Goal: Task Accomplishment & Management: Manage account settings

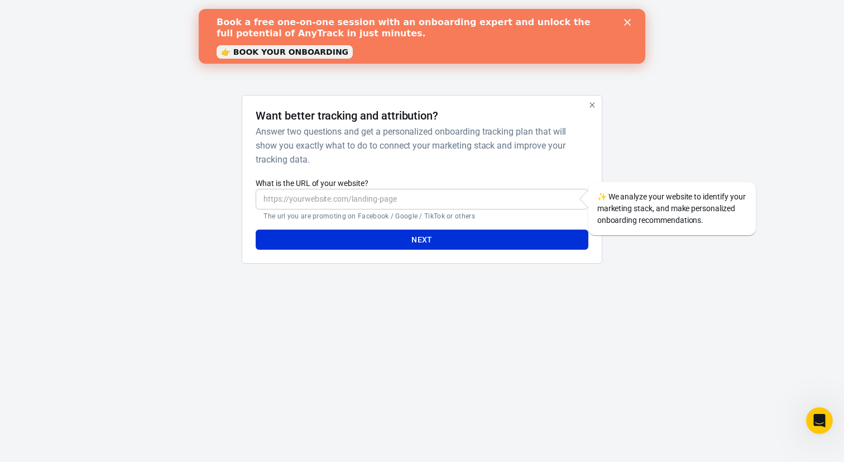
click at [629, 22] on icon "Close" at bounding box center [627, 22] width 7 height 7
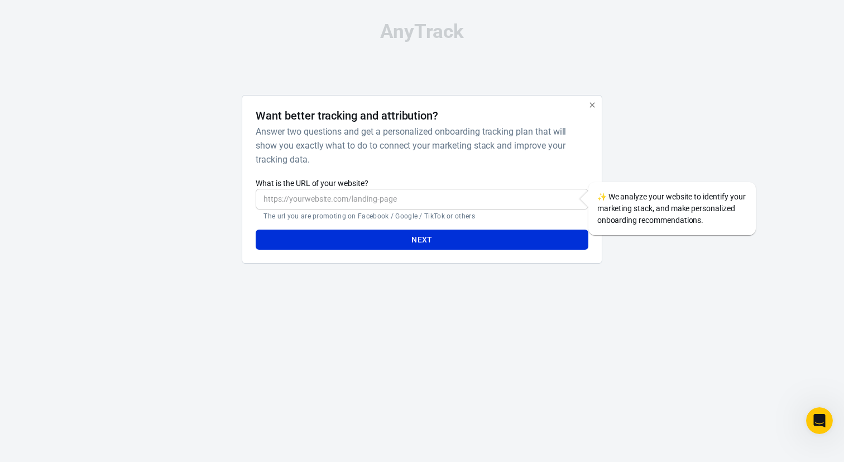
click at [302, 196] on input "What is the URL of your website?" at bounding box center [422, 199] width 332 height 21
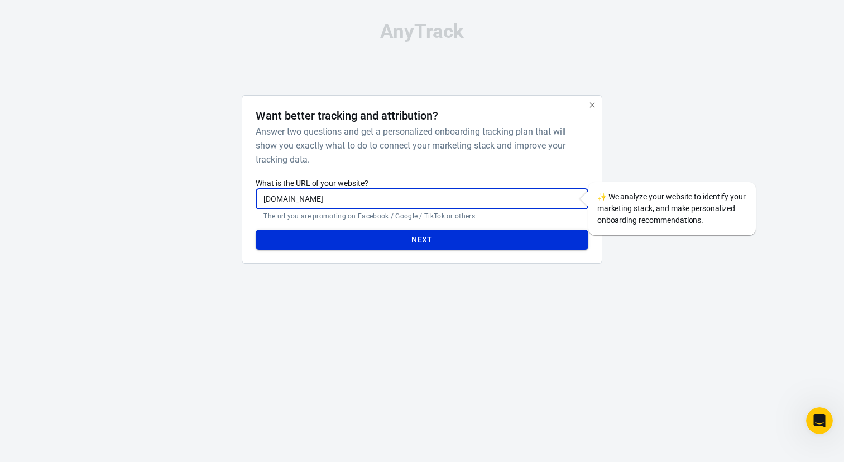
type input "[DOMAIN_NAME]"
click at [406, 238] on button "Next" at bounding box center [422, 239] width 332 height 21
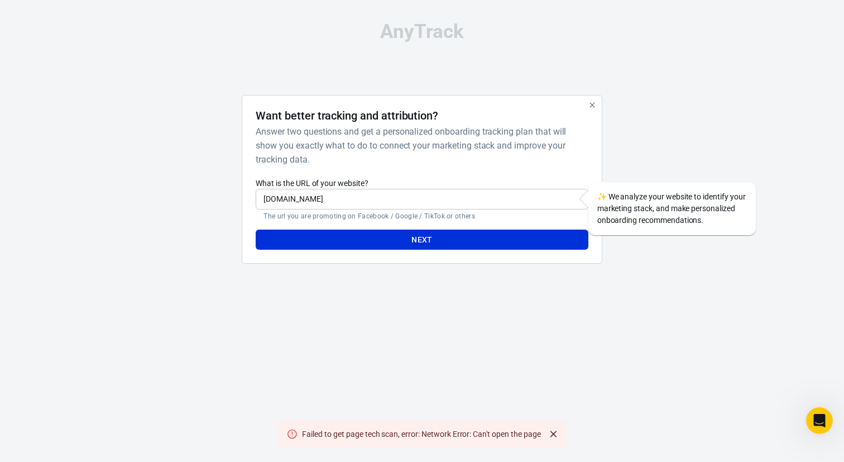
click at [282, 199] on input "[DOMAIN_NAME]" at bounding box center [422, 199] width 332 height 21
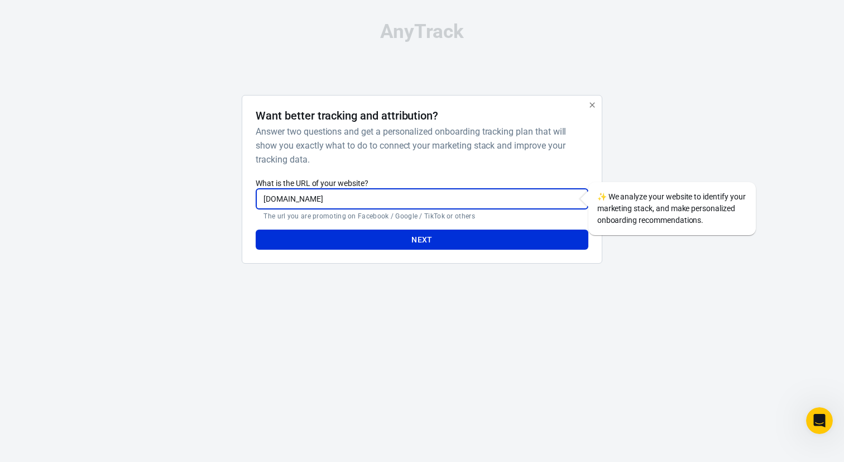
click at [282, 199] on input "[DOMAIN_NAME]" at bounding box center [422, 199] width 332 height 21
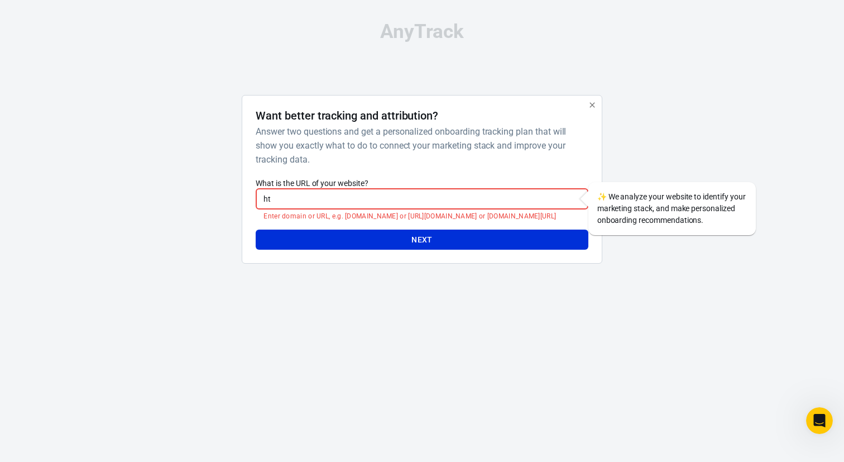
type input "h"
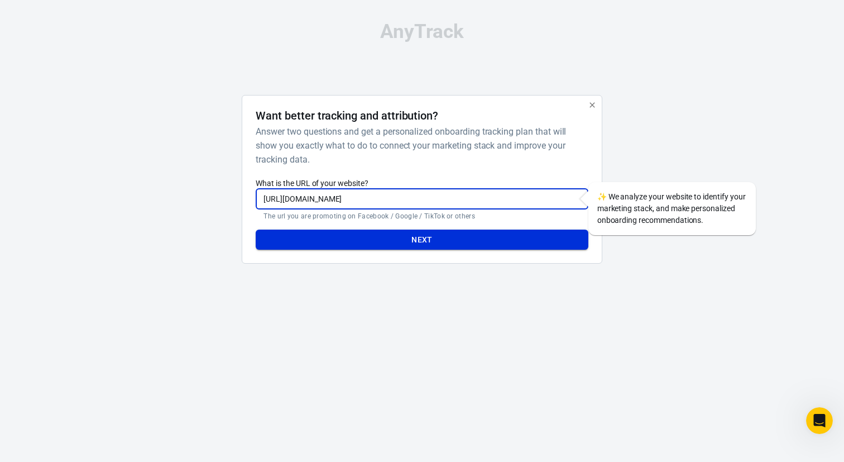
click at [355, 242] on button "Next" at bounding box center [422, 239] width 332 height 21
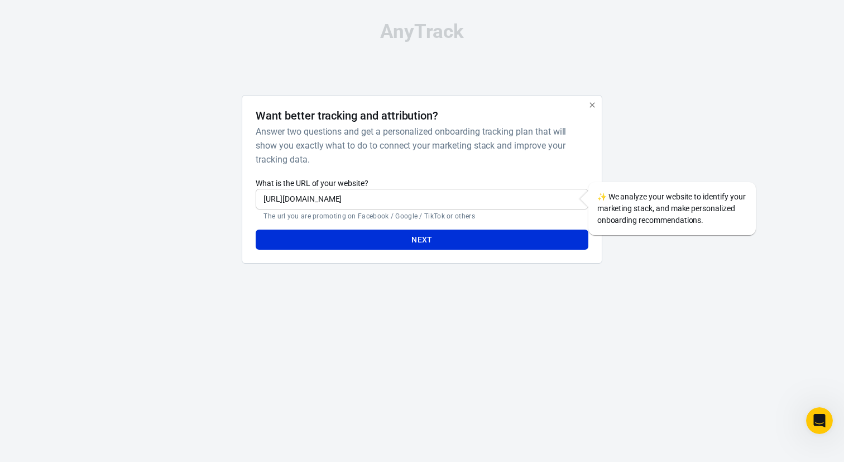
click at [306, 202] on input "https://vitorama.com" at bounding box center [422, 199] width 332 height 21
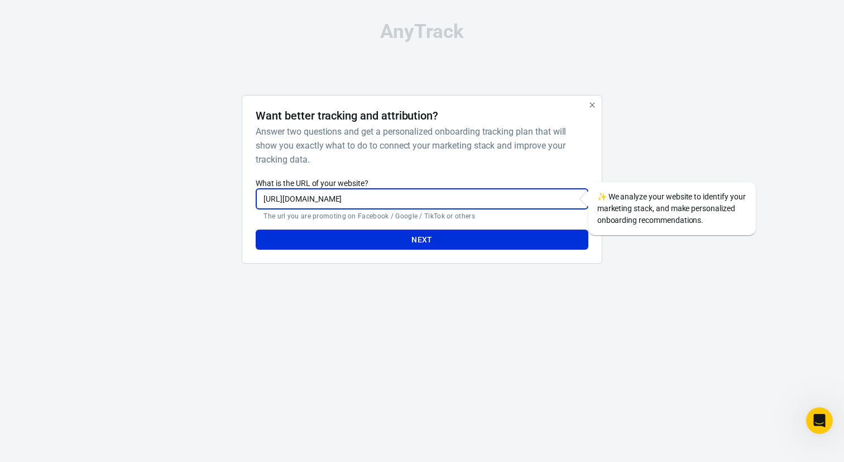
click at [306, 202] on input "https://vitorama.com" at bounding box center [422, 199] width 332 height 21
paste input "funnel.vitorama.com/5-steps-solar/"
type input "https://funnel.vitorama.com/5-steps-solar/"
click at [398, 243] on button "Next" at bounding box center [422, 239] width 332 height 21
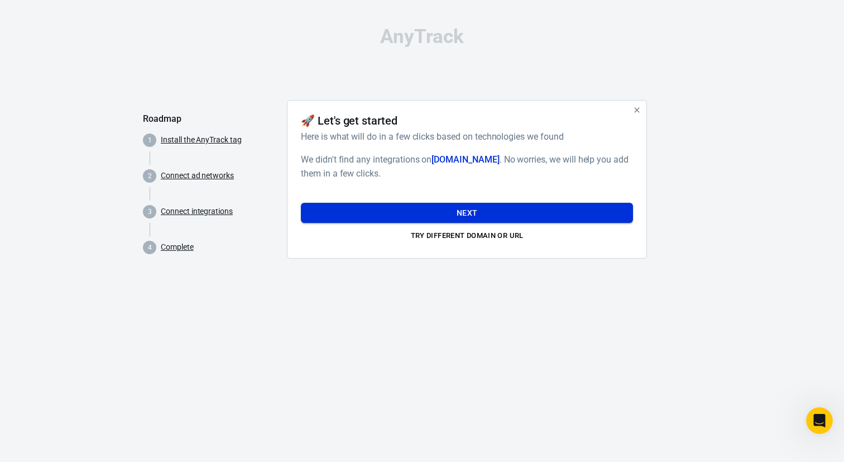
click at [438, 212] on button "Next" at bounding box center [467, 213] width 332 height 21
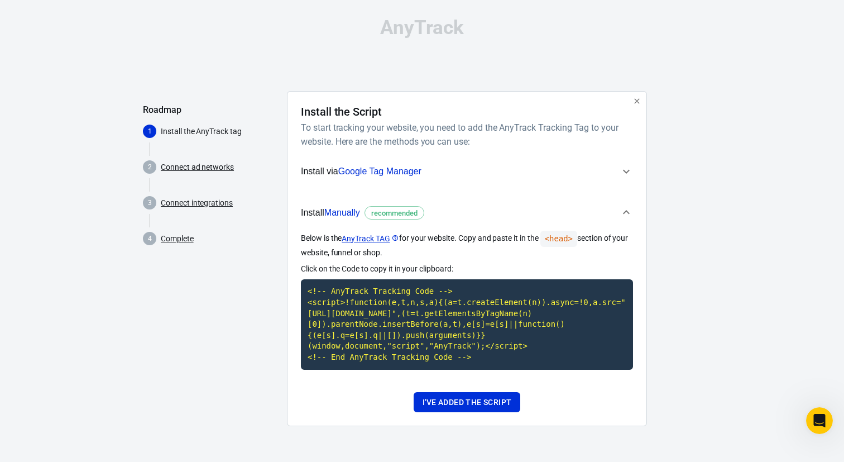
click at [631, 169] on icon "button" at bounding box center [626, 171] width 13 height 13
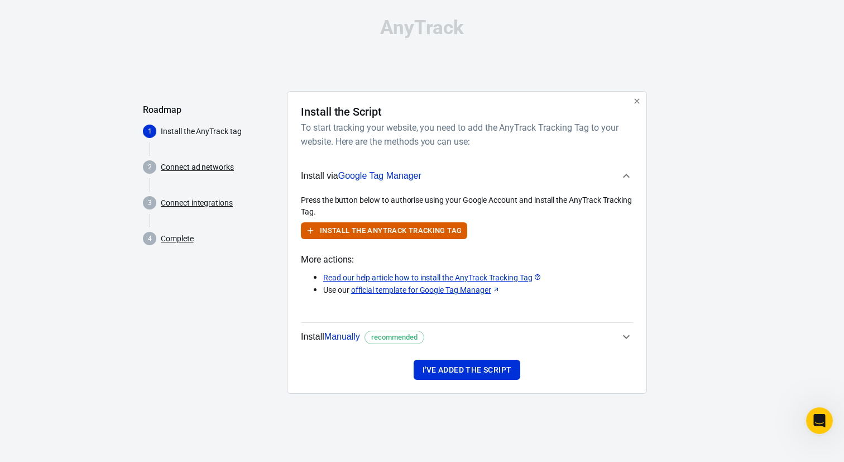
click at [615, 336] on span "Install Manually recommended" at bounding box center [460, 336] width 319 height 15
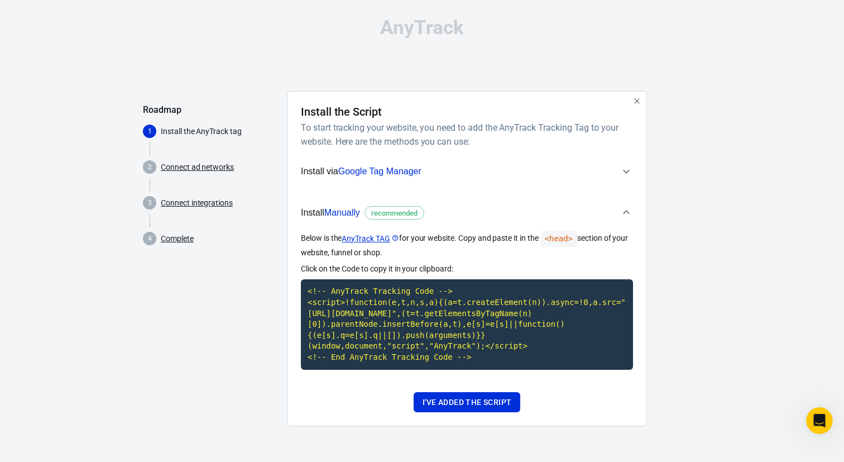
scroll to position [2, 0]
click at [623, 165] on icon "button" at bounding box center [626, 171] width 13 height 13
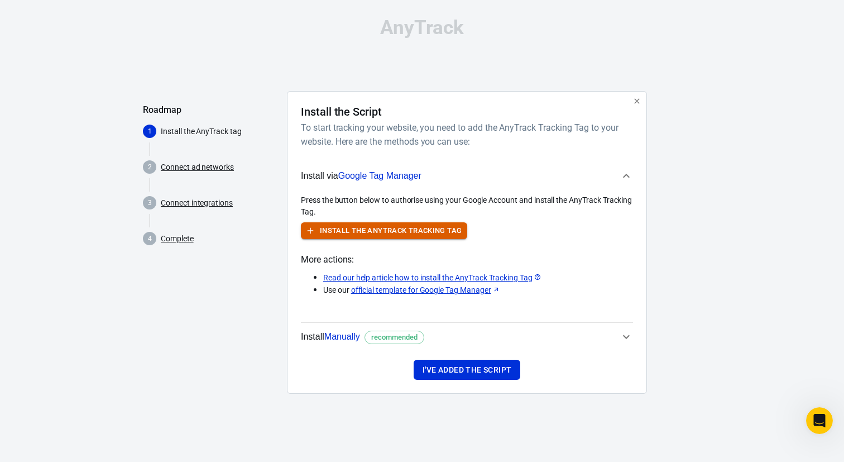
click at [420, 230] on button "Install the AnyTrack Tracking Tag" at bounding box center [384, 230] width 166 height 17
click at [184, 132] on p "Install the AnyTrack tag" at bounding box center [219, 132] width 117 height 12
click at [345, 229] on div "Press the button below to authorise using your Google Account and install the A…" at bounding box center [467, 216] width 332 height 45
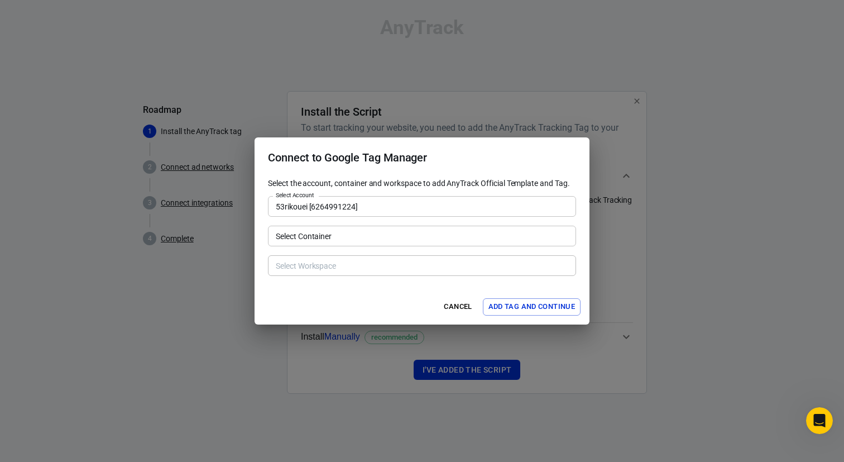
click at [344, 232] on input "Select Container" at bounding box center [421, 236] width 300 height 14
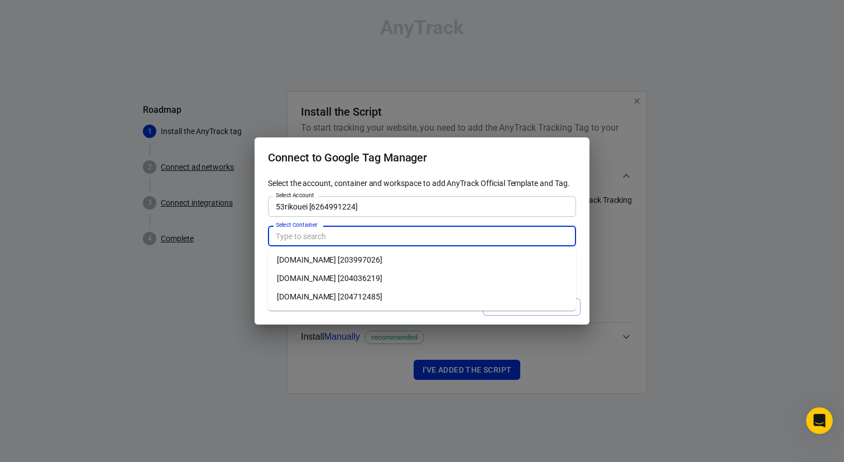
click at [323, 260] on li "www.vitorama.com [203997026]" at bounding box center [422, 260] width 308 height 18
type input "www.vitorama.com [203997026]"
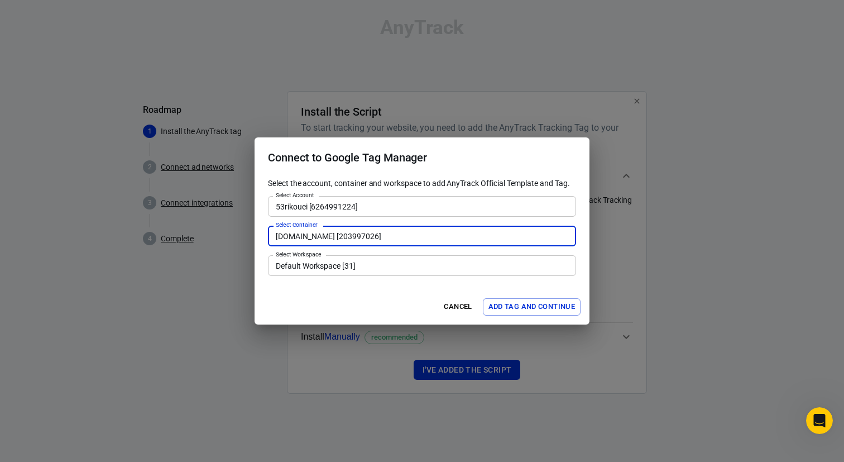
click at [360, 264] on input "Default Workspace [31]" at bounding box center [421, 265] width 300 height 14
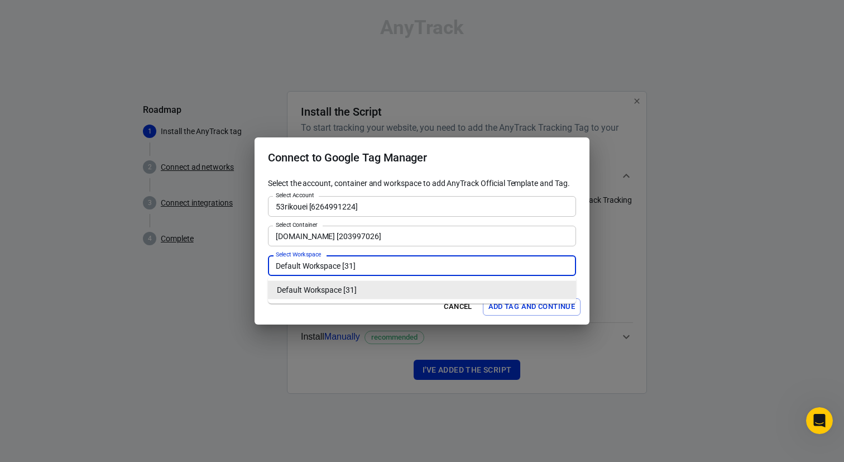
click at [319, 264] on input "Default Workspace [31]" at bounding box center [421, 265] width 300 height 14
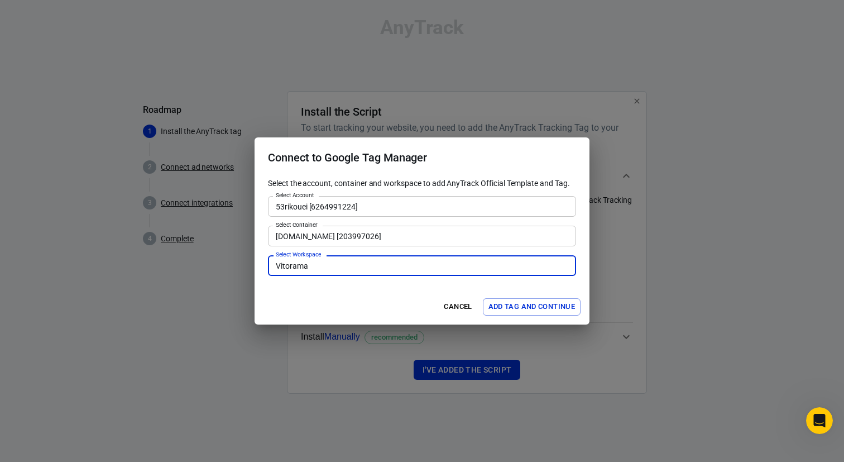
type input "Vitorama"
click at [522, 308] on button "Add Tag and Continue" at bounding box center [532, 306] width 98 height 17
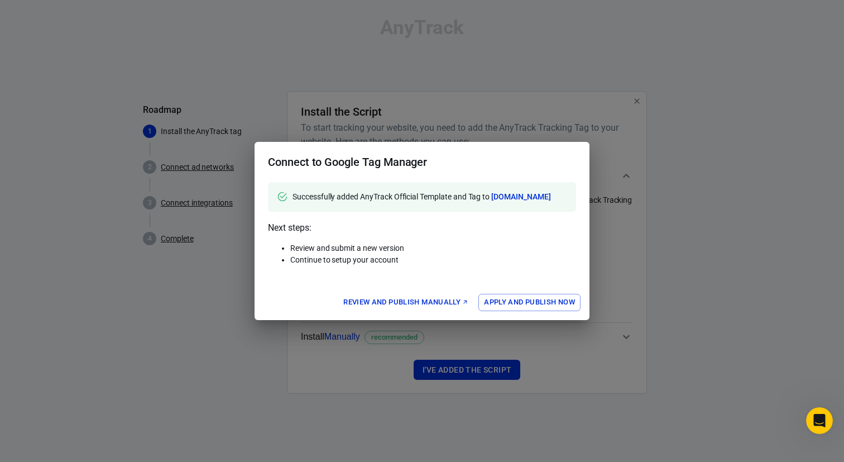
click at [510, 301] on button "Apply and Publish Now" at bounding box center [529, 302] width 102 height 17
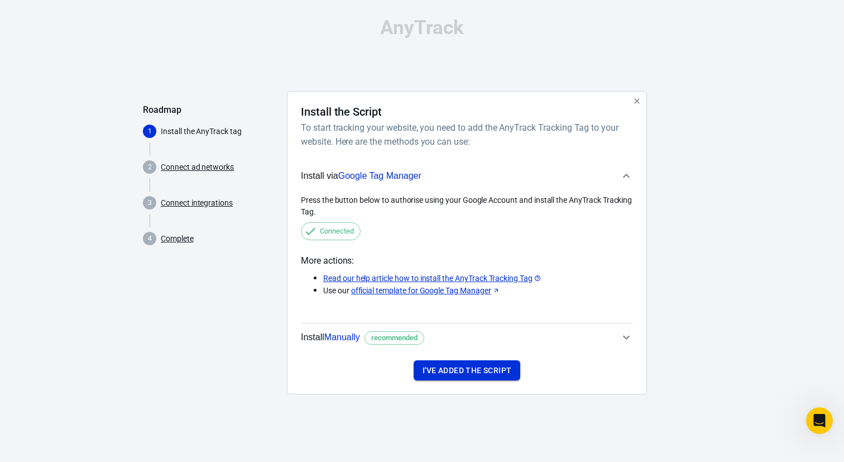
click at [462, 373] on button "I've added the script" at bounding box center [467, 370] width 107 height 21
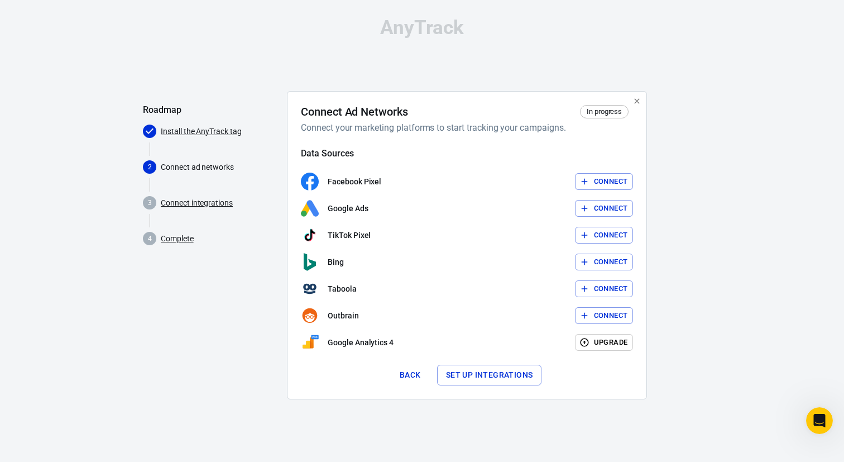
click at [607, 208] on button "Connect" at bounding box center [604, 208] width 59 height 17
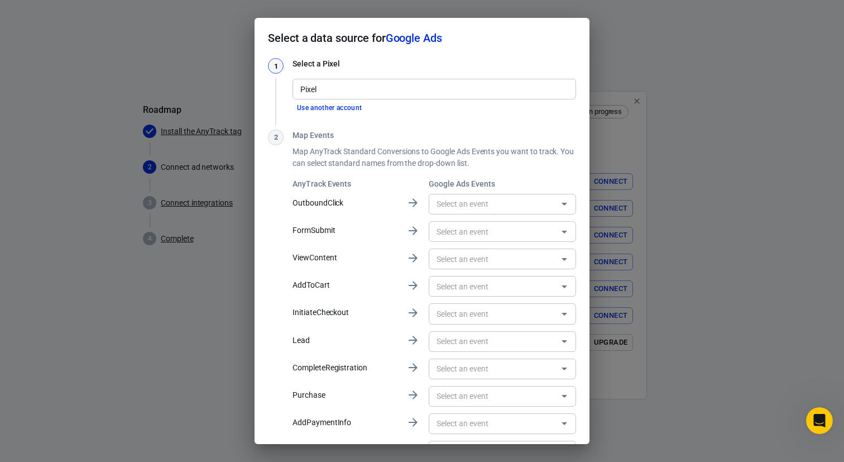
click at [337, 88] on input "Pixel" at bounding box center [433, 89] width 275 height 14
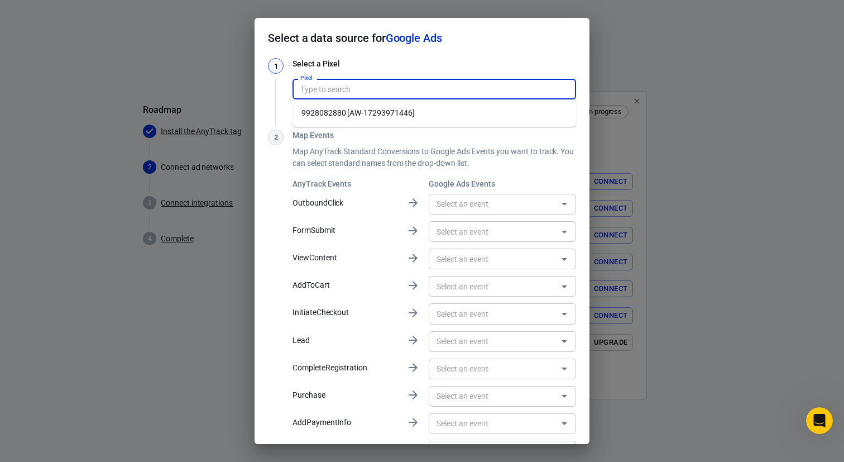
click at [391, 61] on h3 "Select a Pixel" at bounding box center [435, 64] width 284 height 12
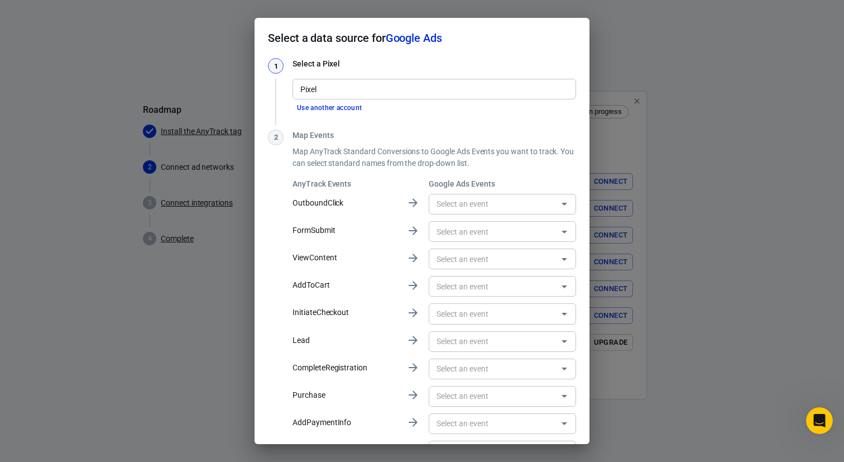
click at [363, 92] on input "Pixel" at bounding box center [433, 89] width 275 height 14
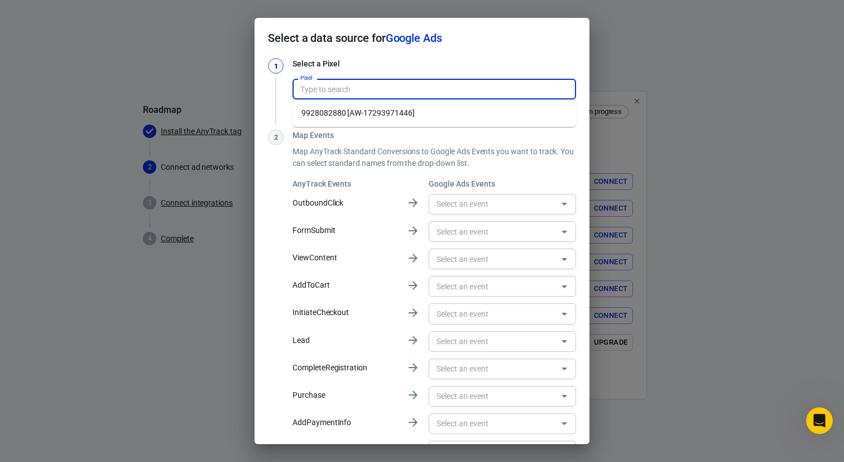
click at [353, 117] on li "9928082880 [AW-17293971446]" at bounding box center [435, 113] width 284 height 18
type input "9928082880 [AW-17293971446]"
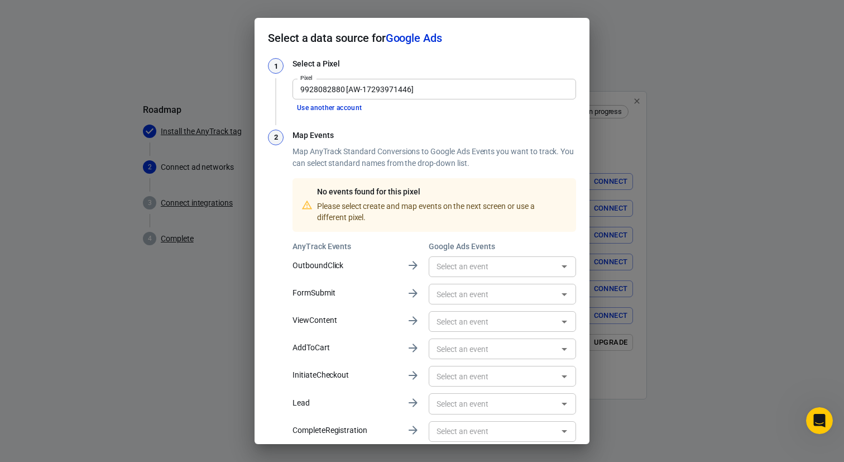
click at [472, 264] on input "text" at bounding box center [493, 267] width 122 height 14
click at [492, 241] on h6 "Google Ads Events" at bounding box center [502, 246] width 147 height 11
click at [549, 292] on input "text" at bounding box center [493, 294] width 122 height 14
click at [537, 245] on h6 "Google Ads Events" at bounding box center [502, 246] width 147 height 11
click at [464, 266] on input "text" at bounding box center [493, 267] width 122 height 14
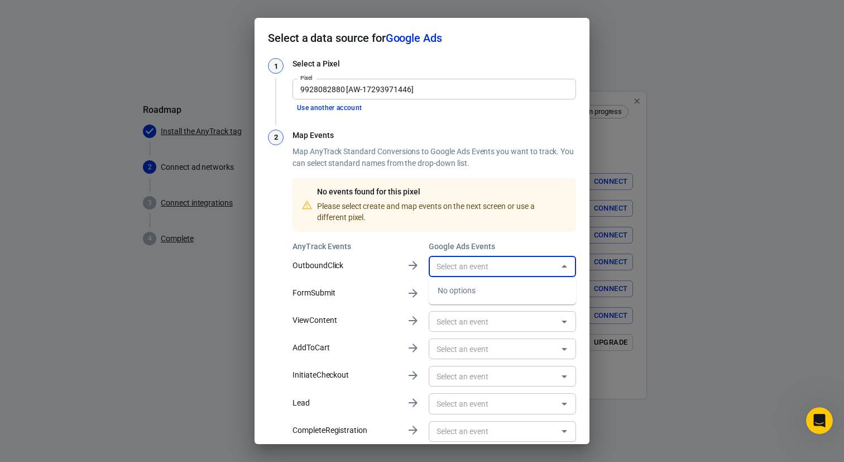
click at [463, 217] on div "No events found for this pixel Please select create and map events on the next …" at bounding box center [440, 205] width 255 height 45
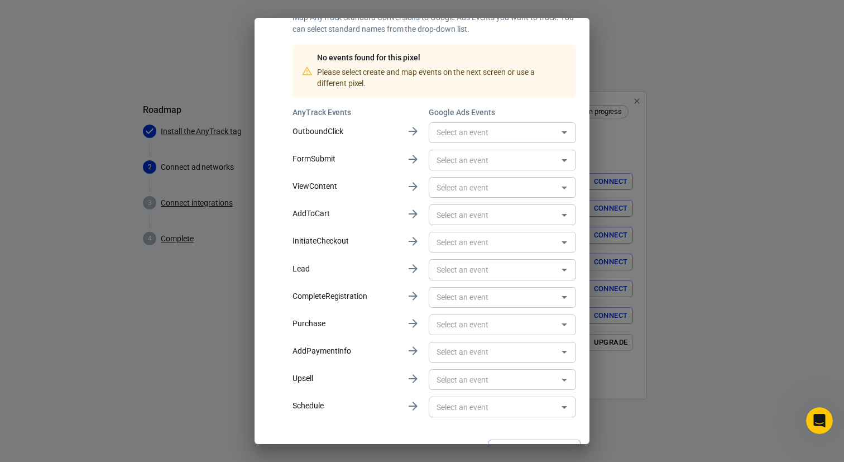
scroll to position [156, 0]
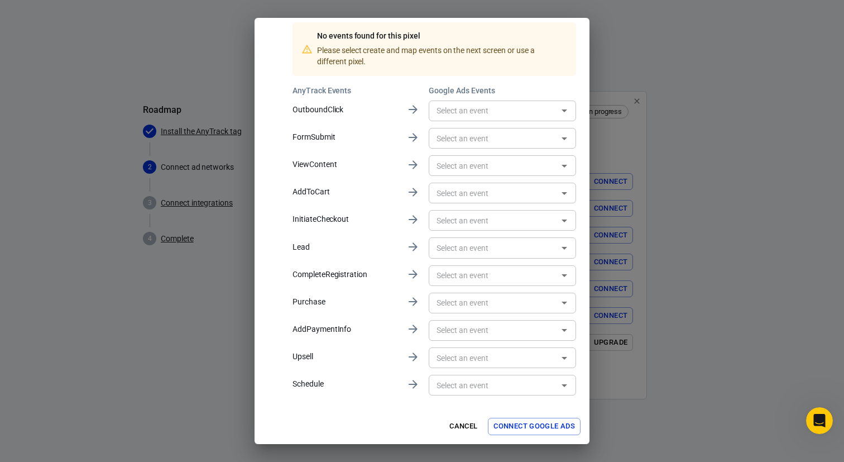
click at [533, 429] on button "Connect Google Ads" at bounding box center [534, 426] width 93 height 17
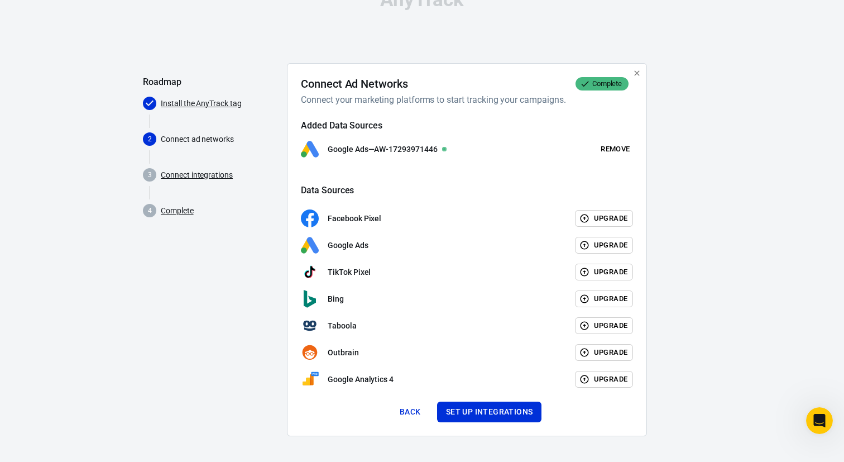
scroll to position [28, 0]
click at [474, 415] on button "Set up integrations" at bounding box center [489, 411] width 105 height 21
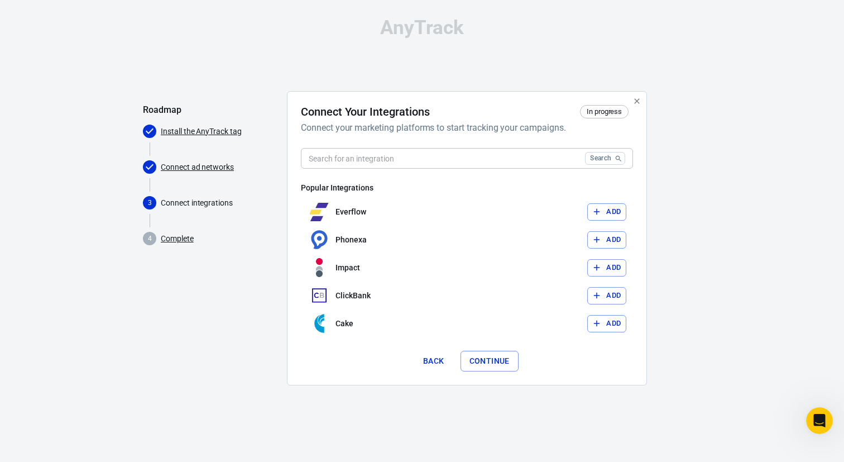
click at [389, 163] on input "text" at bounding box center [441, 158] width 280 height 21
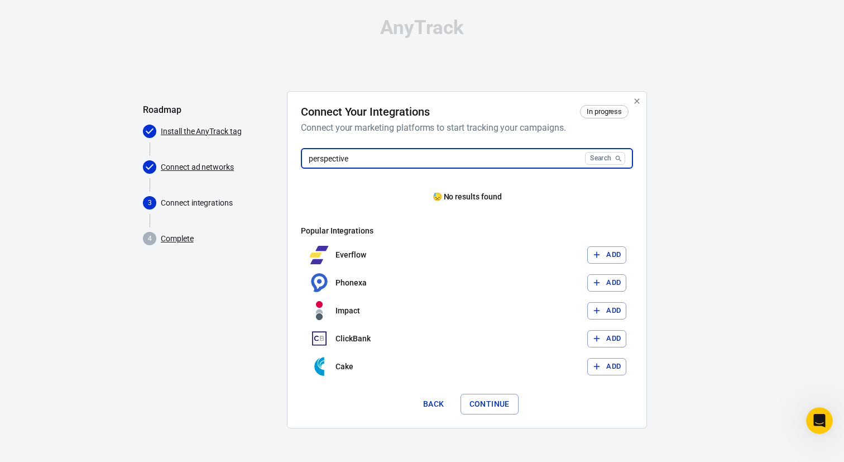
click at [330, 160] on input "perspective" at bounding box center [441, 158] width 280 height 21
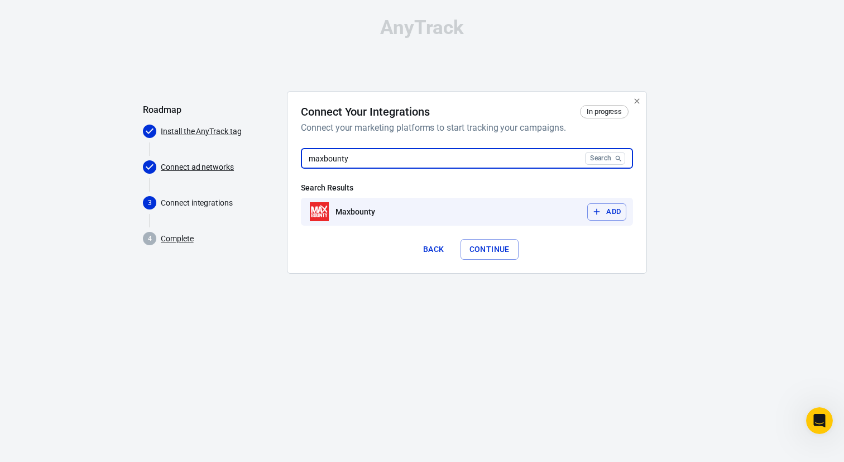
type input "maxbounty"
click at [608, 217] on button "Add" at bounding box center [606, 211] width 39 height 17
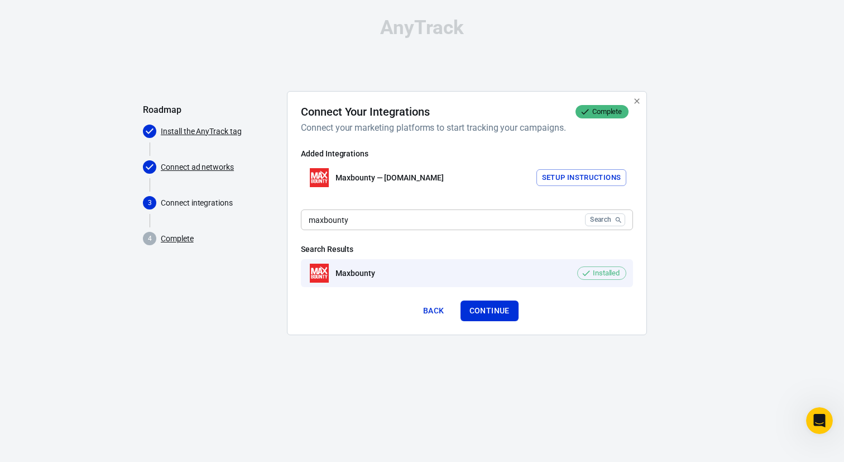
click at [561, 174] on button "Setup Instructions" at bounding box center [582, 177] width 90 height 17
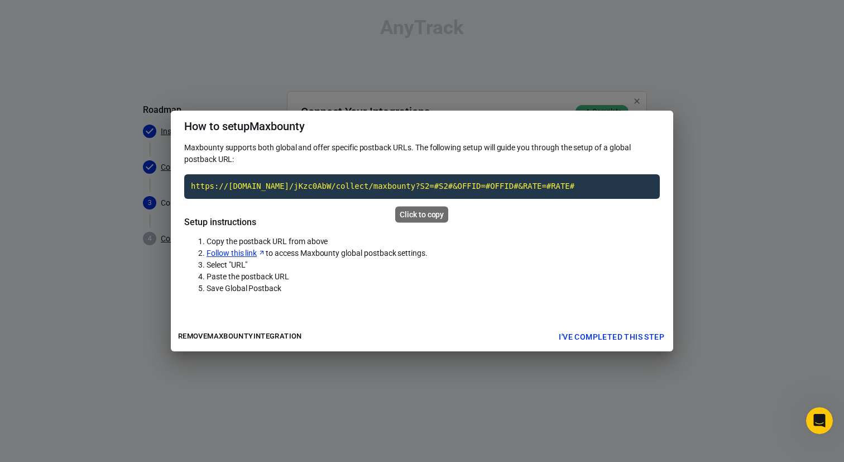
click at [313, 188] on code "https://t1.anytrack.io/jKzc0AbW/collect/maxbounty?S2=#S2#&OFFID=#OFFID#&RATE=#R…" at bounding box center [422, 186] width 476 height 25
click at [237, 252] on link "Follow this link" at bounding box center [236, 253] width 59 height 12
click at [579, 338] on button "I've completed this step" at bounding box center [611, 337] width 114 height 21
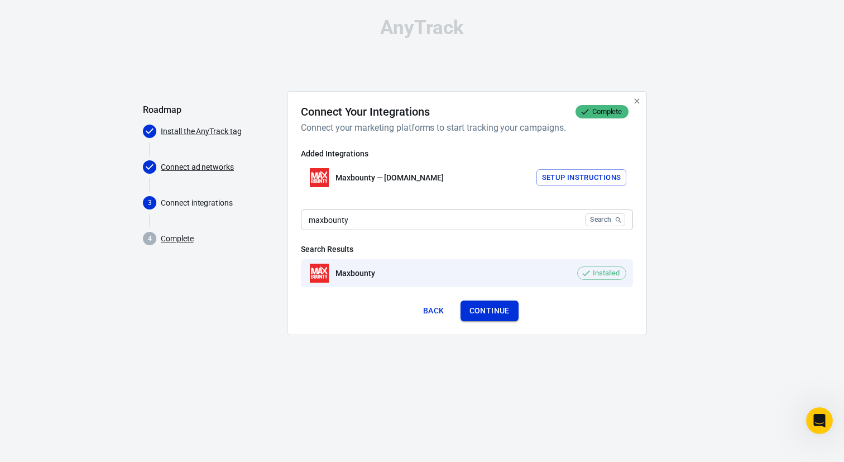
click at [490, 314] on button "Continue" at bounding box center [490, 310] width 58 height 21
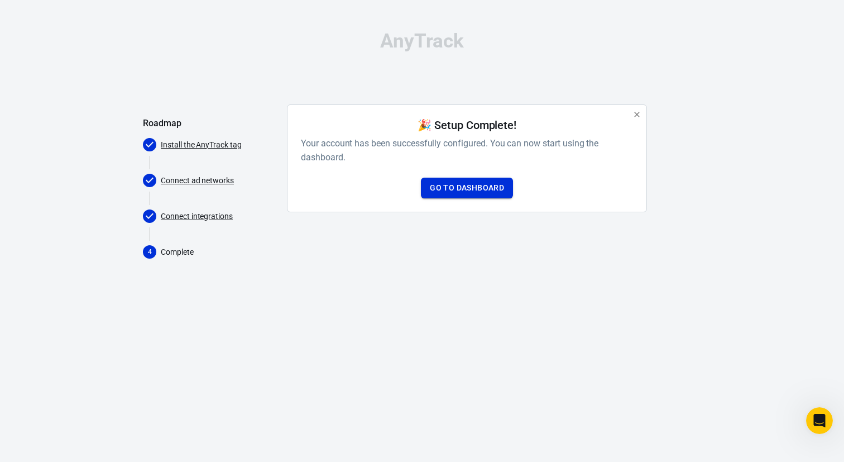
click at [452, 188] on link "Go to Dashboard" at bounding box center [467, 188] width 92 height 21
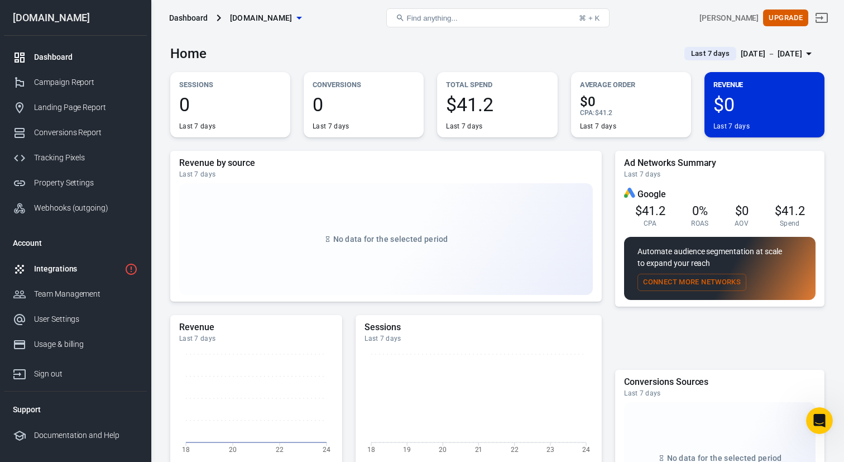
click at [86, 268] on div "Integrations" at bounding box center [77, 269] width 86 height 12
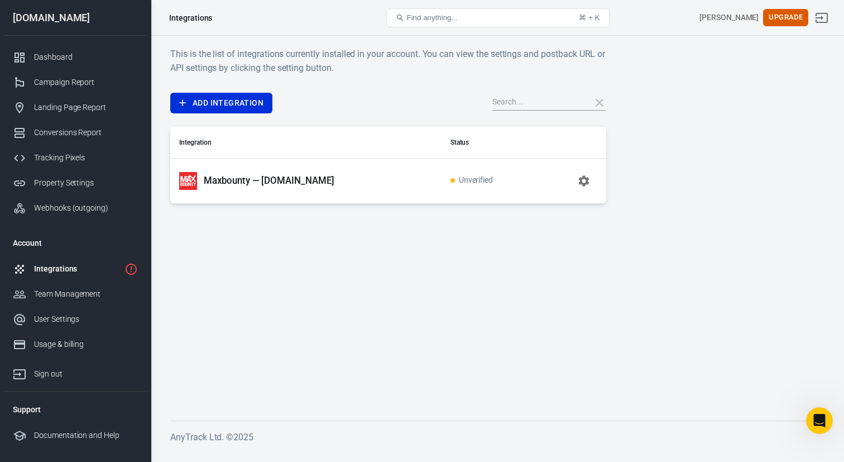
click at [472, 178] on span "Unverified" at bounding box center [472, 180] width 43 height 9
click at [586, 186] on icon "button" at bounding box center [583, 180] width 13 height 13
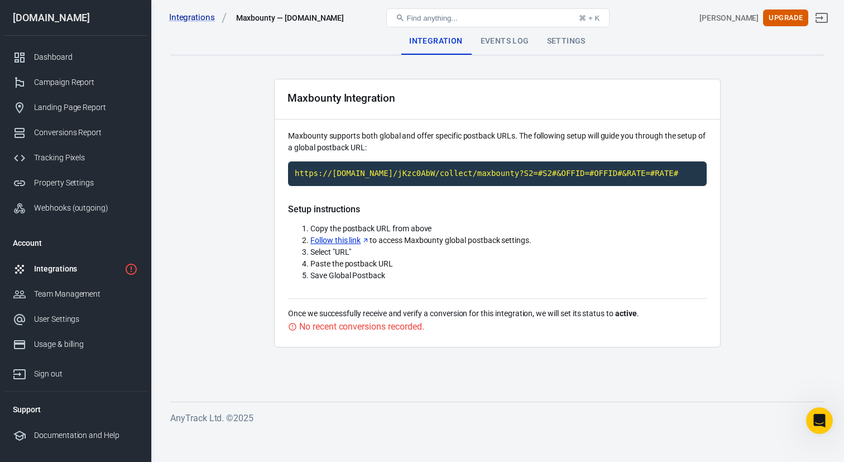
click at [508, 44] on div "Events Log" at bounding box center [505, 41] width 66 height 27
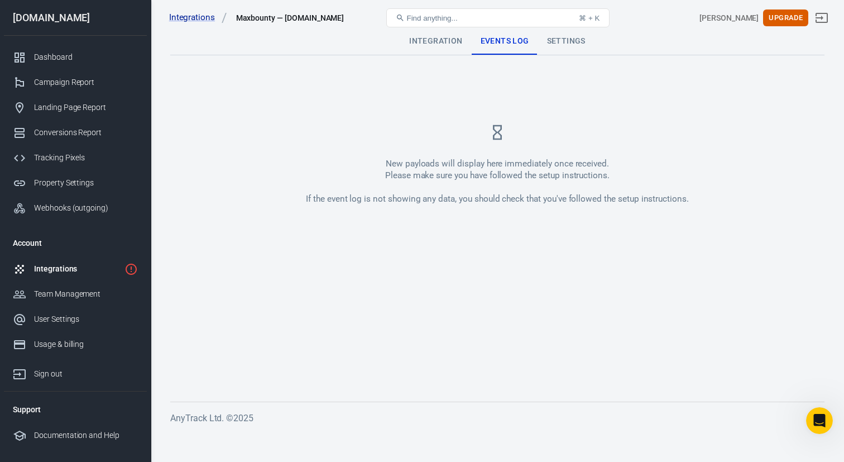
click at [562, 44] on div "Settings" at bounding box center [566, 41] width 56 height 27
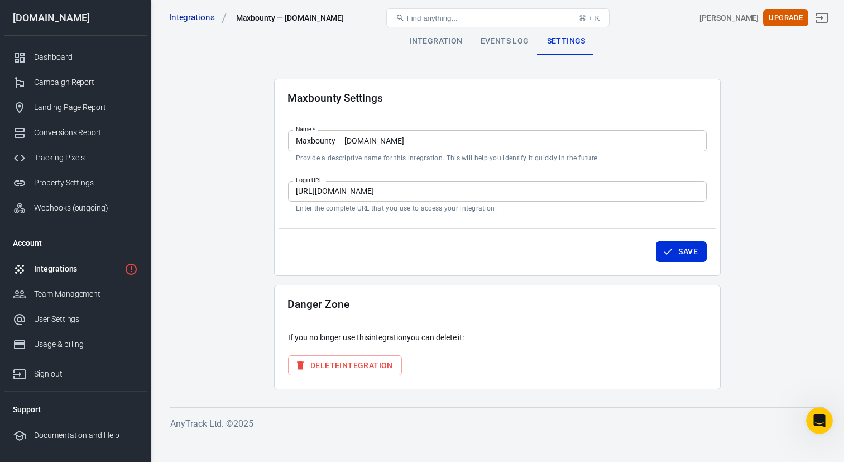
click at [440, 42] on div "Integration" at bounding box center [435, 41] width 71 height 27
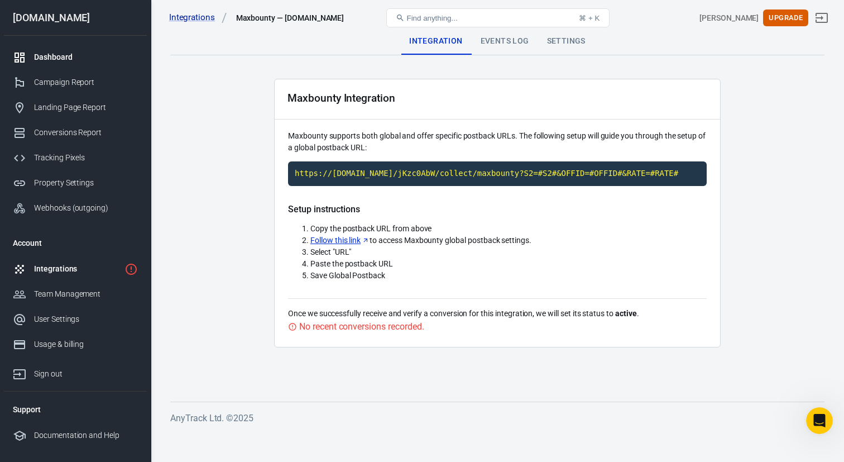
click at [60, 57] on div "Dashboard" at bounding box center [86, 57] width 104 height 12
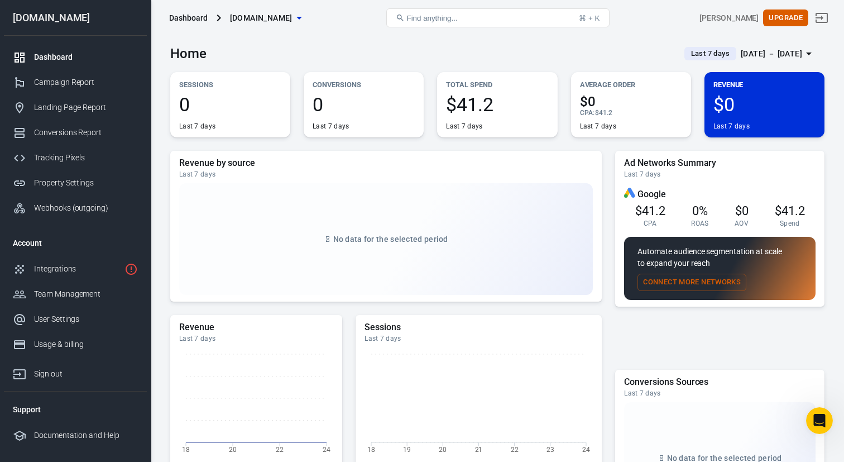
click at [296, 17] on icon "button" at bounding box center [299, 18] width 6 height 3
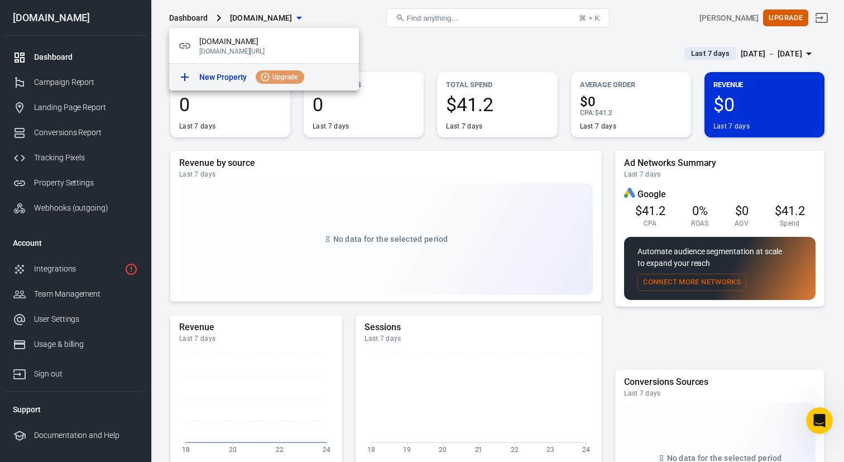
click at [217, 74] on p "New Property" at bounding box center [222, 77] width 47 height 12
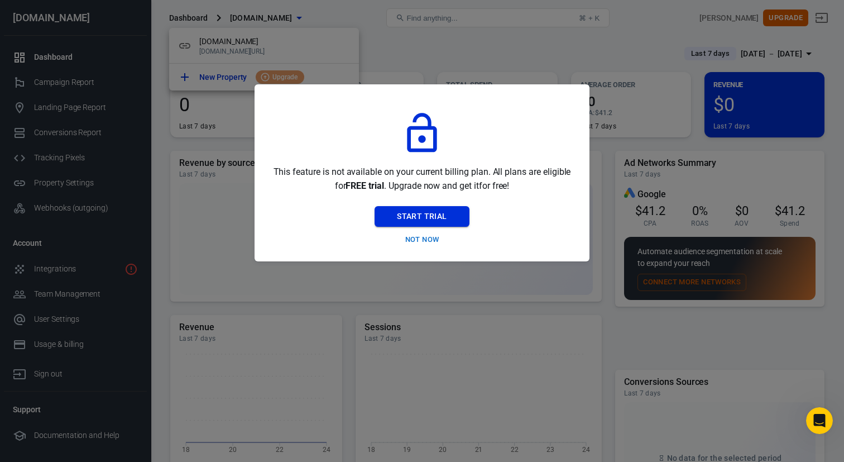
click at [430, 214] on button "Start Trial" at bounding box center [422, 216] width 94 height 21
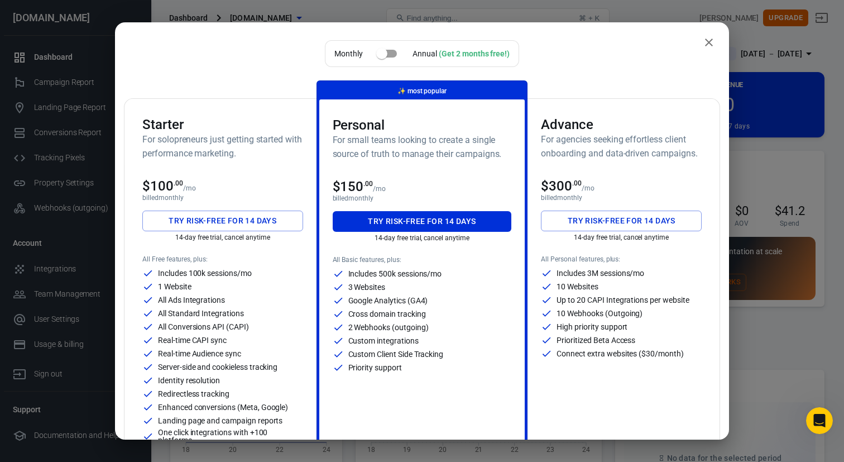
click at [392, 53] on input "checkbox" at bounding box center [382, 53] width 64 height 21
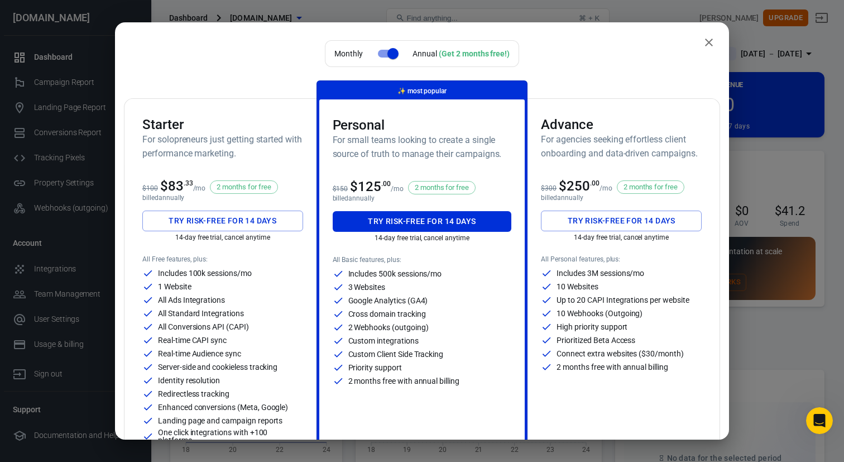
click at [392, 53] on input "checkbox" at bounding box center [393, 53] width 64 height 21
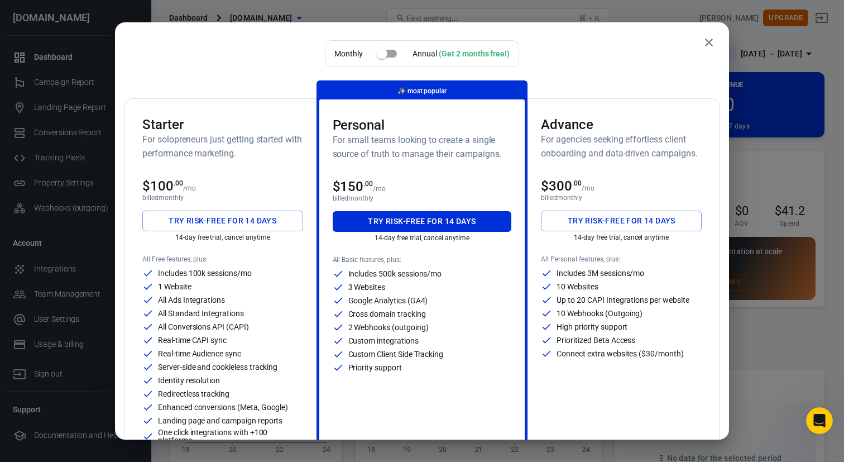
click at [392, 53] on input "checkbox" at bounding box center [382, 53] width 64 height 21
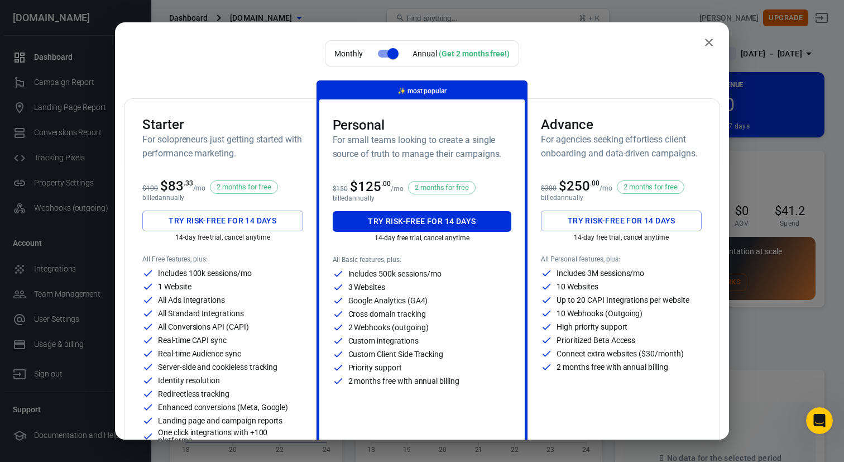
click at [392, 53] on input "checkbox" at bounding box center [393, 53] width 64 height 21
checkbox input "false"
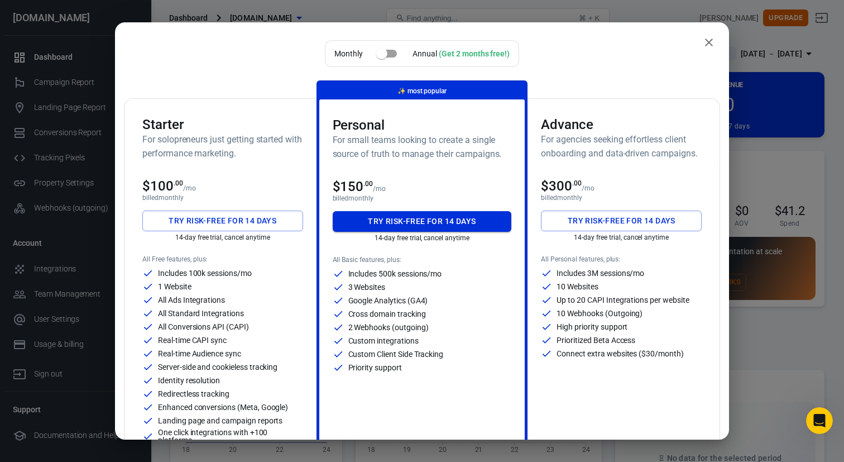
click at [432, 224] on button "Try risk-free for 14 days" at bounding box center [422, 221] width 179 height 21
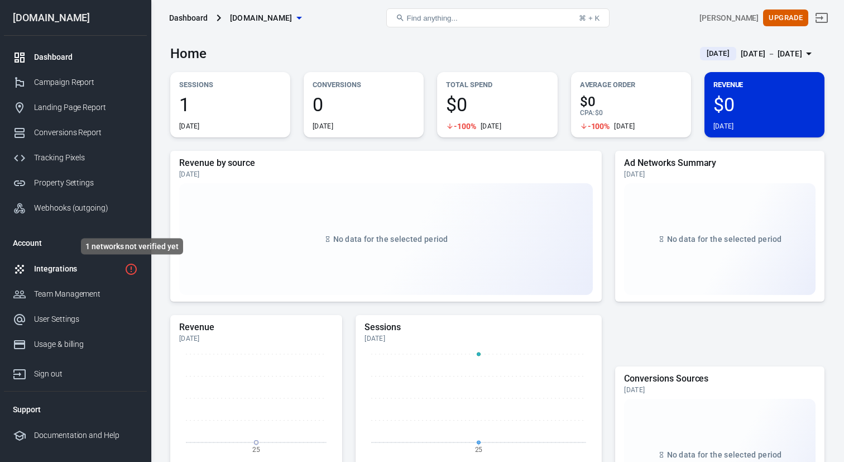
click at [131, 267] on icon "1 networks not verified yet" at bounding box center [131, 269] width 11 height 11
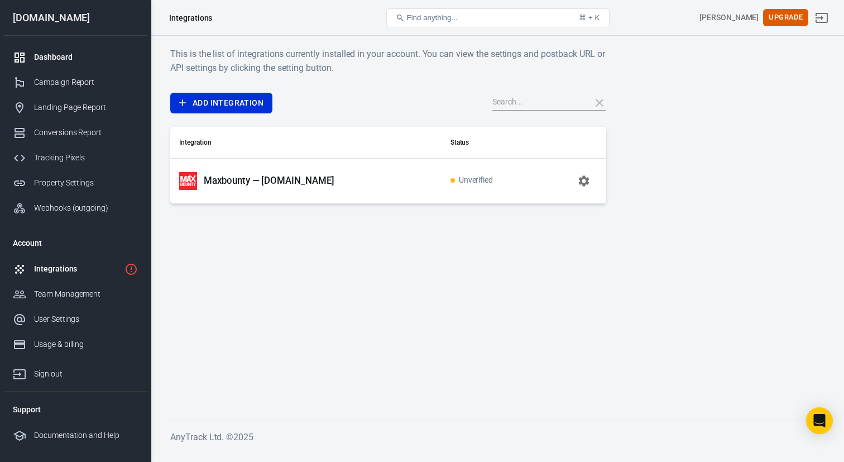
click at [67, 56] on div "Dashboard" at bounding box center [86, 57] width 104 height 12
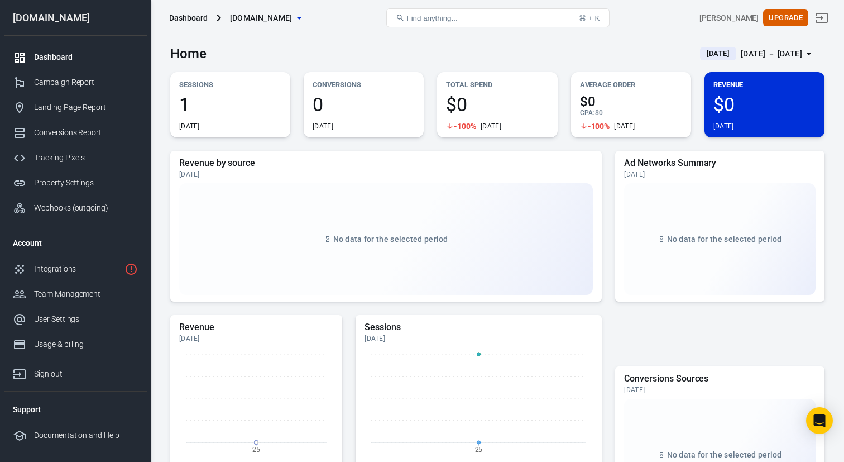
click at [775, 54] on div "[DATE] － [DATE]" at bounding box center [771, 54] width 61 height 14
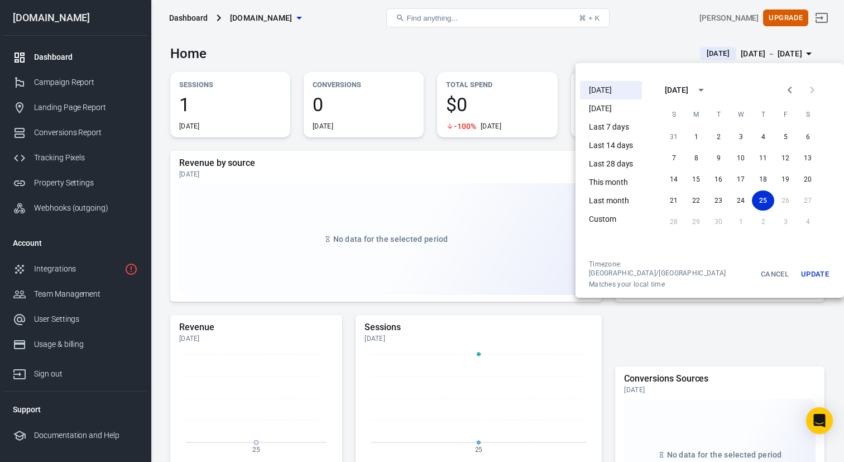
click at [612, 111] on li "[DATE]" at bounding box center [611, 108] width 62 height 18
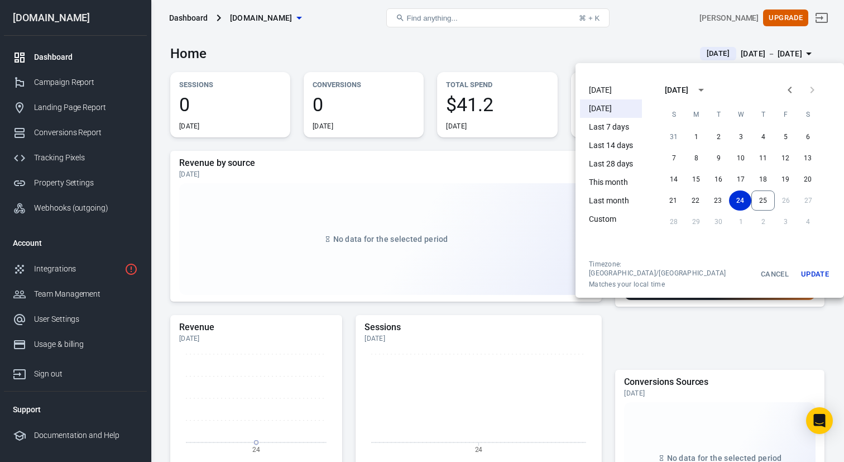
click at [507, 52] on div at bounding box center [422, 231] width 844 height 462
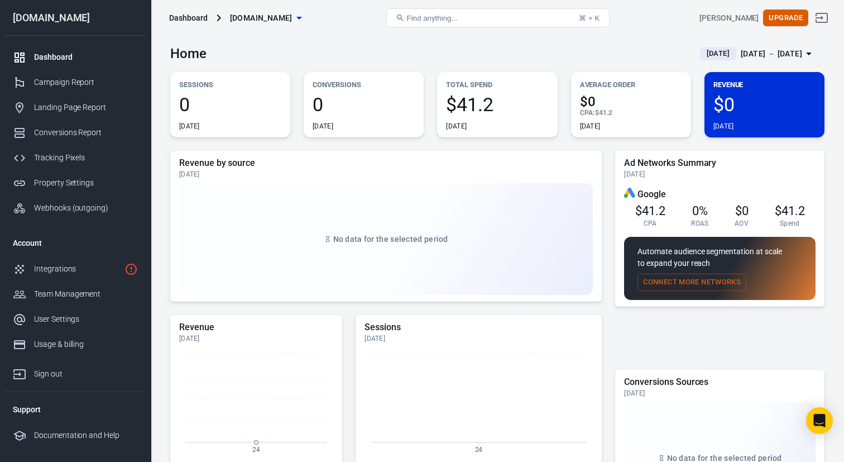
click at [741, 54] on div "[DATE] － [DATE]" at bounding box center [771, 54] width 61 height 14
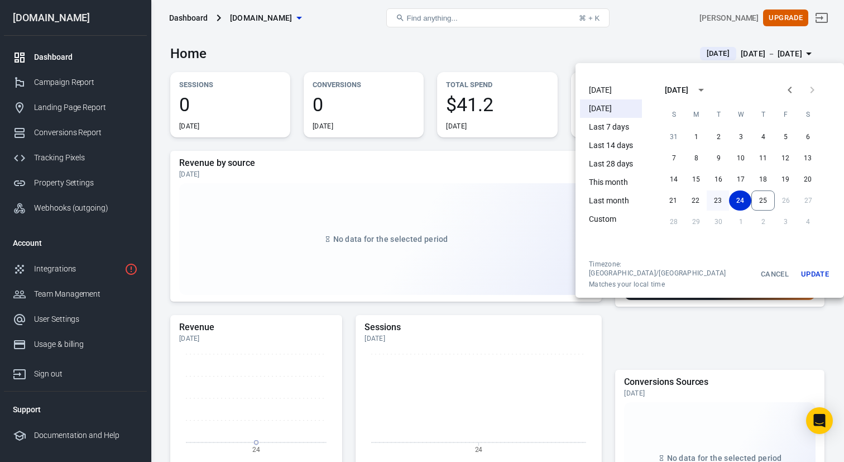
click at [707, 198] on button "23" at bounding box center [718, 200] width 22 height 20
click at [446, 46] on div at bounding box center [422, 231] width 844 height 462
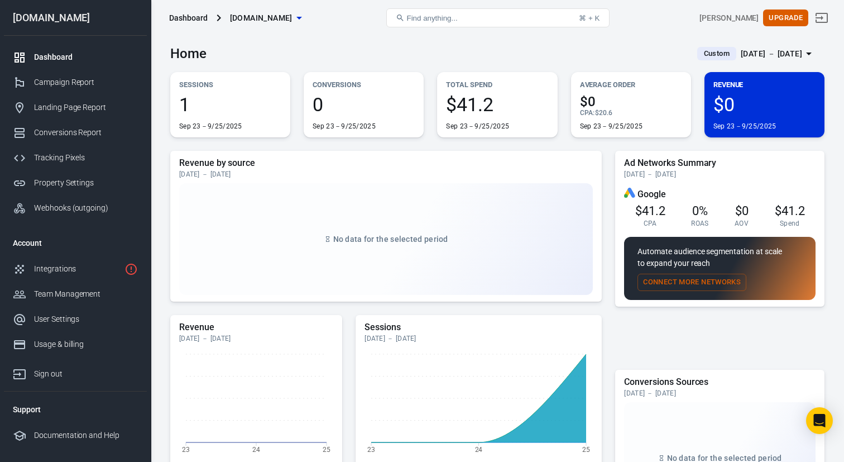
click at [741, 53] on div "Sep 23 － Sep 25, 2025" at bounding box center [771, 54] width 61 height 14
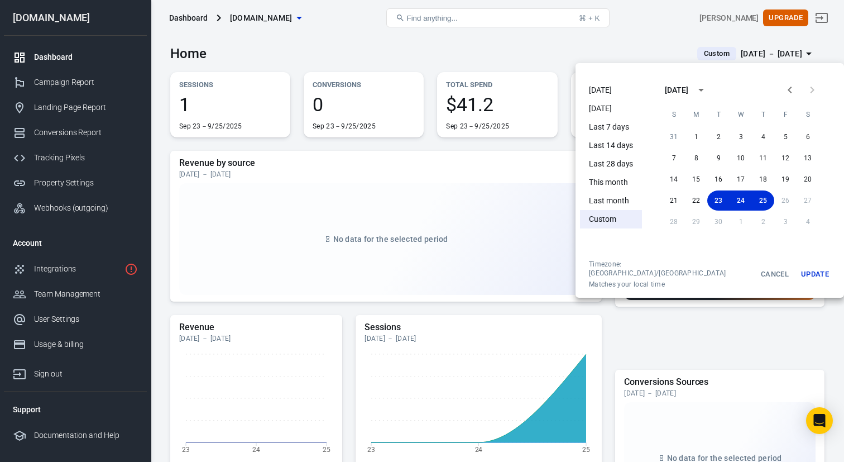
click at [611, 127] on li "Last 7 days" at bounding box center [611, 127] width 62 height 18
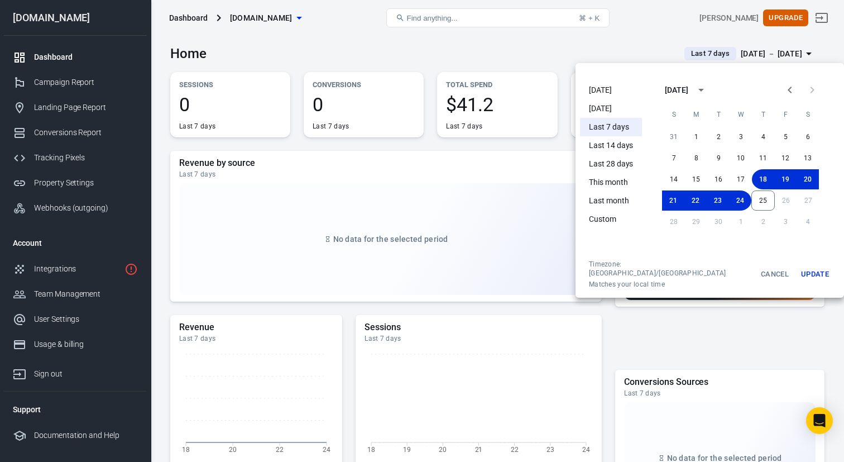
click at [606, 184] on li "This month" at bounding box center [611, 182] width 62 height 18
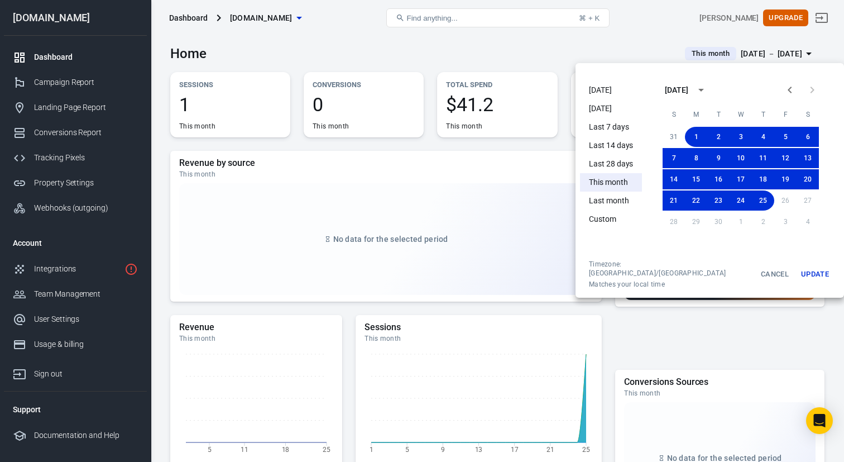
click at [504, 45] on div at bounding box center [422, 231] width 844 height 462
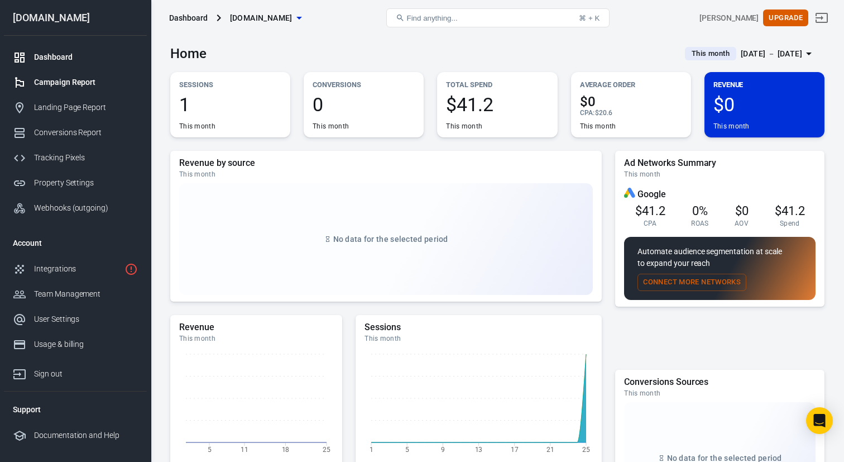
click at [71, 80] on div "Campaign Report" at bounding box center [86, 82] width 104 height 12
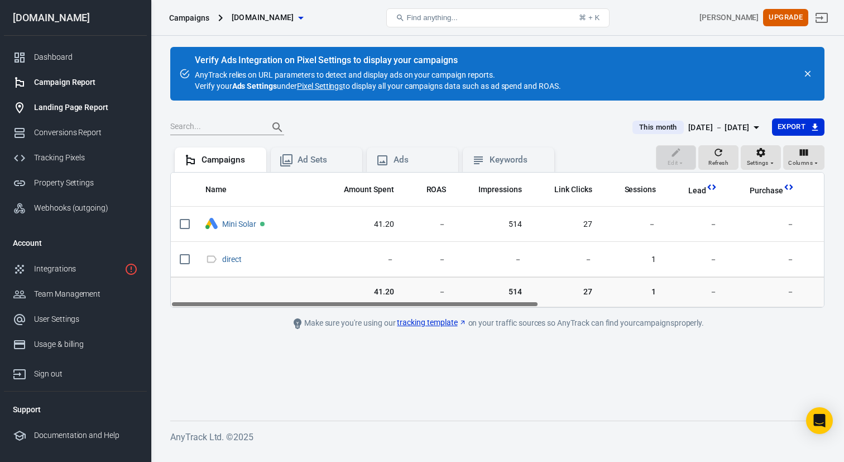
click at [57, 107] on div "Landing Page Report" at bounding box center [86, 108] width 104 height 12
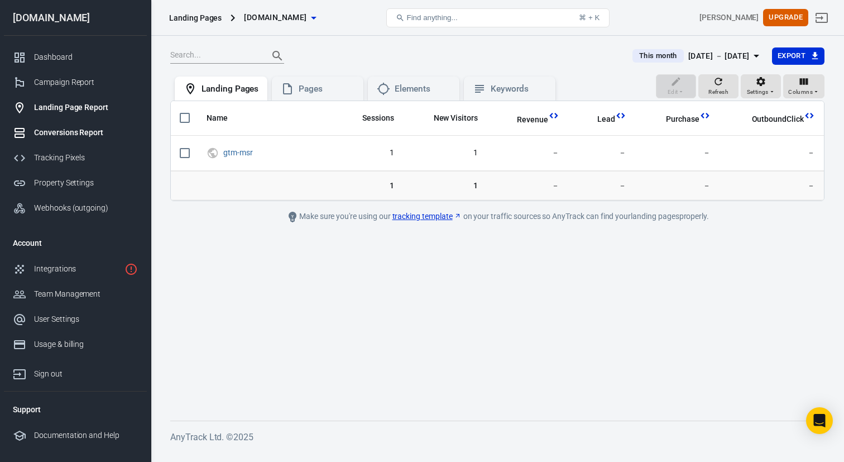
click at [84, 132] on div "Conversions Report" at bounding box center [86, 133] width 104 height 12
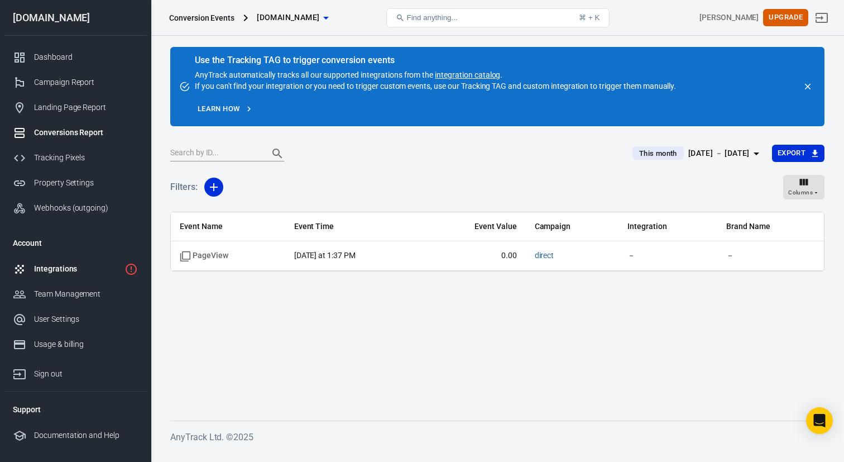
click at [56, 266] on div "Integrations" at bounding box center [77, 269] width 86 height 12
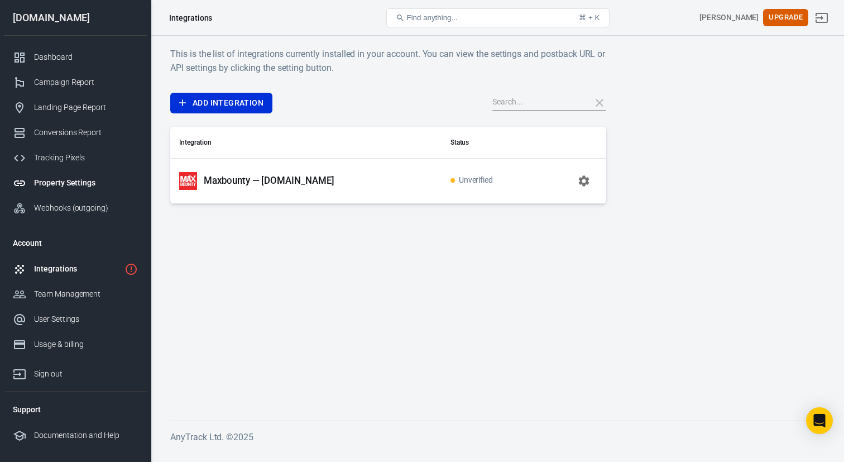
click at [64, 176] on link "Property Settings" at bounding box center [75, 182] width 143 height 25
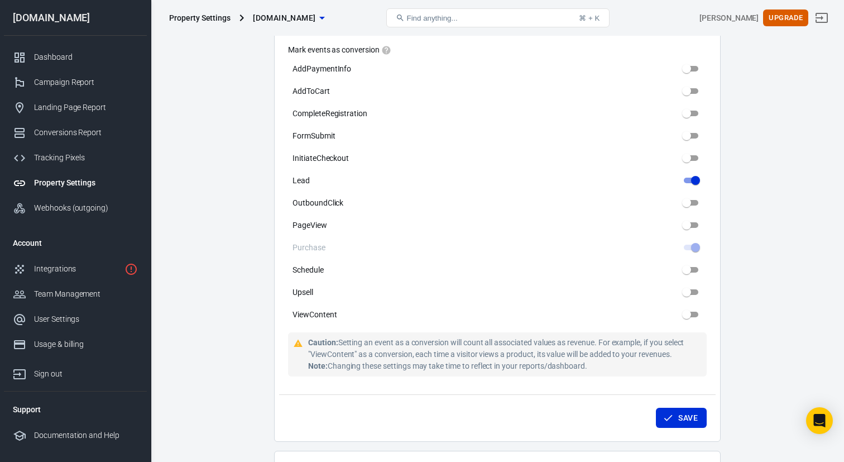
scroll to position [555, 0]
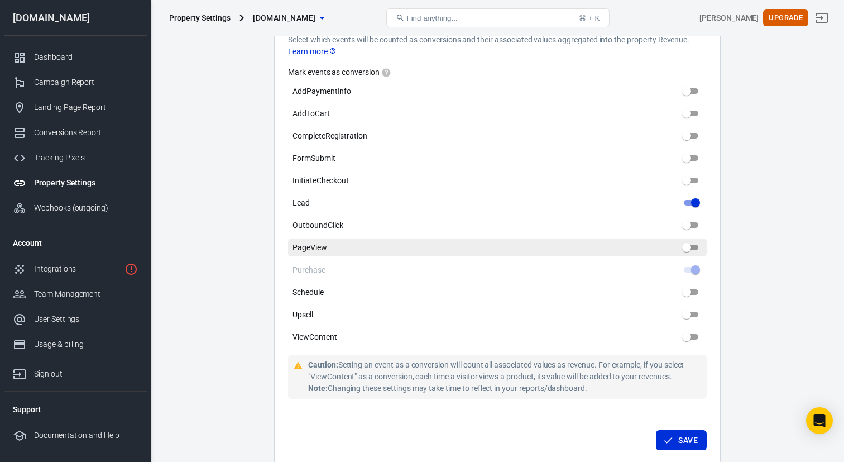
click at [690, 242] on input "PageView" at bounding box center [687, 247] width 40 height 13
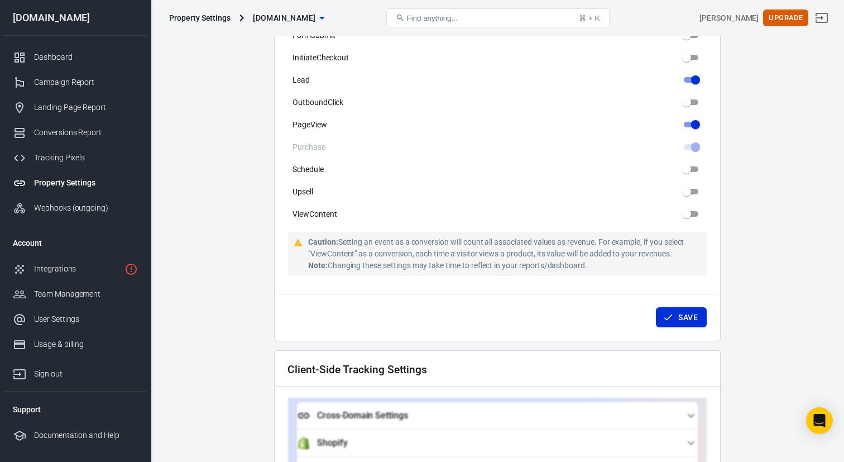
scroll to position [673, 0]
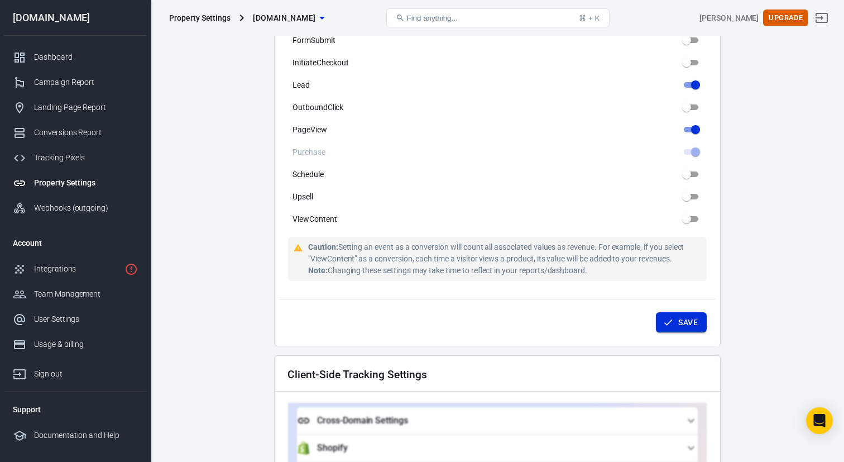
click at [679, 316] on button "Save" at bounding box center [681, 322] width 51 height 21
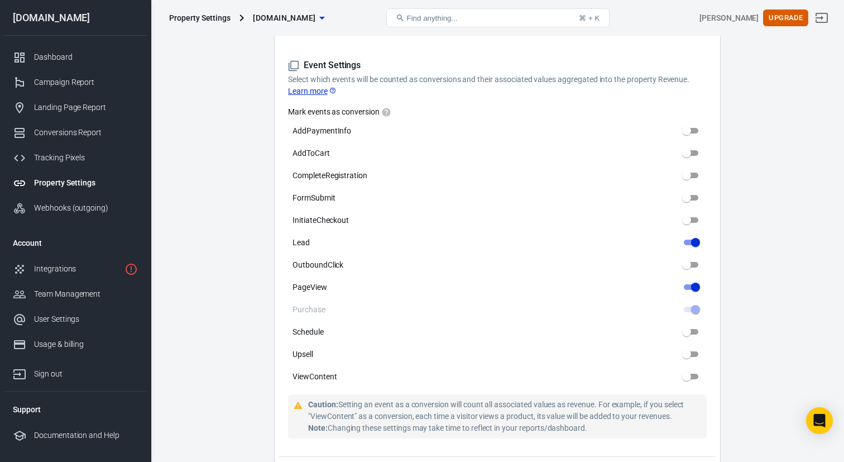
scroll to position [518, 0]
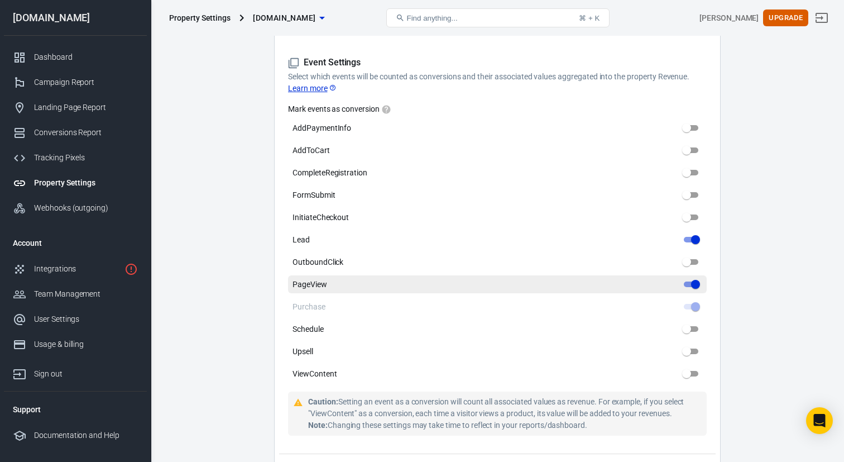
click at [691, 277] on input "PageView" at bounding box center [696, 283] width 40 height 13
checkbox input "false"
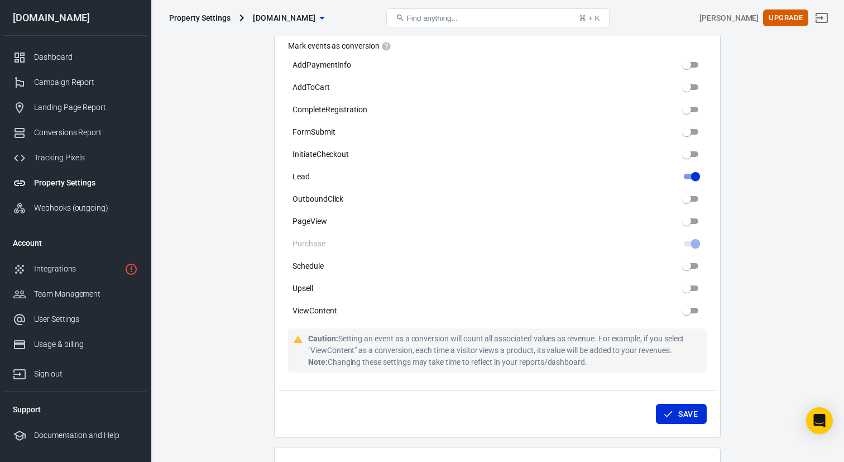
scroll to position [583, 0]
click at [672, 409] on icon "submit" at bounding box center [668, 412] width 8 height 6
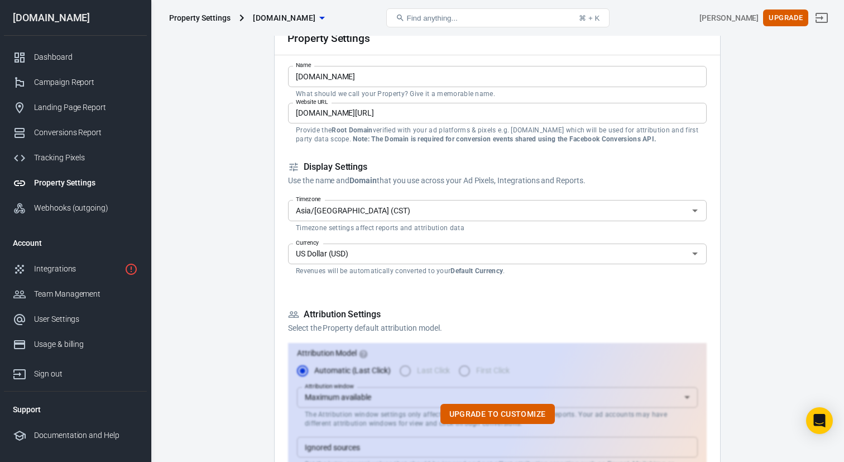
scroll to position [0, 0]
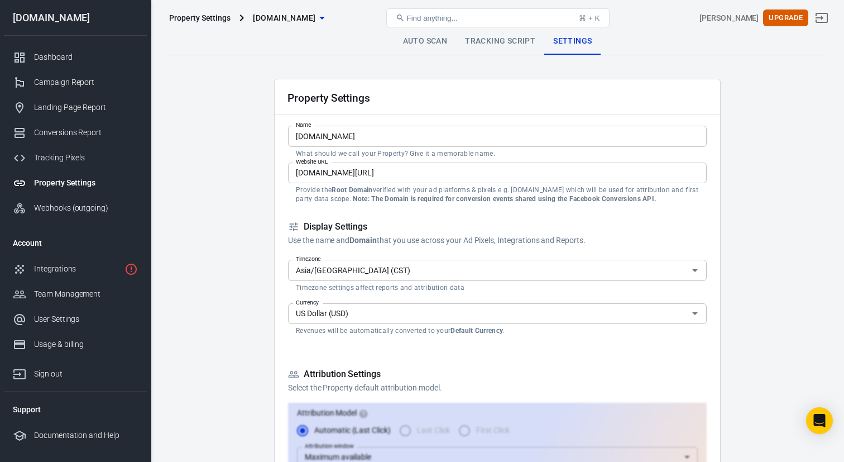
click at [432, 40] on link "Auto Scan" at bounding box center [425, 41] width 63 height 27
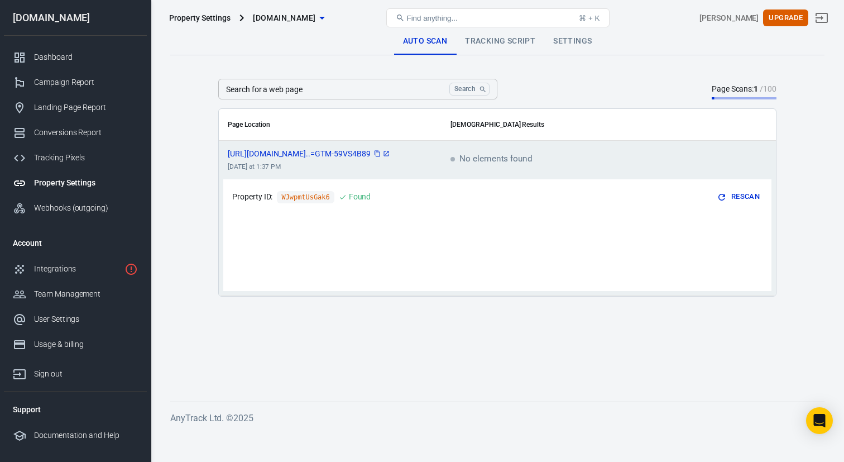
click at [390, 154] on icon "scrollable content" at bounding box center [386, 153] width 7 height 7
click at [64, 56] on div "Dashboard" at bounding box center [86, 57] width 104 height 12
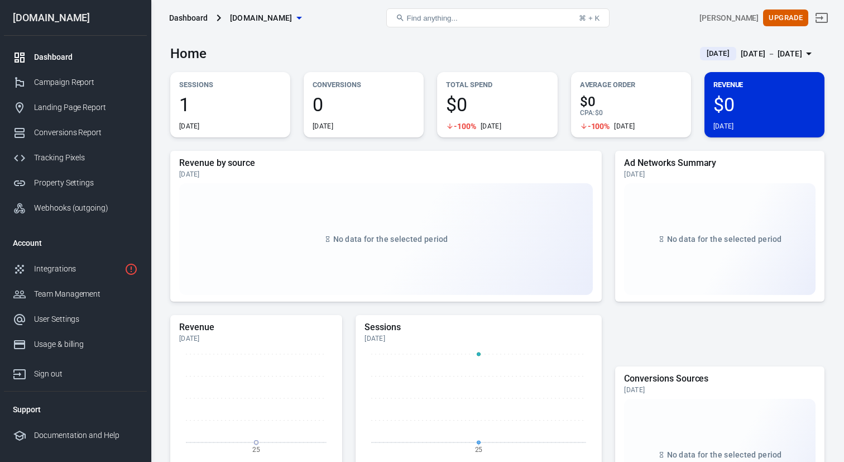
click at [799, 51] on div "Sep 25 － Sep 25, 2025" at bounding box center [771, 54] width 61 height 14
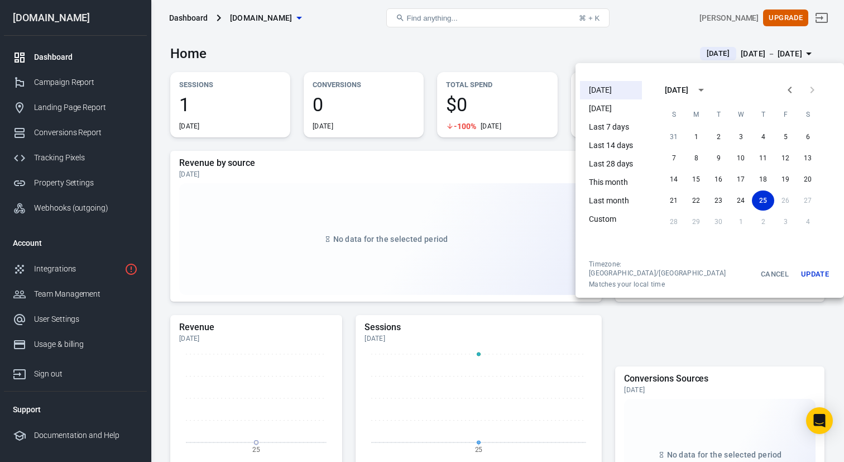
click at [612, 95] on li "[DATE]" at bounding box center [611, 90] width 62 height 18
click at [469, 147] on div at bounding box center [422, 231] width 844 height 462
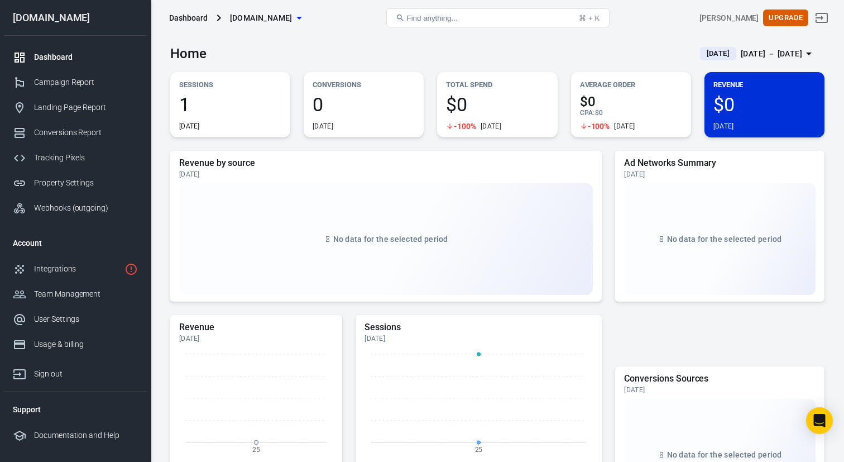
click at [741, 54] on div "[DATE] － [DATE]" at bounding box center [771, 54] width 61 height 14
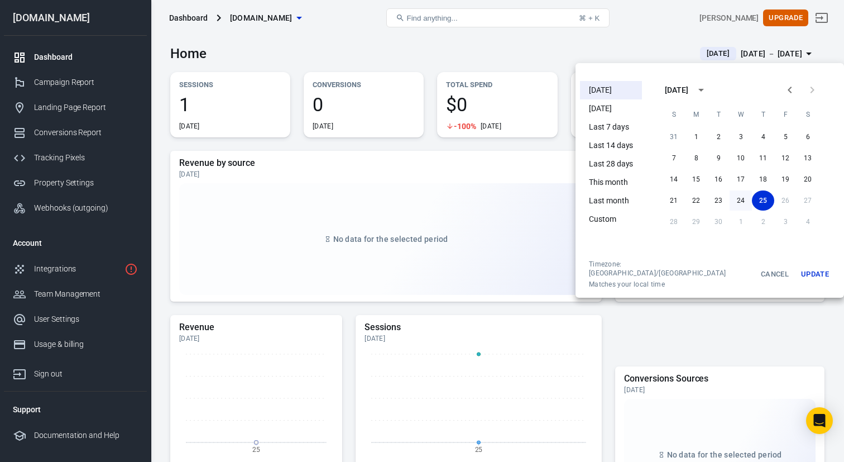
click at [732, 202] on button "24" at bounding box center [741, 200] width 22 height 20
click at [799, 270] on button "Update" at bounding box center [815, 274] width 36 height 29
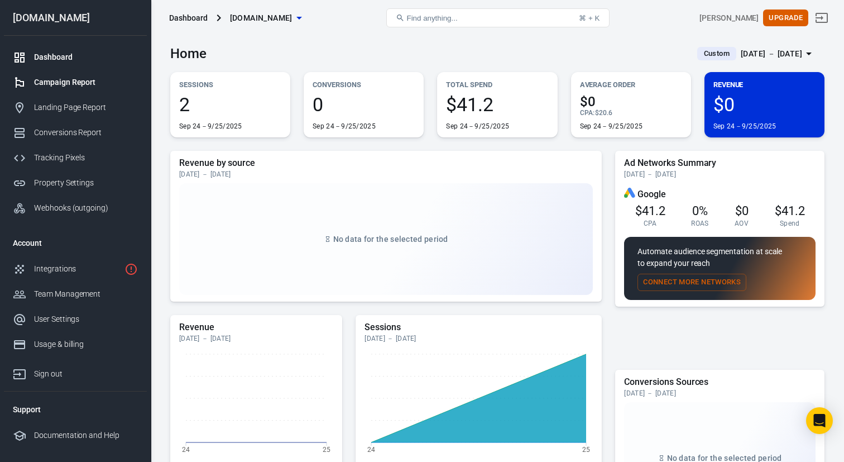
click at [69, 84] on div "Campaign Report" at bounding box center [86, 82] width 104 height 12
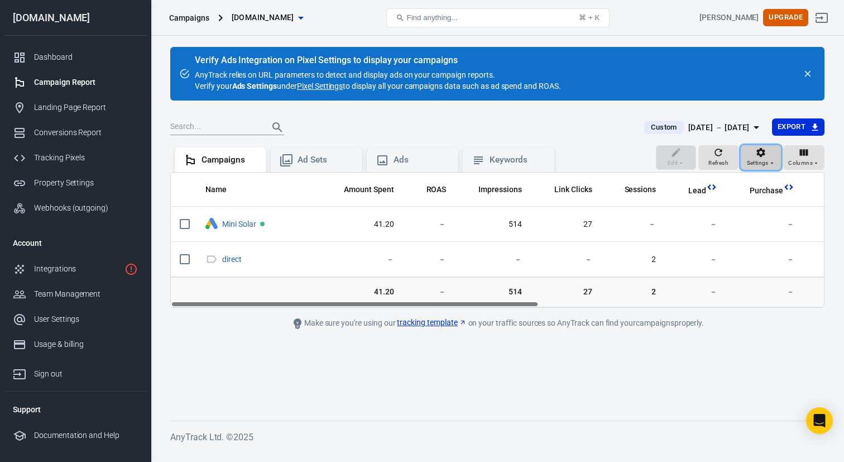
click at [767, 162] on span "Settings" at bounding box center [758, 163] width 22 height 10
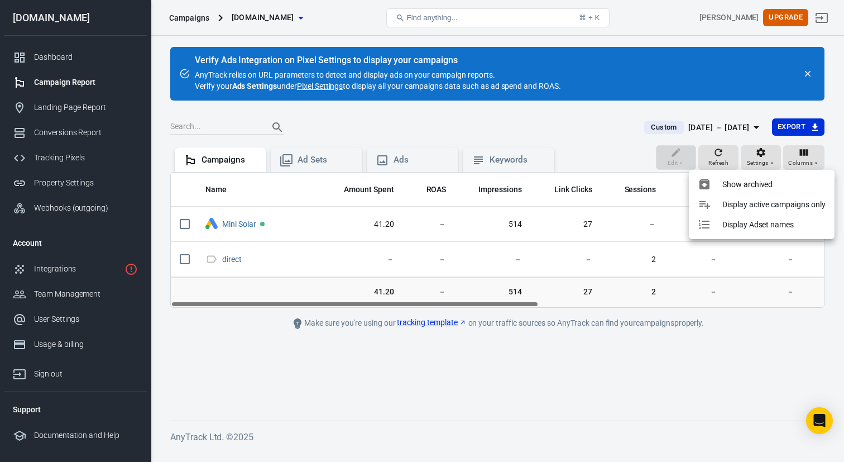
click at [64, 107] on div at bounding box center [422, 231] width 844 height 462
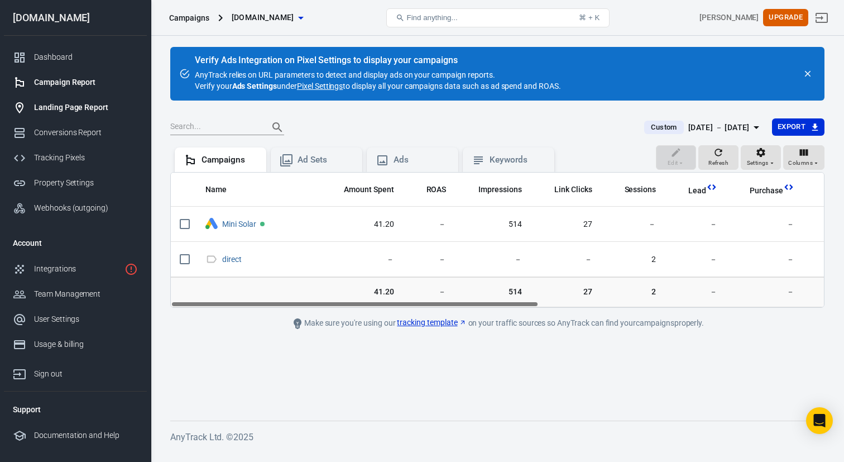
click at [74, 107] on div "Landing Page Report" at bounding box center [86, 108] width 104 height 12
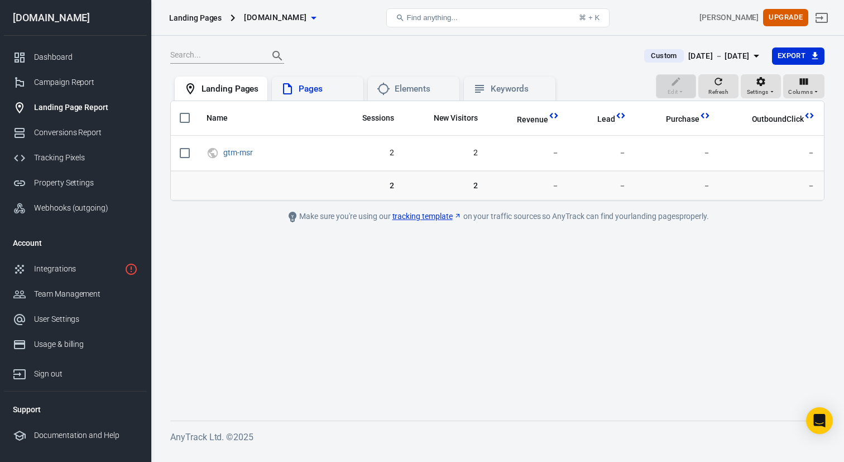
click at [316, 92] on div "Pages" at bounding box center [327, 89] width 56 height 12
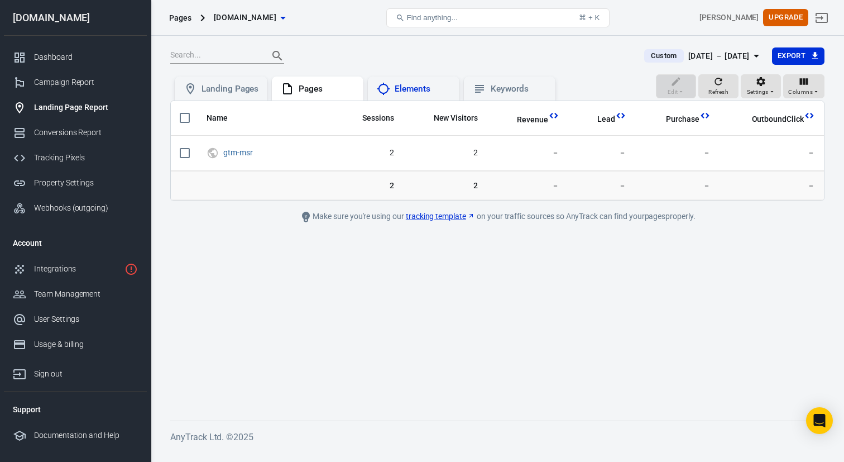
click at [413, 89] on div "Elements" at bounding box center [423, 89] width 56 height 12
click at [509, 85] on div "Keywords" at bounding box center [519, 89] width 56 height 12
click at [88, 138] on link "Conversions Report" at bounding box center [75, 132] width 143 height 25
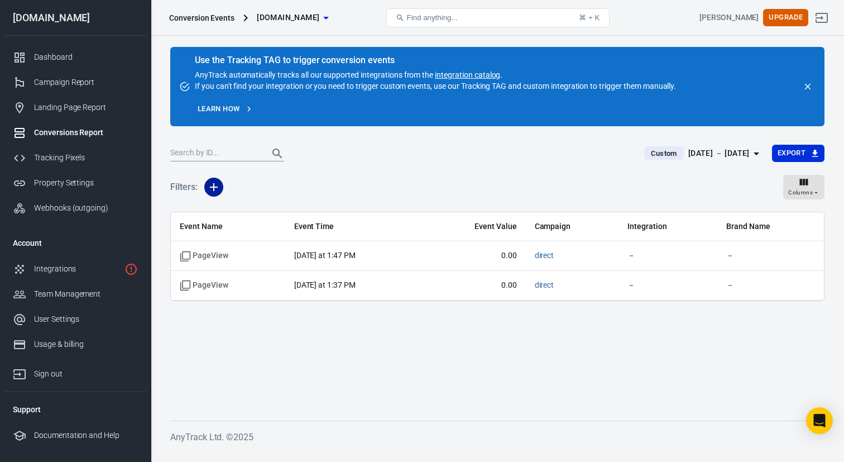
click at [219, 186] on icon "button" at bounding box center [213, 186] width 13 height 13
click at [406, 162] on div at bounding box center [422, 231] width 844 height 462
click at [62, 157] on div "Tracking Pixels" at bounding box center [86, 158] width 104 height 12
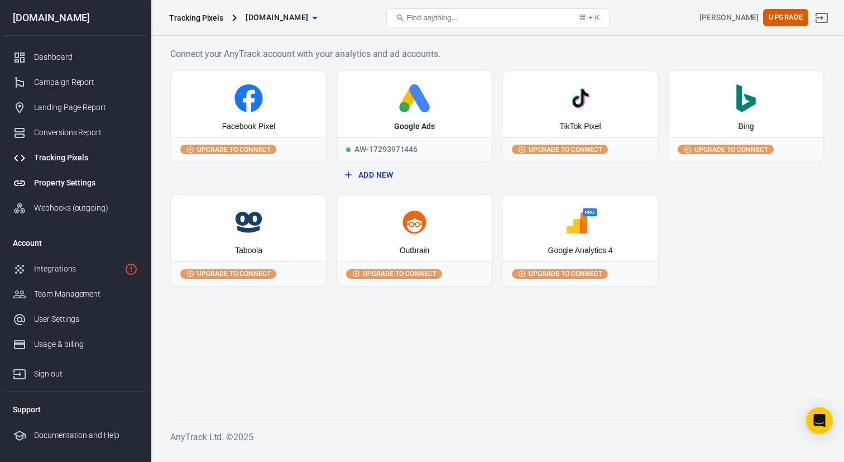
click at [74, 184] on div "Property Settings" at bounding box center [86, 183] width 104 height 12
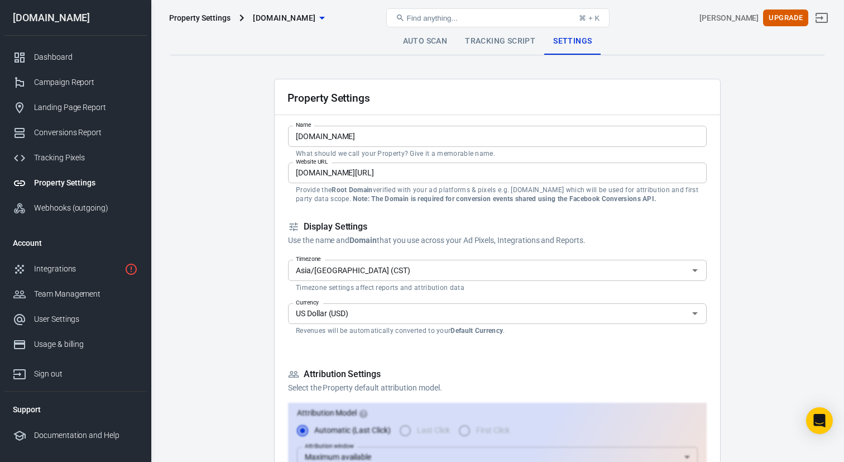
click at [494, 46] on link "Tracking Script" at bounding box center [500, 41] width 88 height 27
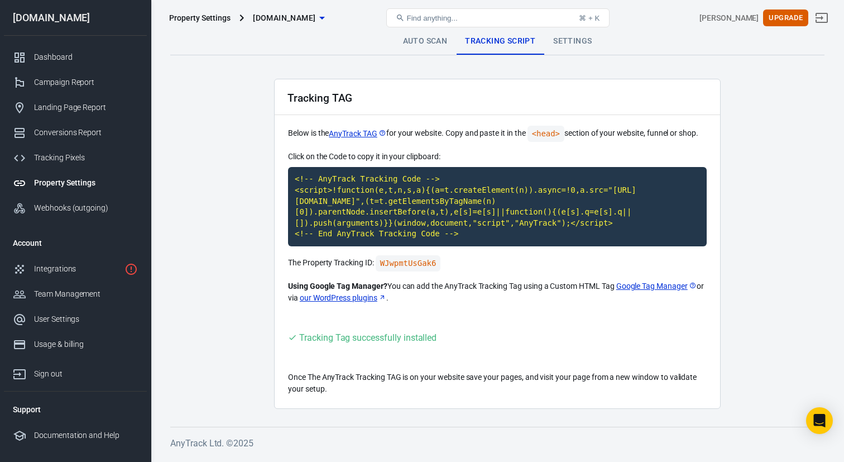
click at [429, 41] on link "Auto Scan" at bounding box center [425, 41] width 63 height 27
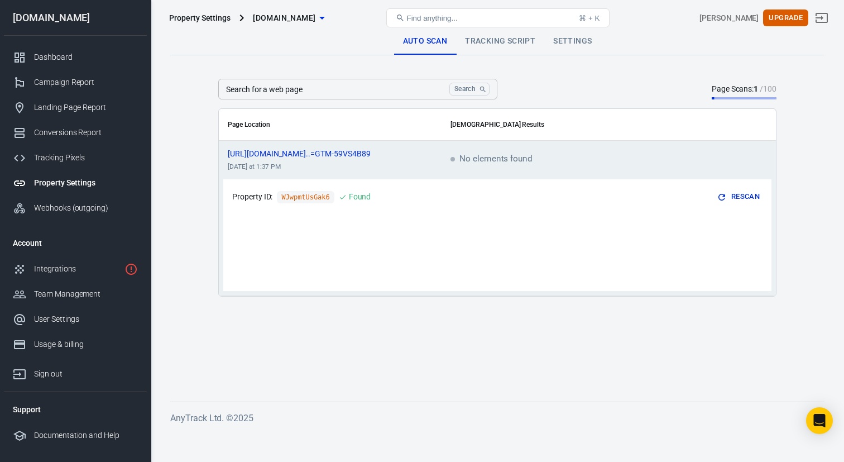
click at [567, 39] on link "Settings" at bounding box center [572, 41] width 56 height 27
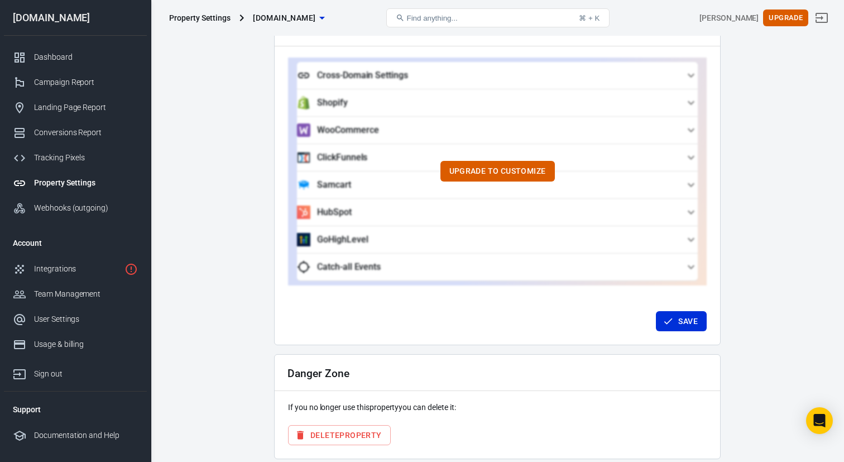
scroll to position [1055, 0]
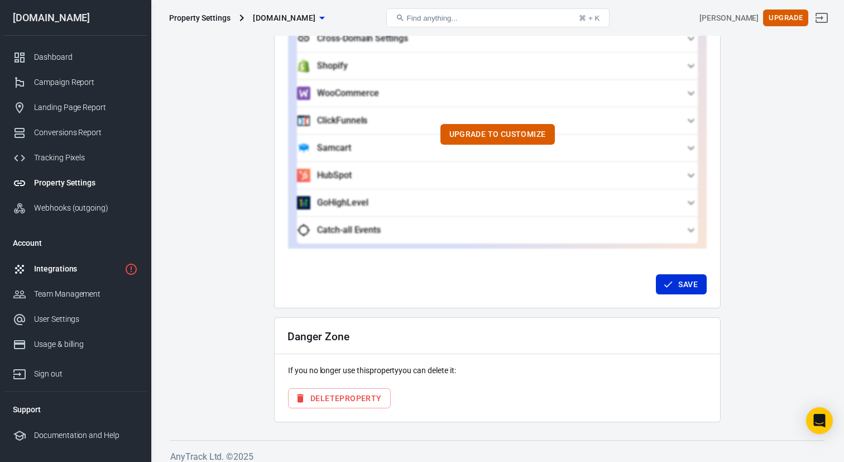
click at [71, 267] on div "Integrations" at bounding box center [77, 269] width 86 height 12
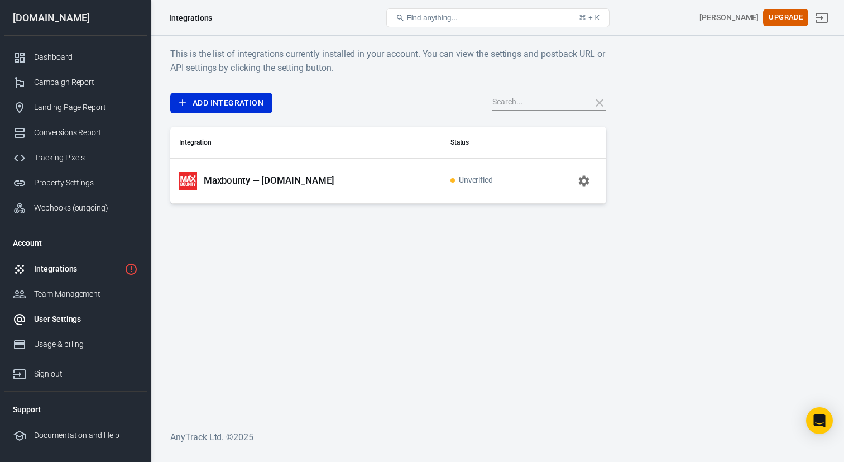
click at [58, 319] on div "User Settings" at bounding box center [86, 319] width 104 height 12
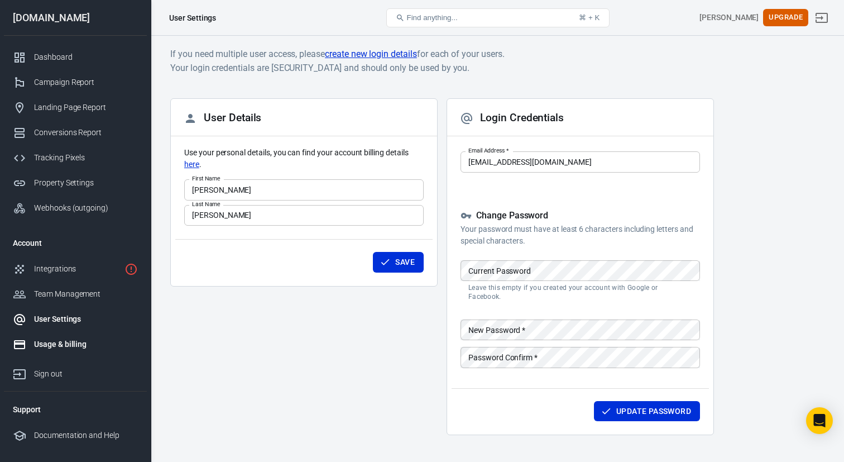
click at [56, 348] on div "Usage & billing" at bounding box center [86, 344] width 104 height 12
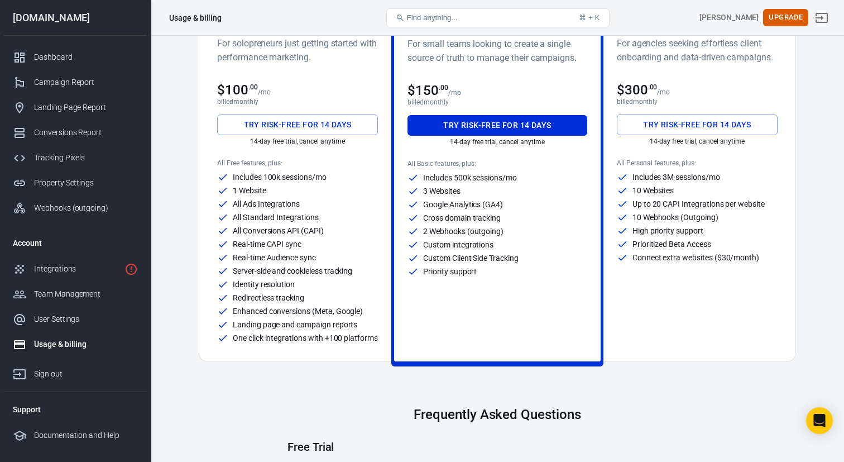
scroll to position [131, 0]
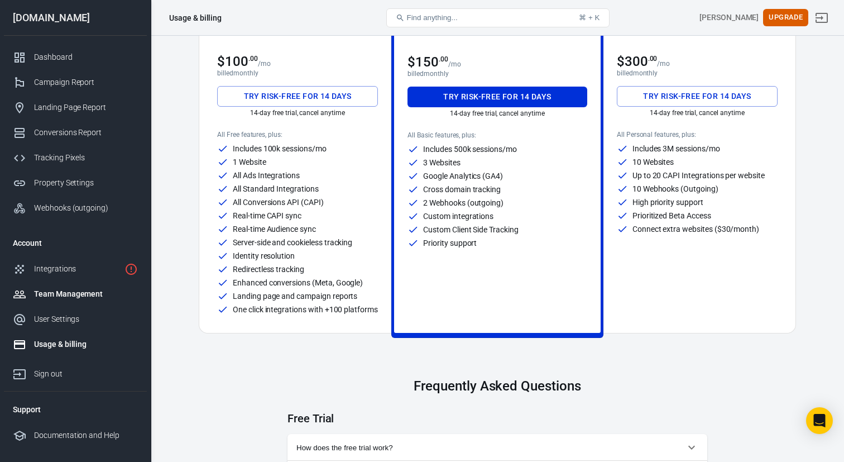
click at [61, 296] on div "Team Management" at bounding box center [86, 294] width 104 height 12
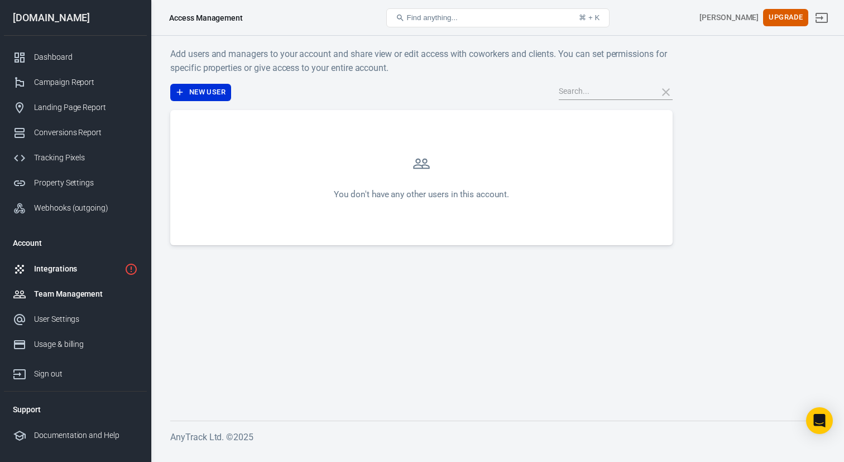
click at [59, 270] on div "Integrations" at bounding box center [77, 269] width 86 height 12
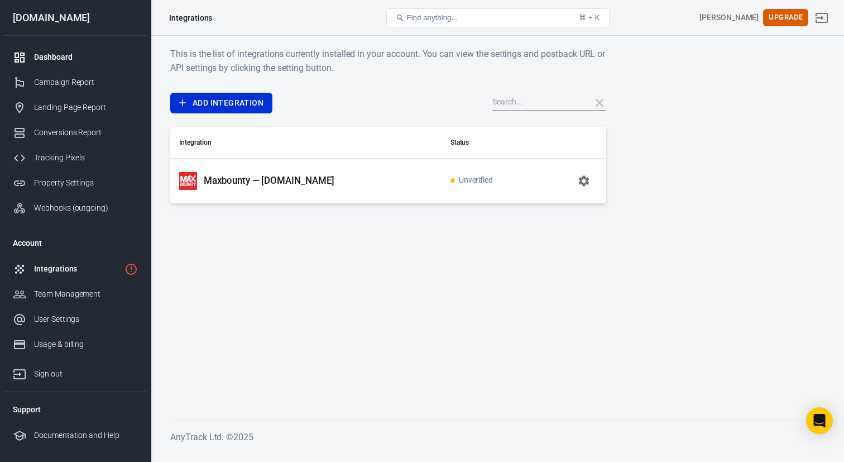
click at [44, 61] on div "Dashboard" at bounding box center [86, 57] width 104 height 12
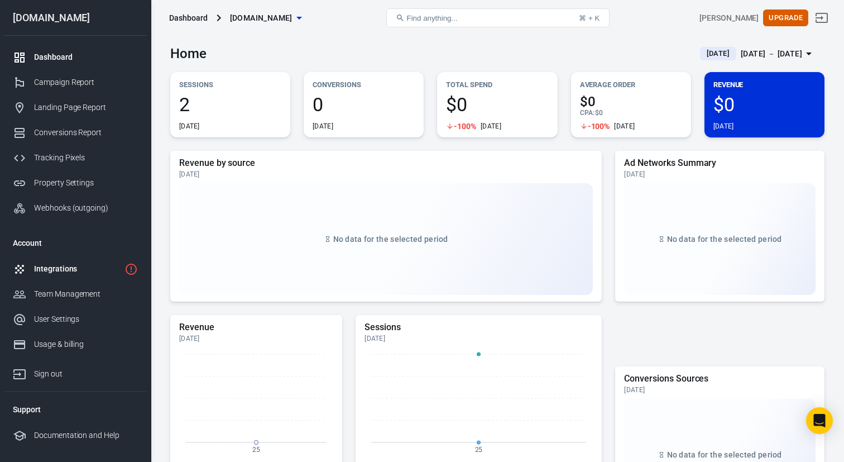
click at [121, 267] on link "Integrations" at bounding box center [75, 268] width 143 height 25
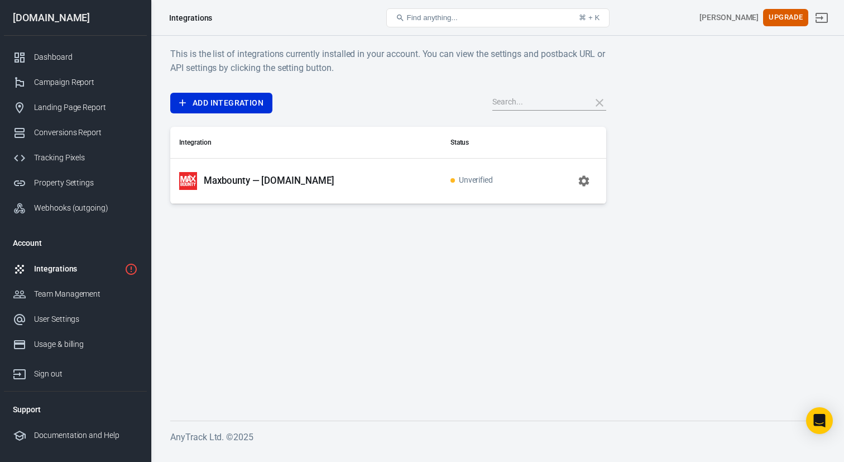
click at [466, 180] on span "Unverified" at bounding box center [472, 180] width 43 height 9
click at [586, 180] on icon "button" at bounding box center [584, 180] width 11 height 11
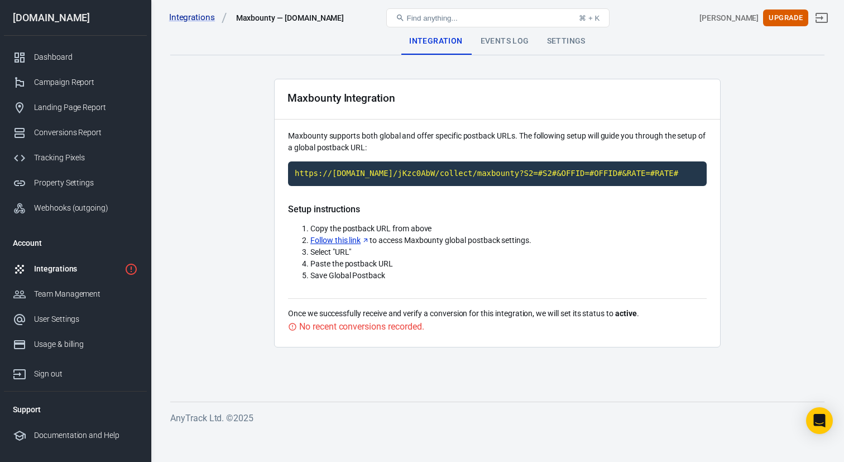
click at [56, 269] on div "Integrations" at bounding box center [77, 269] width 86 height 12
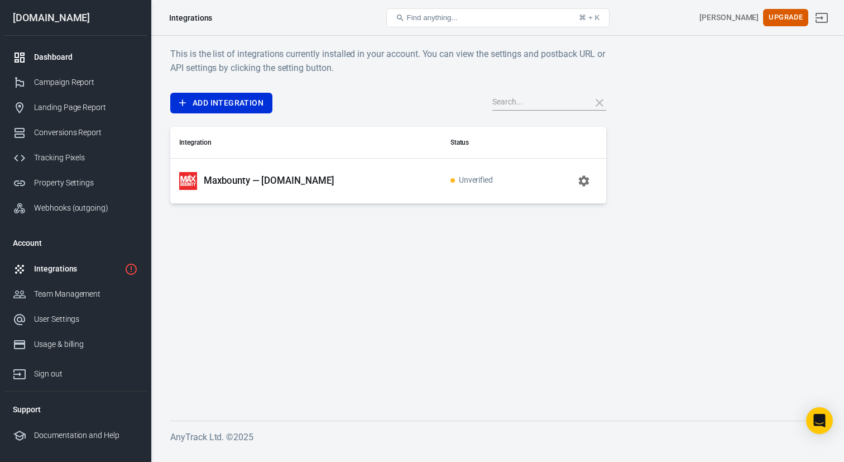
click at [60, 62] on div "Dashboard" at bounding box center [86, 57] width 104 height 12
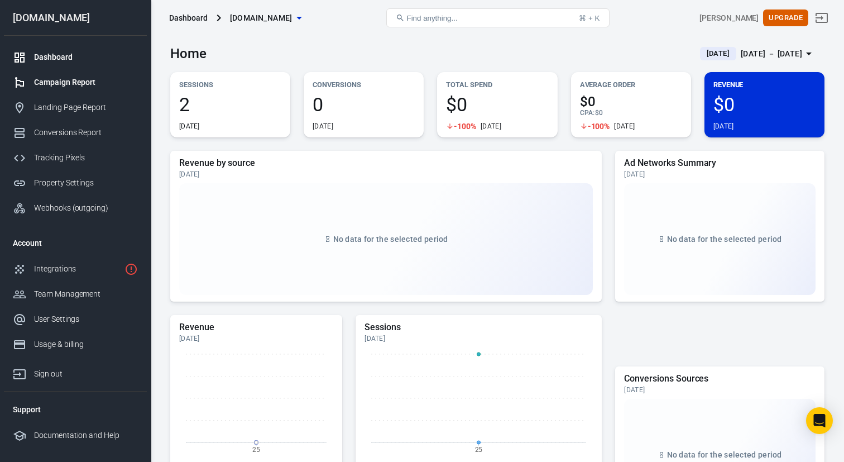
click at [72, 88] on div "Campaign Report" at bounding box center [86, 82] width 104 height 12
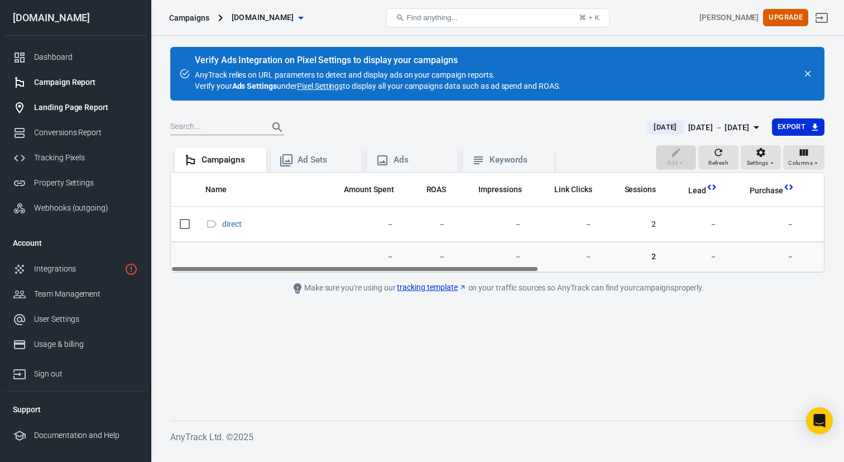
click at [64, 106] on div "Landing Page Report" at bounding box center [86, 108] width 104 height 12
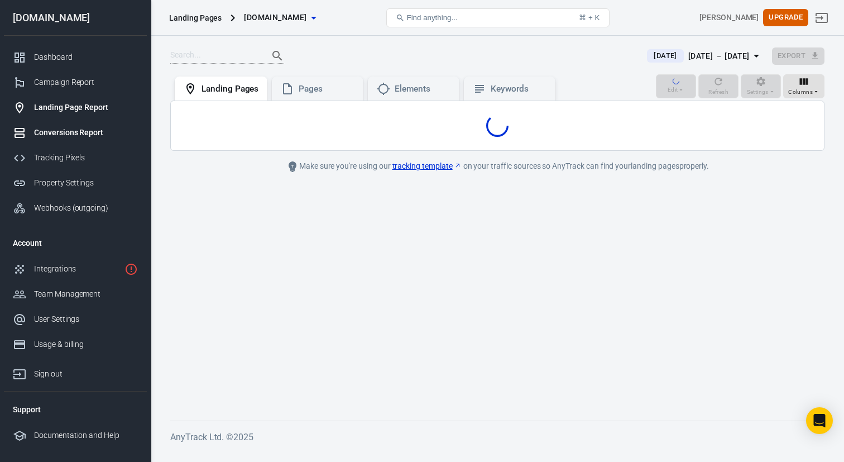
click at [56, 135] on div "Conversions Report" at bounding box center [86, 133] width 104 height 12
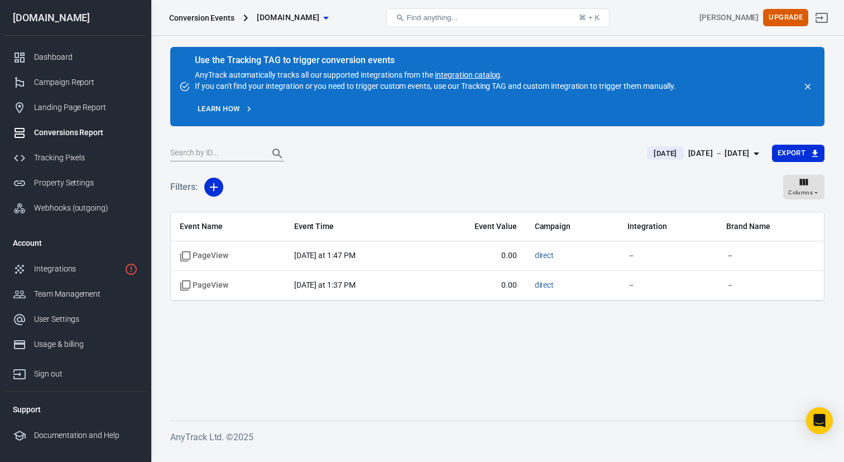
click at [324, 19] on icon "button" at bounding box center [326, 18] width 6 height 3
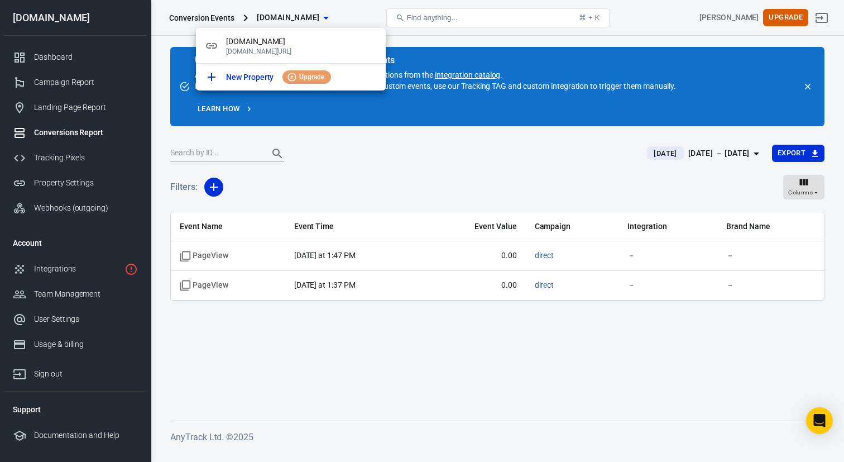
click at [627, 17] on div at bounding box center [422, 231] width 844 height 462
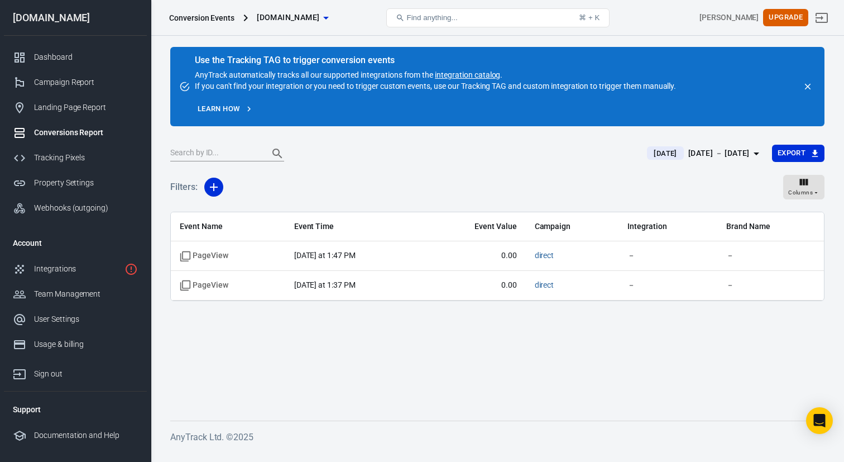
click at [811, 87] on icon "close" at bounding box center [808, 87] width 10 height 10
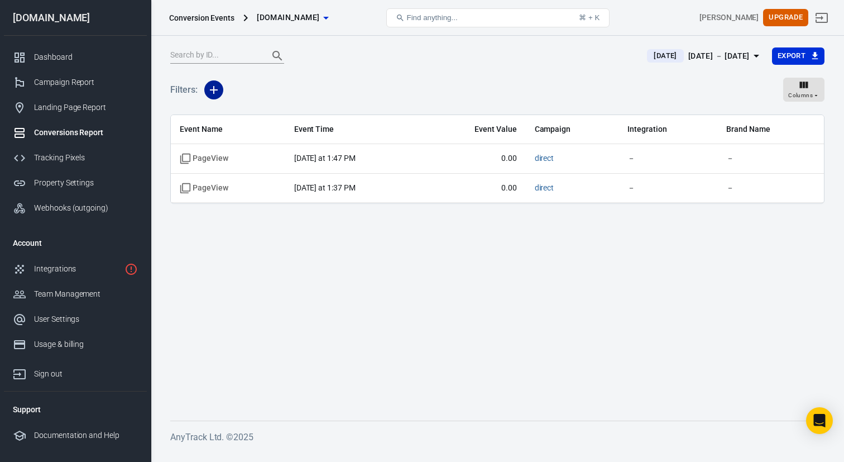
click at [212, 96] on button "button" at bounding box center [213, 89] width 19 height 19
click at [245, 112] on li "Event Name" at bounding box center [242, 114] width 76 height 20
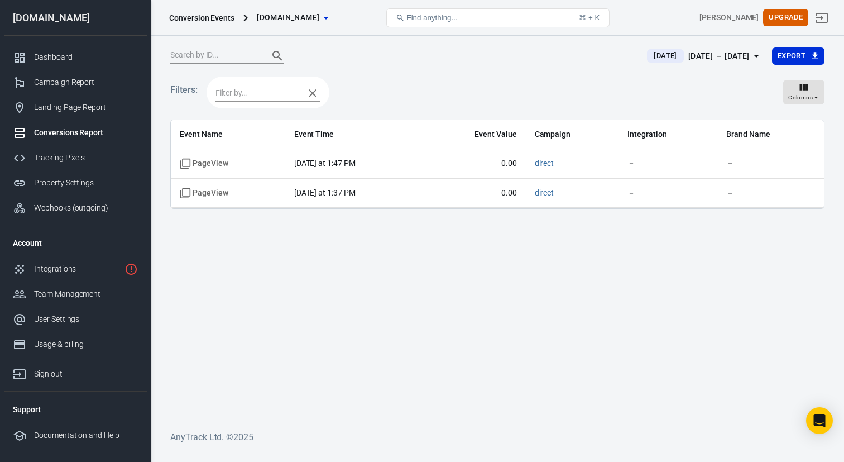
click at [319, 97] on icon "button" at bounding box center [312, 93] width 13 height 13
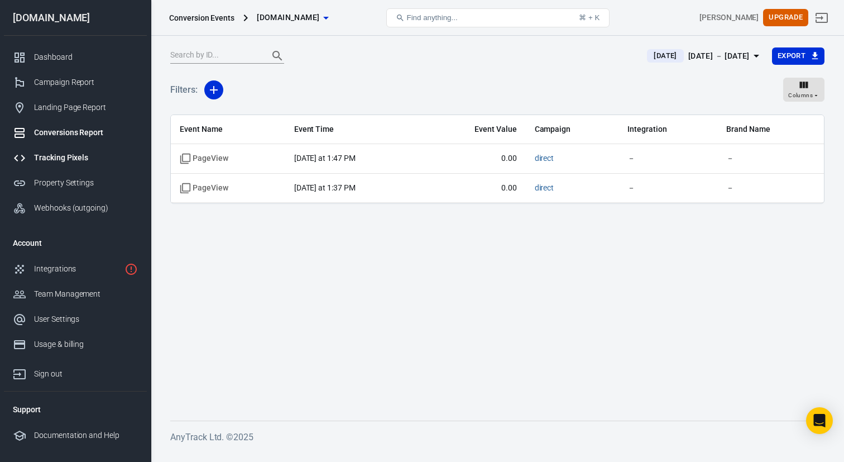
click at [68, 161] on div "Tracking Pixels" at bounding box center [86, 158] width 104 height 12
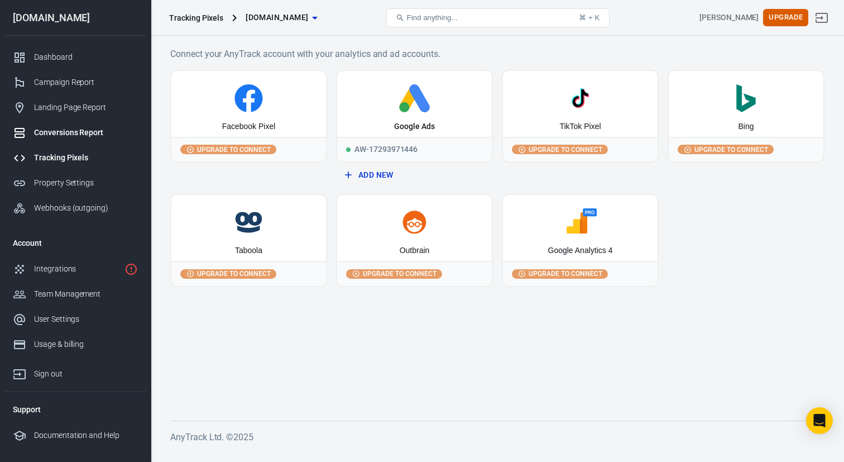
click at [63, 131] on div "Conversions Report" at bounding box center [86, 133] width 104 height 12
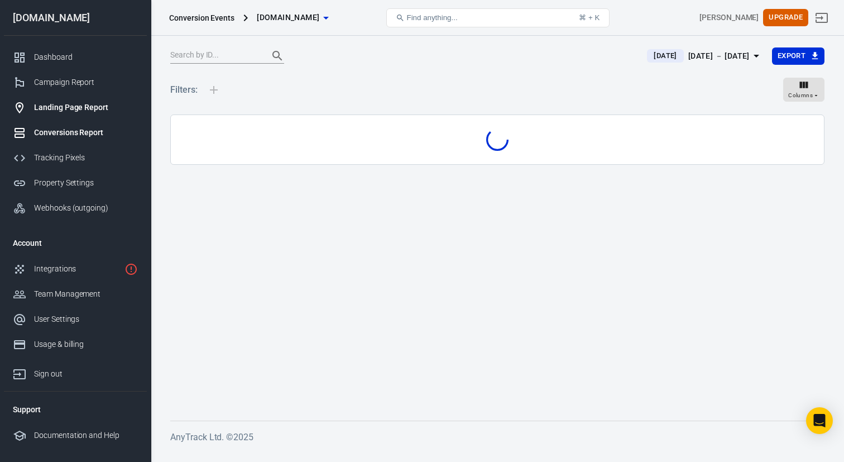
click at [82, 98] on link "Landing Page Report" at bounding box center [75, 107] width 143 height 25
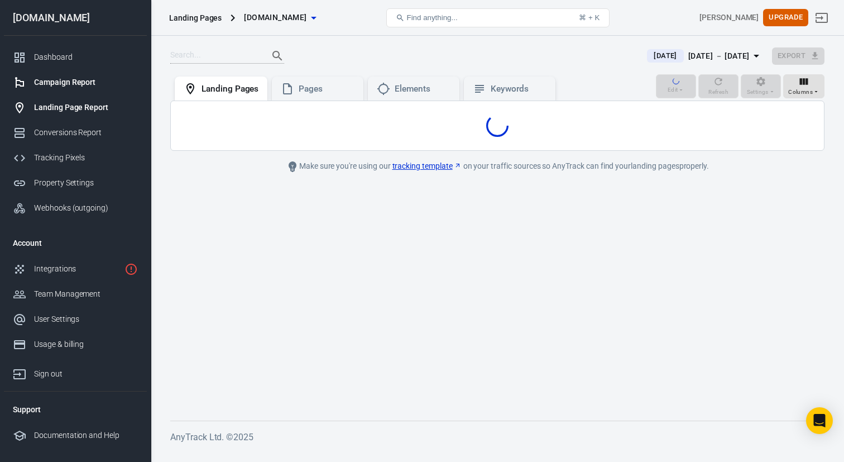
click at [64, 80] on div "Campaign Report" at bounding box center [86, 82] width 104 height 12
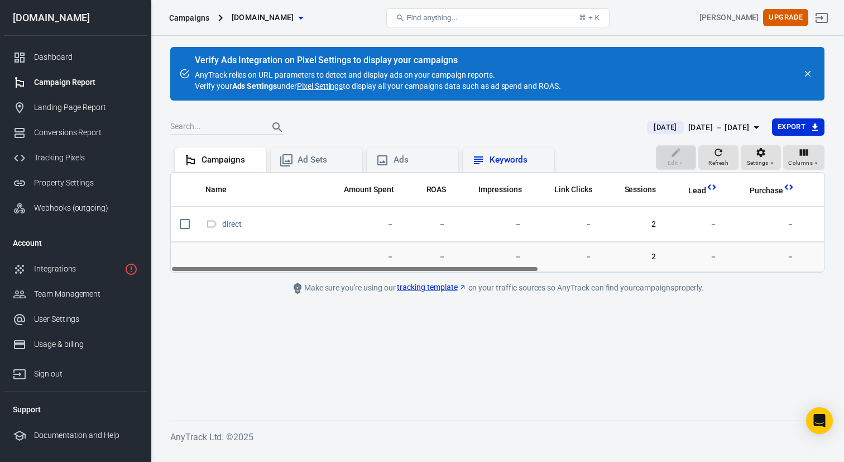
click at [510, 149] on div "Keywords" at bounding box center [509, 159] width 92 height 25
click at [49, 58] on div "Dashboard" at bounding box center [86, 57] width 104 height 12
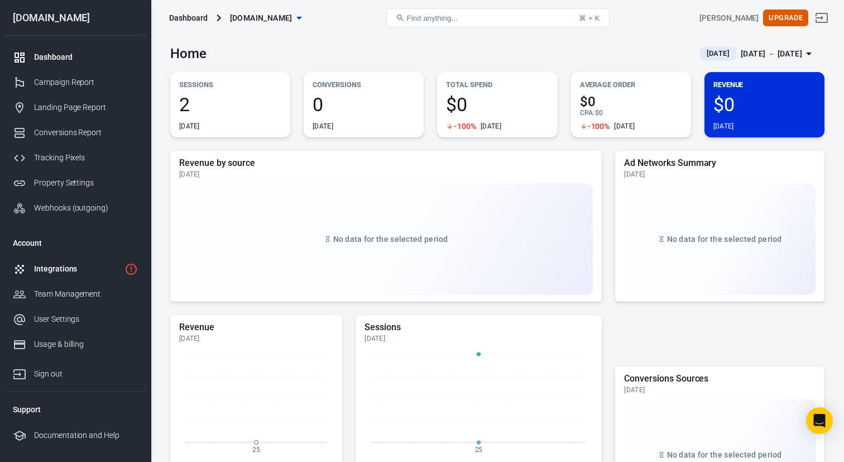
click at [52, 271] on div "Integrations" at bounding box center [77, 269] width 86 height 12
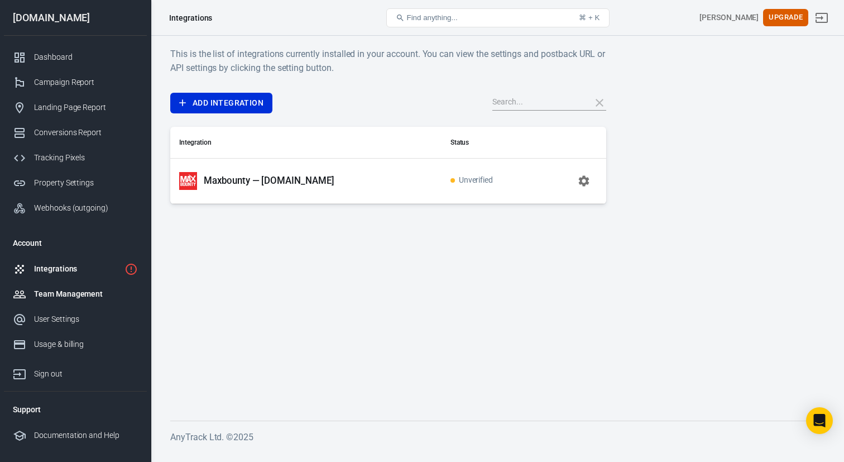
click at [64, 292] on div "Team Management" at bounding box center [86, 294] width 104 height 12
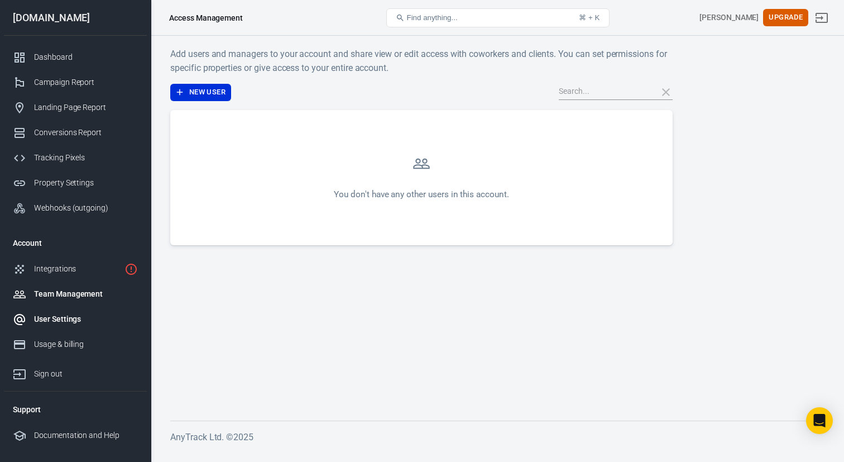
click at [63, 317] on div "User Settings" at bounding box center [86, 319] width 104 height 12
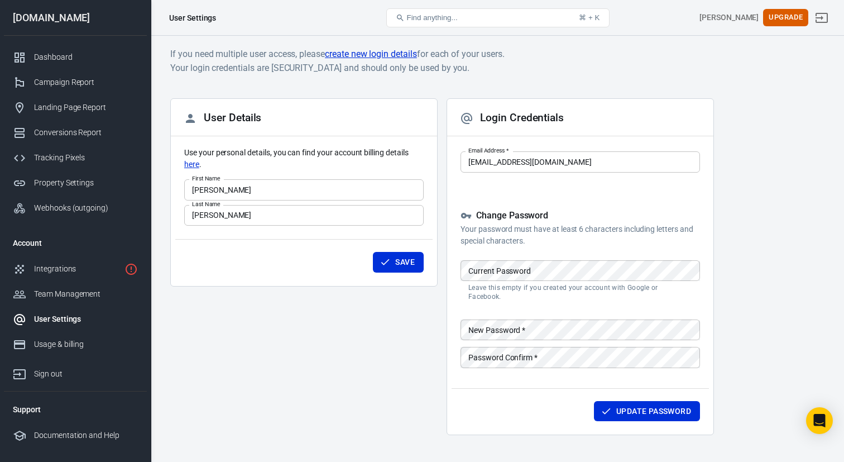
scroll to position [22, 0]
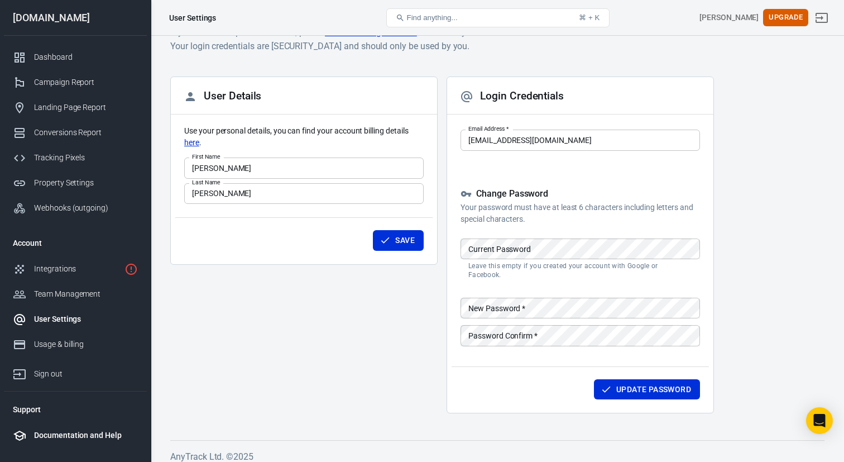
click at [62, 437] on div "Documentation and Help" at bounding box center [86, 435] width 104 height 12
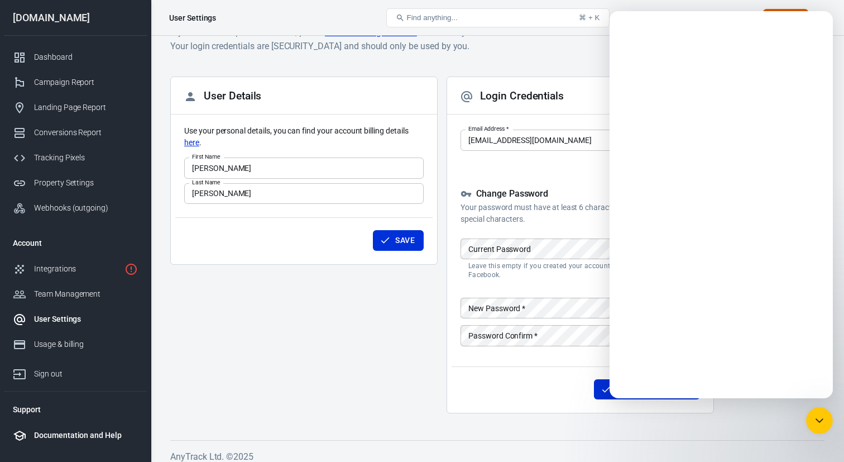
scroll to position [0, 0]
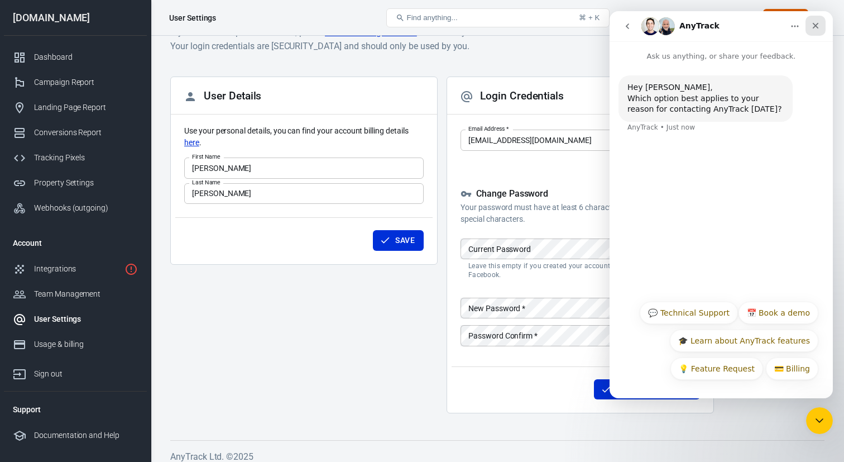
click at [815, 25] on icon "Close" at bounding box center [816, 26] width 6 height 6
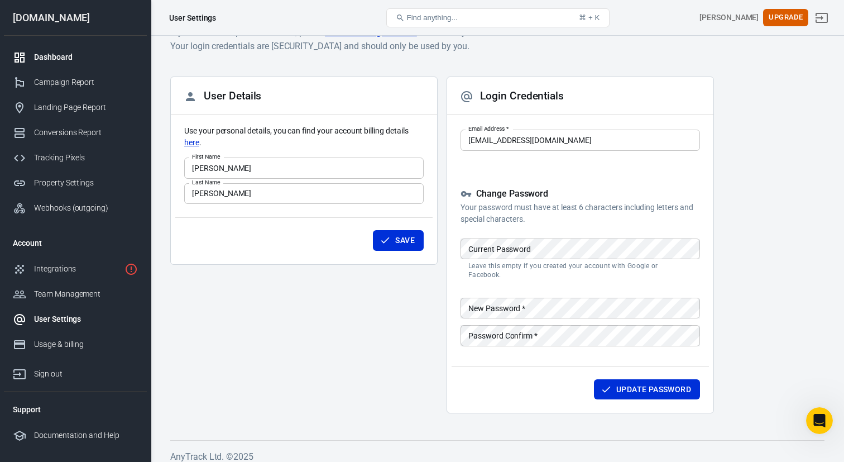
click at [51, 61] on div "Dashboard" at bounding box center [86, 57] width 104 height 12
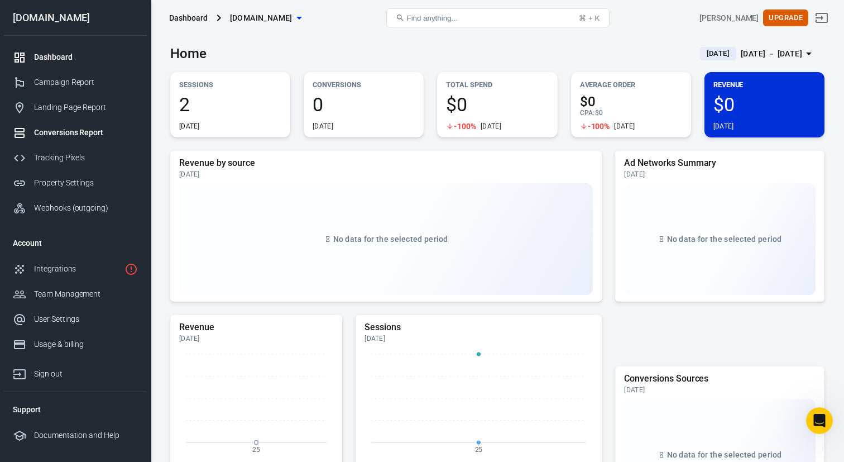
click at [101, 131] on div "Conversions Report" at bounding box center [86, 133] width 104 height 12
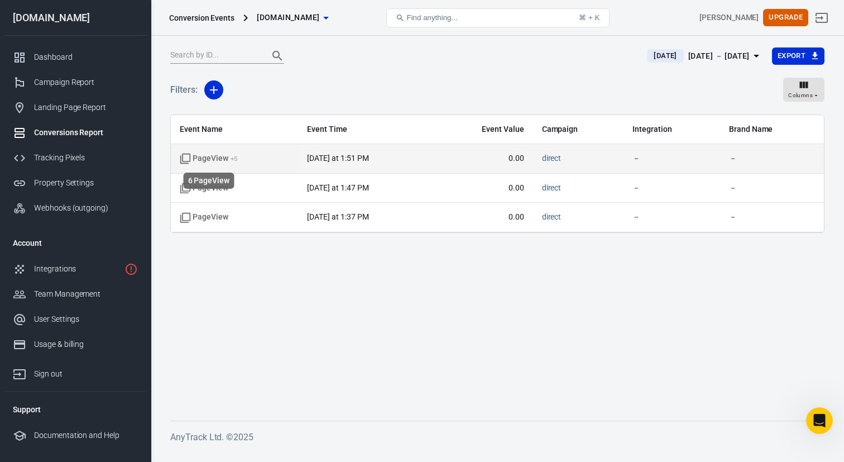
click at [229, 157] on span "PageView + 5" at bounding box center [209, 158] width 58 height 11
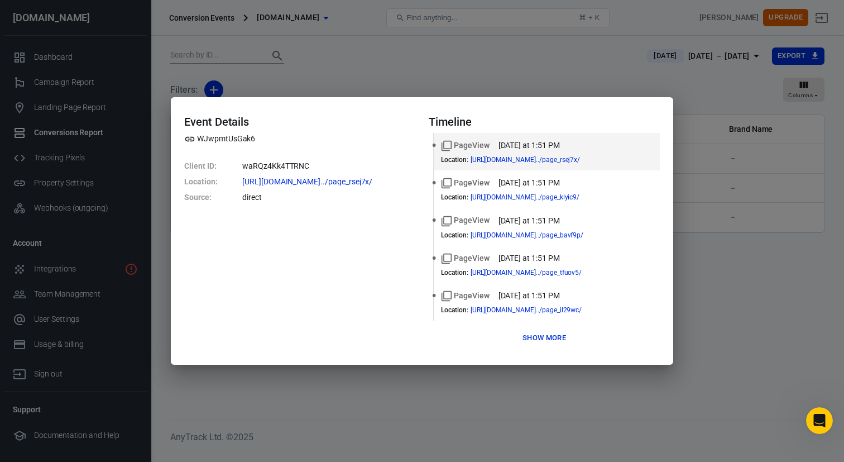
click at [544, 340] on button "Show more" at bounding box center [544, 337] width 49 height 17
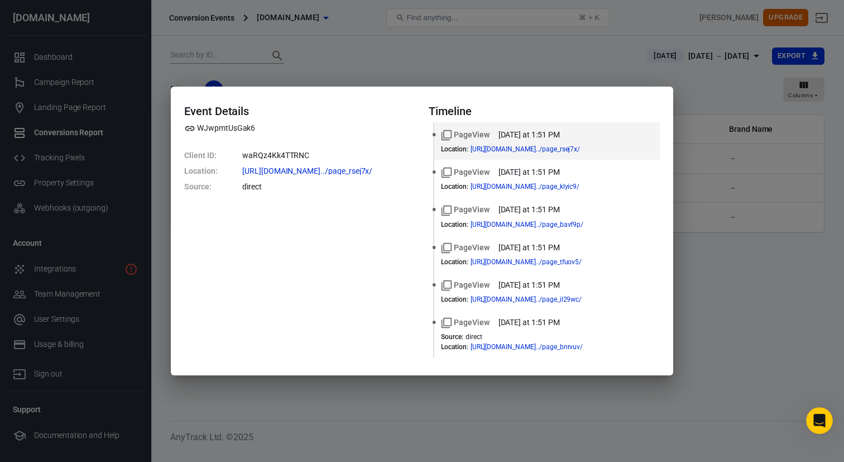
click at [756, 251] on div "Event Details WJwpmtUsGak6 Client ID : waRQz4Kk4TTRNC Location : https://funnel…" at bounding box center [422, 231] width 844 height 462
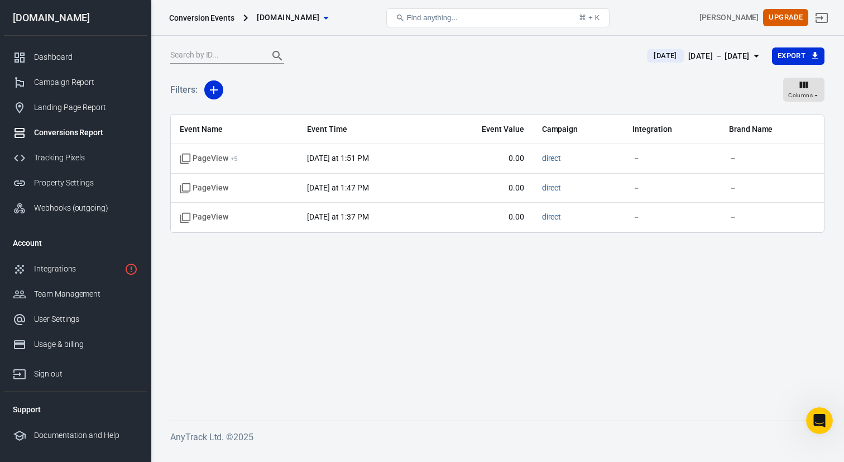
click at [64, 127] on div "Conversions Report" at bounding box center [86, 133] width 104 height 12
click at [55, 54] on div "Dashboard" at bounding box center [86, 57] width 104 height 12
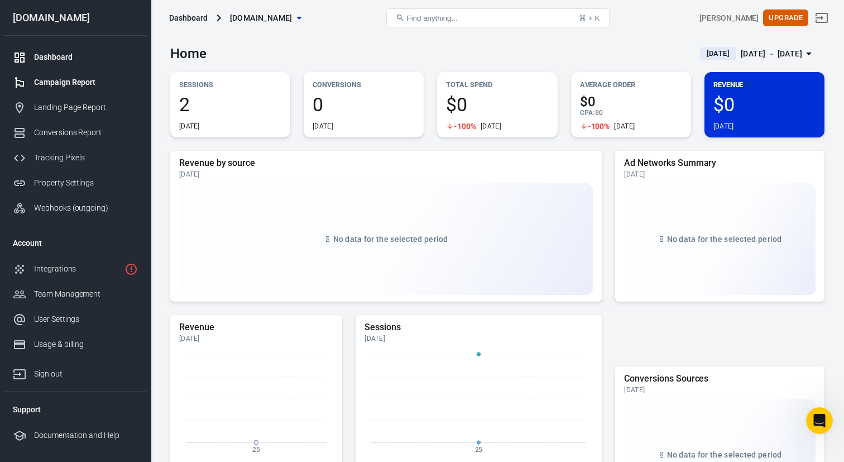
click at [62, 79] on div "Campaign Report" at bounding box center [86, 82] width 104 height 12
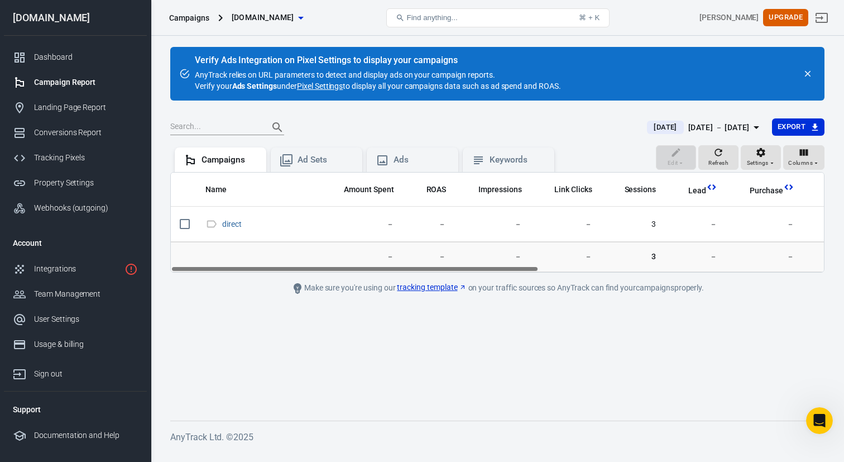
click at [419, 288] on link "tracking template" at bounding box center [431, 287] width 69 height 12
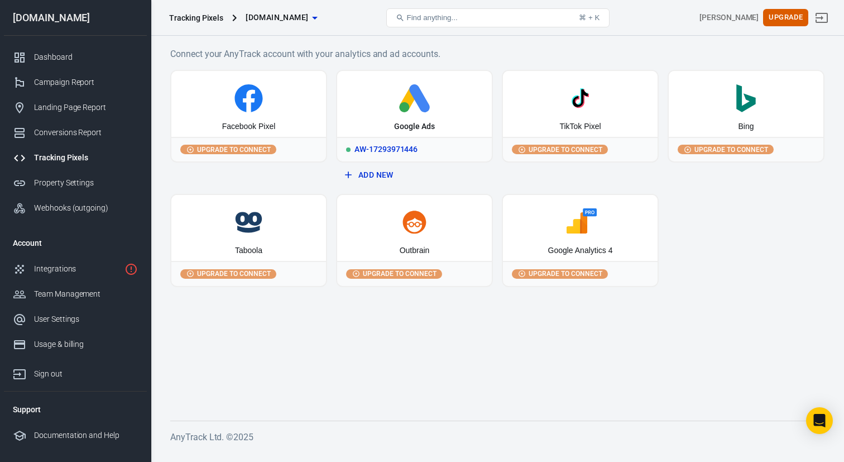
click at [417, 103] on icon at bounding box center [419, 98] width 21 height 28
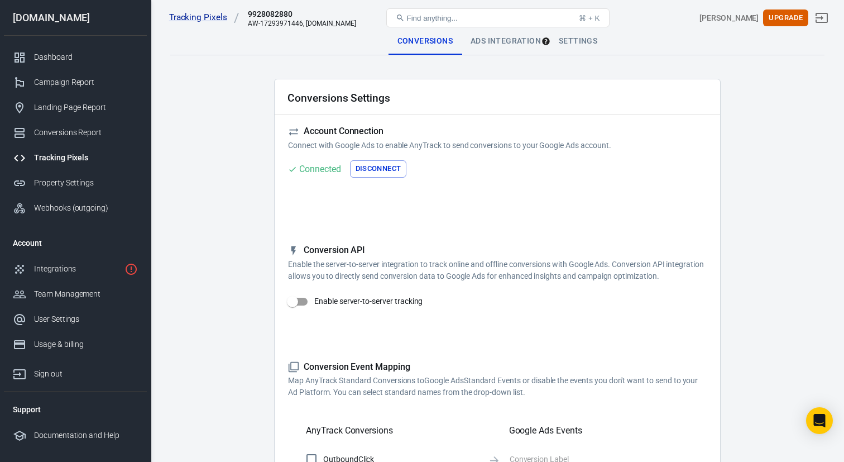
click at [576, 44] on div "Settings" at bounding box center [578, 41] width 56 height 27
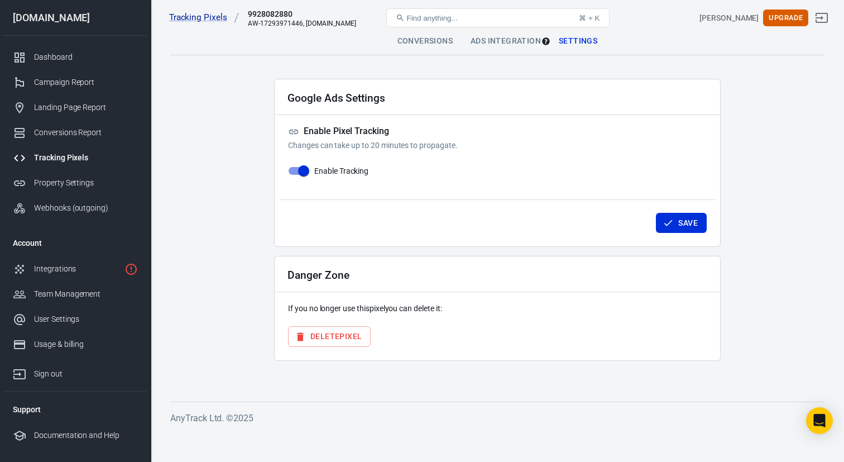
click at [507, 40] on div "Ads Integration" at bounding box center [506, 41] width 88 height 27
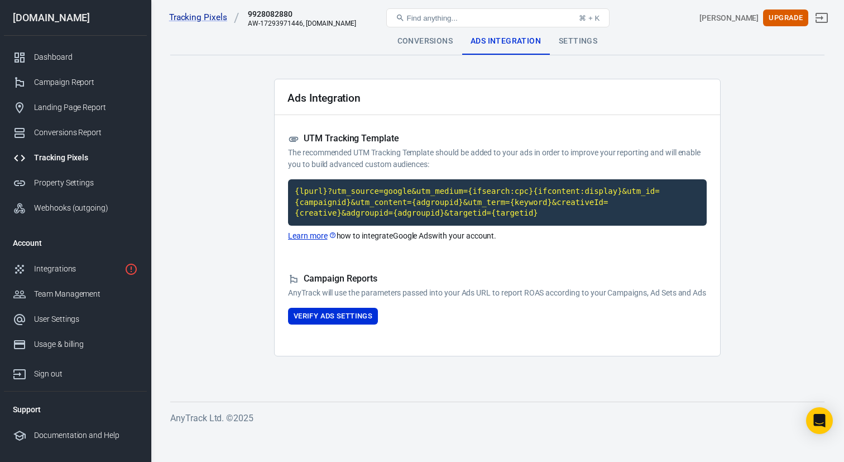
click at [433, 37] on div "Conversions" at bounding box center [425, 41] width 73 height 27
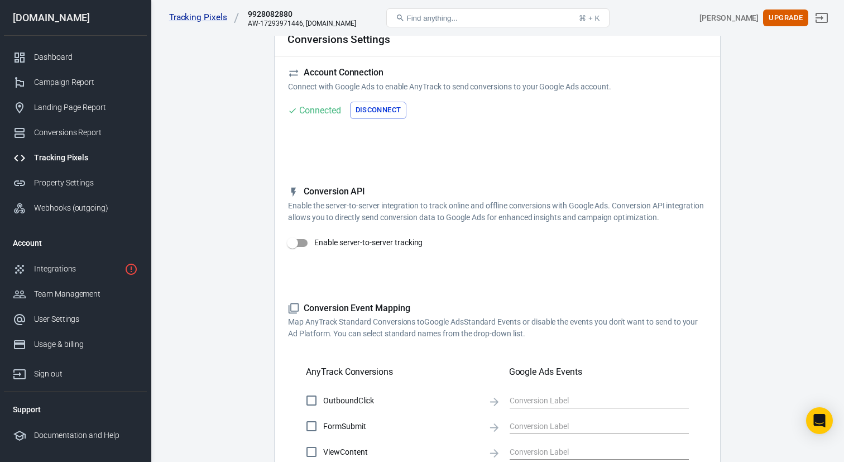
scroll to position [60, 0]
click at [301, 243] on input "Enable server-to-server tracking" at bounding box center [293, 241] width 64 height 21
checkbox input "false"
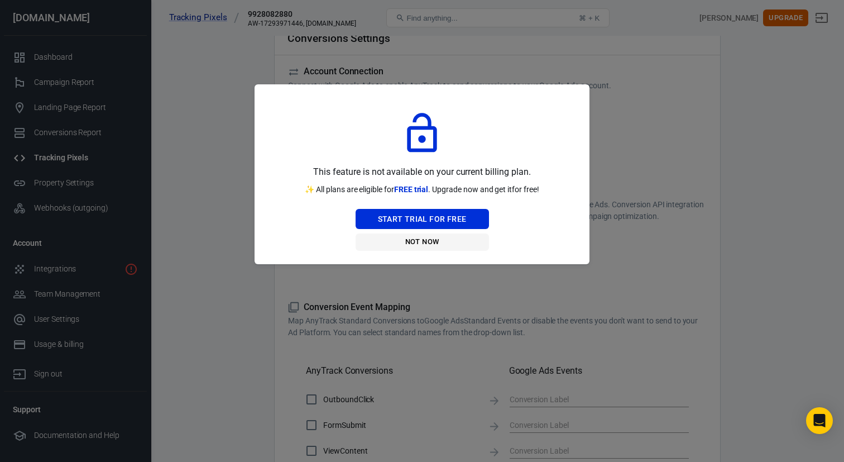
click at [429, 245] on button "Not Now" at bounding box center [422, 241] width 133 height 17
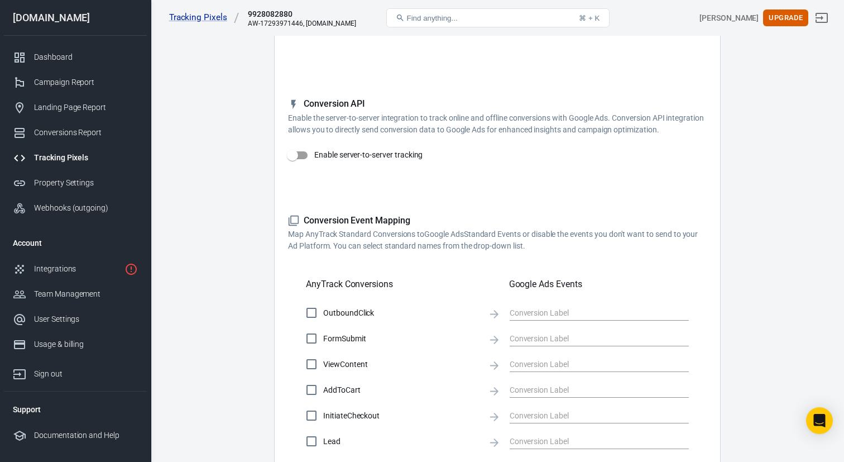
scroll to position [154, 0]
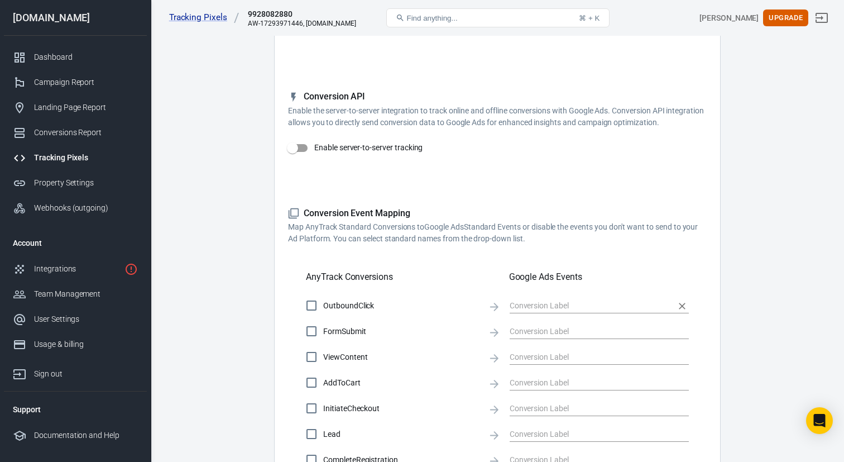
click at [543, 308] on input "text" at bounding box center [591, 305] width 162 height 14
click at [334, 305] on span "OutboundClick" at bounding box center [401, 306] width 156 height 12
click at [323, 305] on input "OutboundClick" at bounding box center [311, 305] width 23 height 23
click at [565, 298] on div at bounding box center [599, 304] width 179 height 21
click at [553, 305] on input "text" at bounding box center [591, 305] width 162 height 14
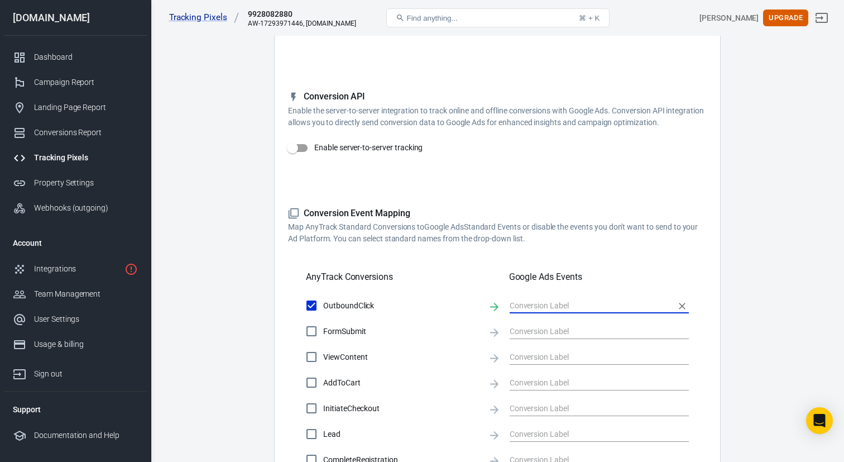
click at [553, 305] on input "text" at bounding box center [591, 305] width 162 height 14
click at [346, 303] on span "OutboundClick" at bounding box center [401, 306] width 156 height 12
click at [323, 303] on input "OutboundClick" at bounding box center [311, 305] width 23 height 23
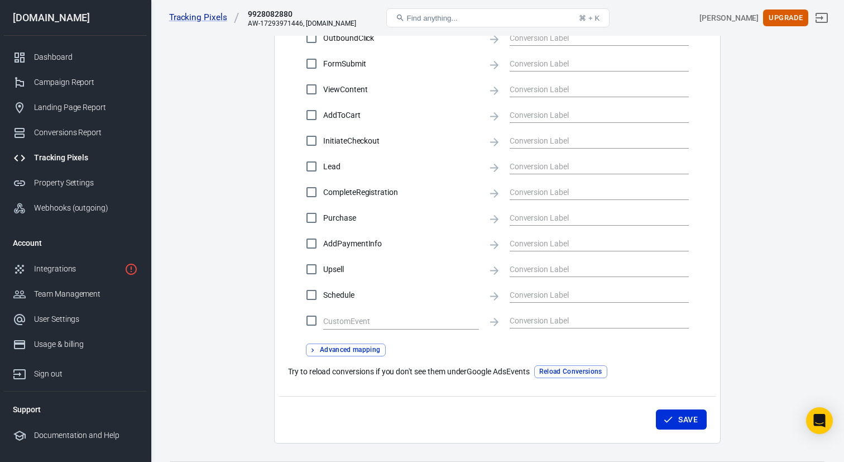
scroll to position [452, 0]
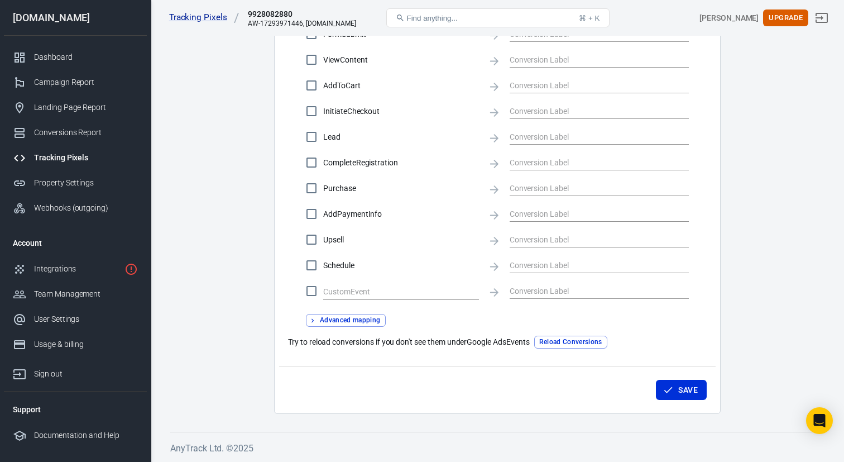
click at [557, 343] on button "Reload Conversions" at bounding box center [570, 342] width 73 height 13
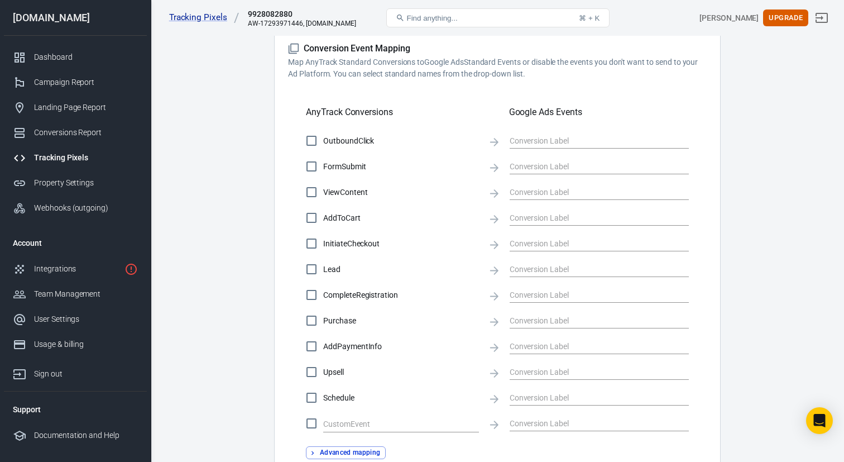
scroll to position [282, 0]
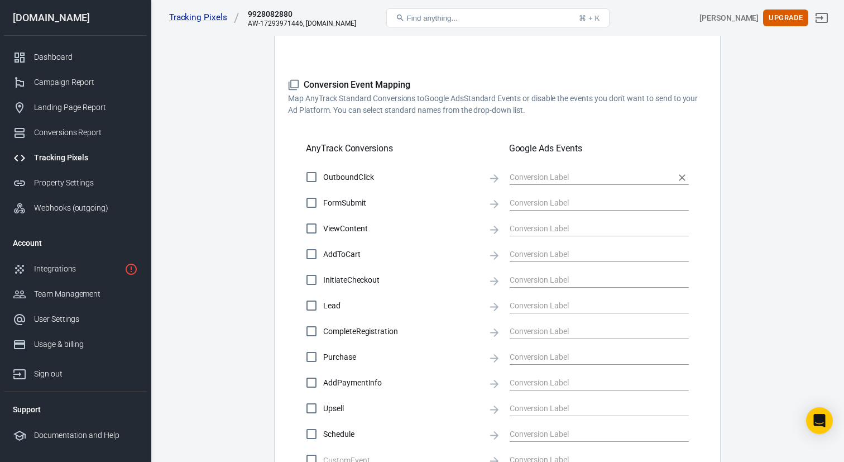
click at [545, 180] on input "text" at bounding box center [591, 177] width 162 height 14
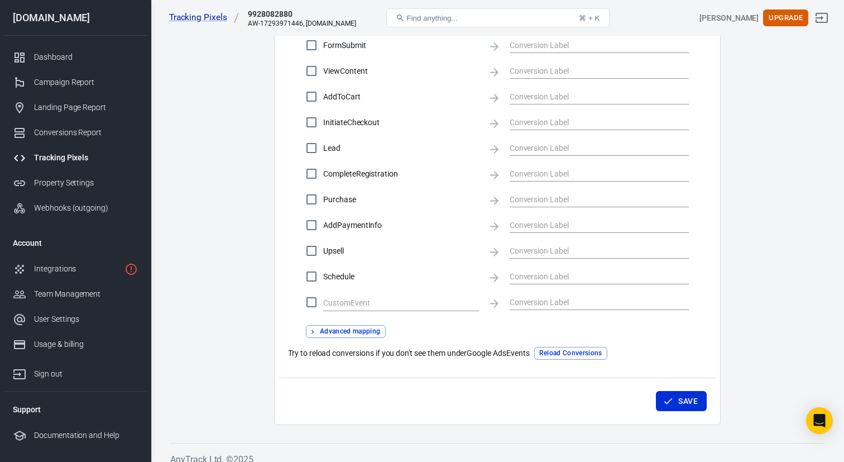
scroll to position [452, 0]
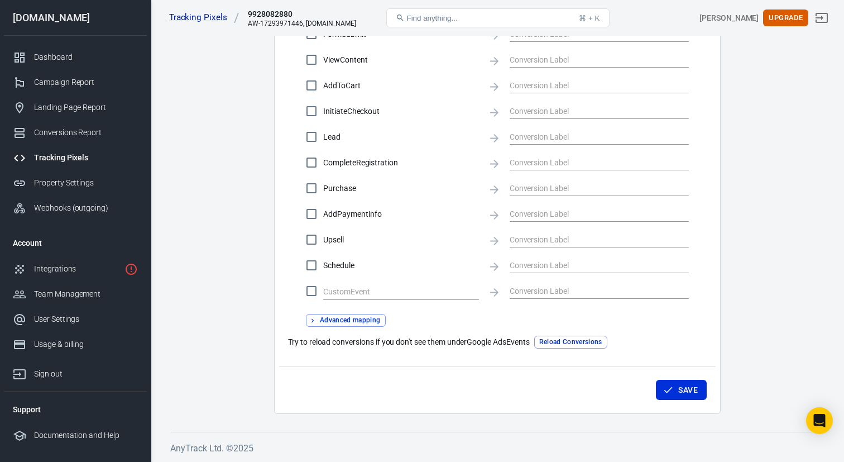
click at [369, 325] on button "Advanced mapping" at bounding box center [346, 320] width 80 height 13
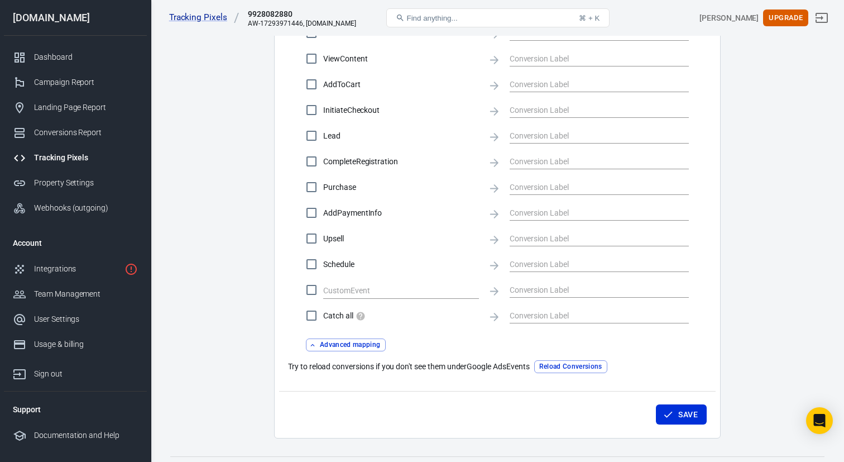
click at [353, 351] on button "Advanced mapping" at bounding box center [346, 344] width 80 height 13
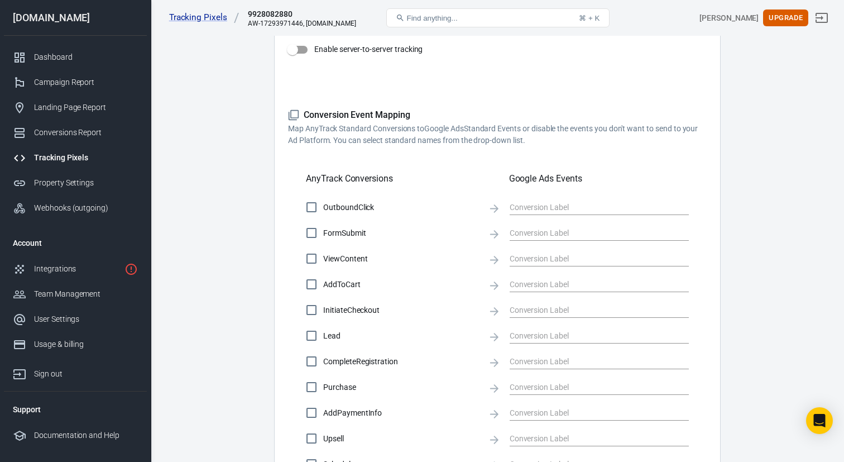
scroll to position [236, 0]
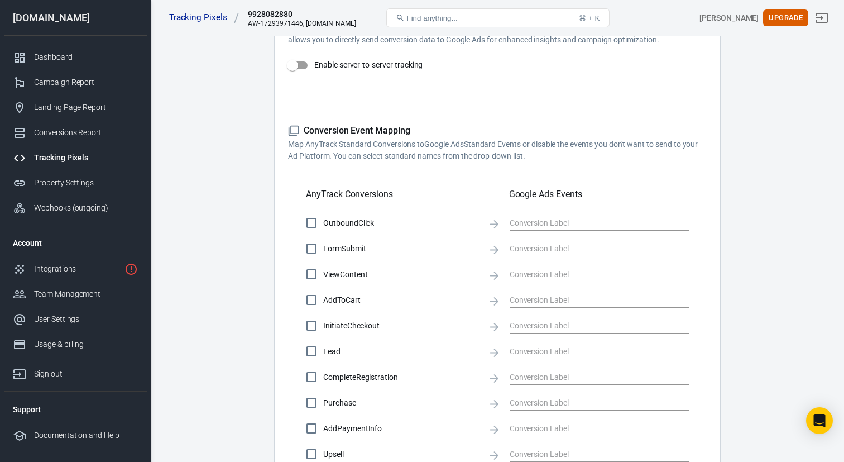
click at [311, 226] on input "OutboundClick" at bounding box center [311, 222] width 23 height 23
checkbox input "true"
click at [311, 248] on input "FormSubmit" at bounding box center [311, 248] width 23 height 23
click at [547, 223] on input "text" at bounding box center [591, 222] width 162 height 14
click at [493, 224] on icon at bounding box center [494, 224] width 12 height 12
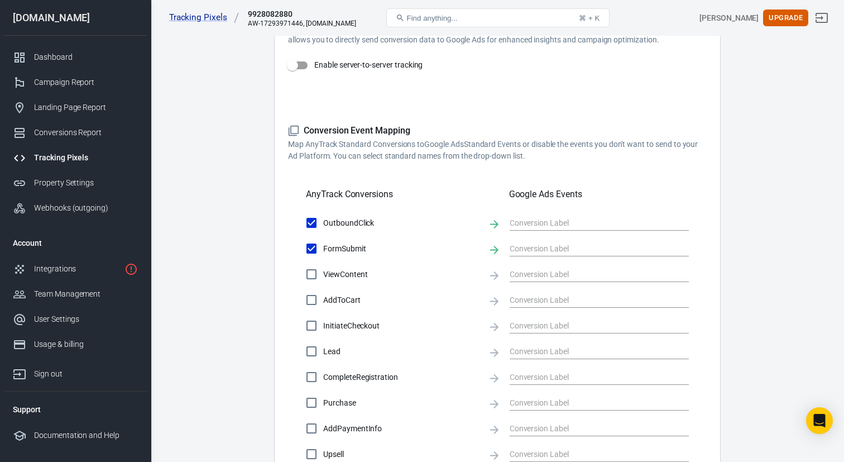
click at [493, 224] on icon at bounding box center [494, 224] width 12 height 12
click at [495, 245] on icon at bounding box center [494, 249] width 12 height 12
click at [554, 256] on div at bounding box center [599, 248] width 179 height 15
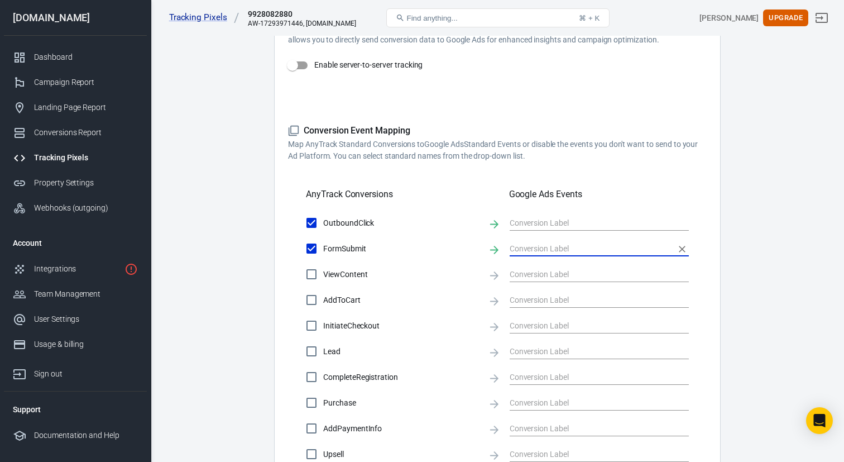
click at [686, 248] on icon "Clear" at bounding box center [682, 248] width 11 height 11
checkbox input "false"
click at [650, 222] on input "text" at bounding box center [591, 222] width 162 height 14
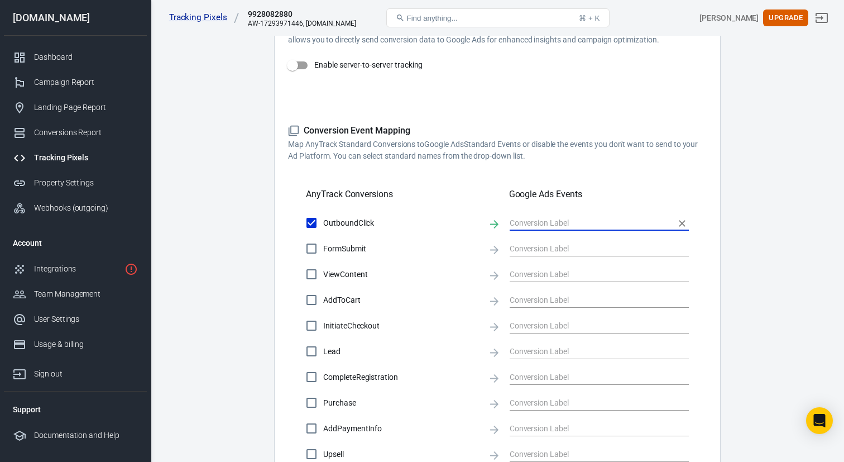
click at [315, 225] on input "OutboundClick" at bounding box center [311, 222] width 23 height 23
checkbox input "false"
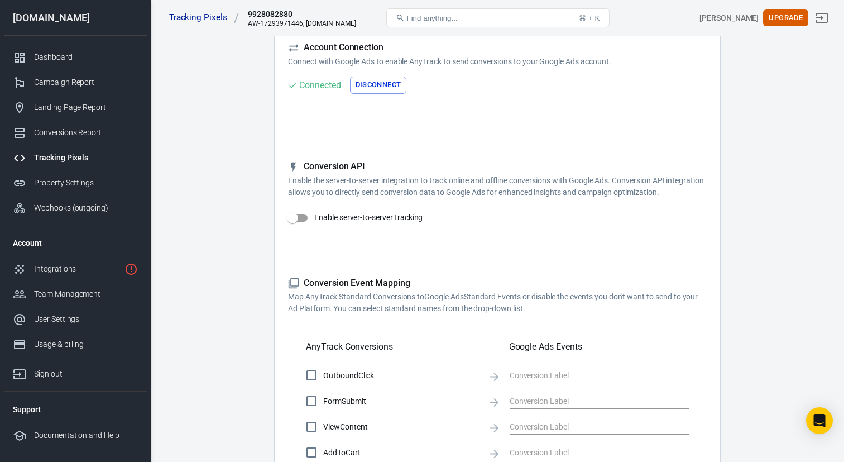
scroll to position [0, 0]
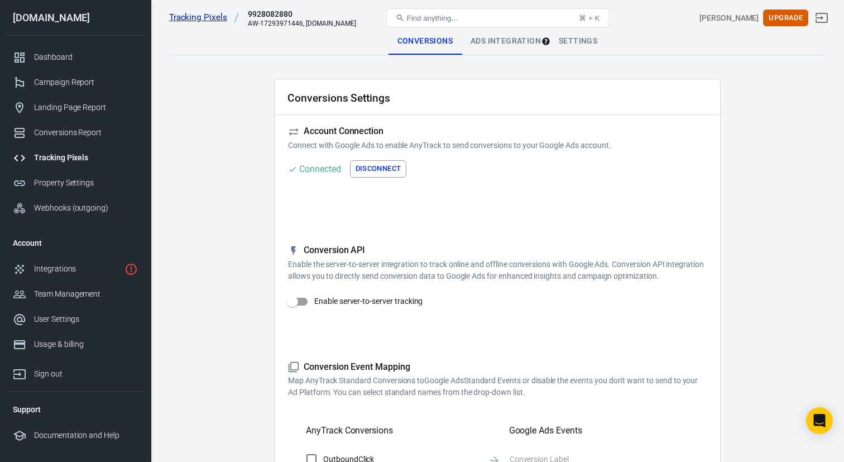
click at [208, 20] on link "Tracking Pixels" at bounding box center [204, 18] width 70 height 12
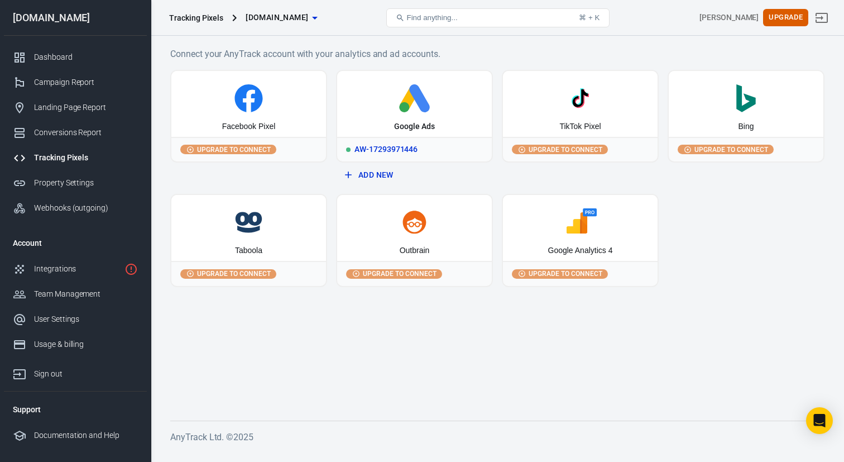
click at [414, 100] on icon at bounding box center [415, 98] width 146 height 28
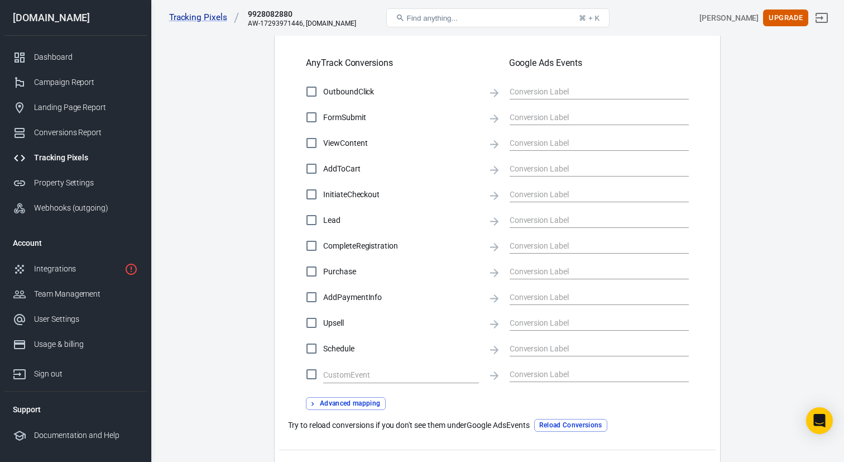
scroll to position [363, 0]
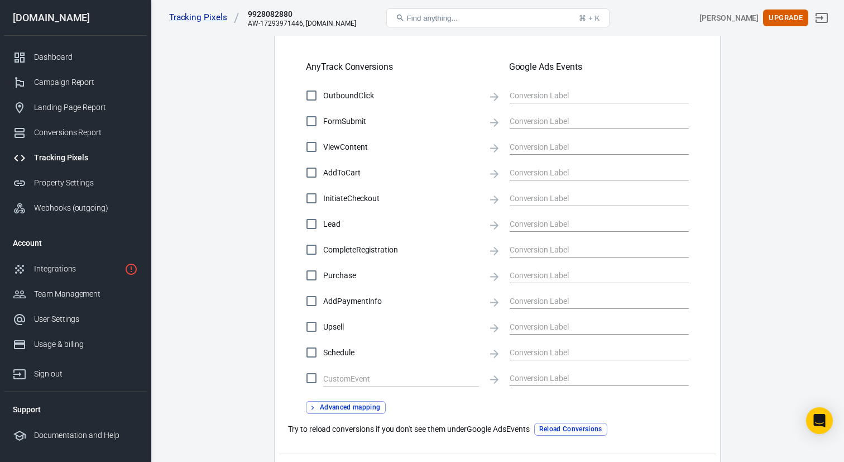
click at [584, 430] on button "Reload Conversions" at bounding box center [570, 429] width 73 height 13
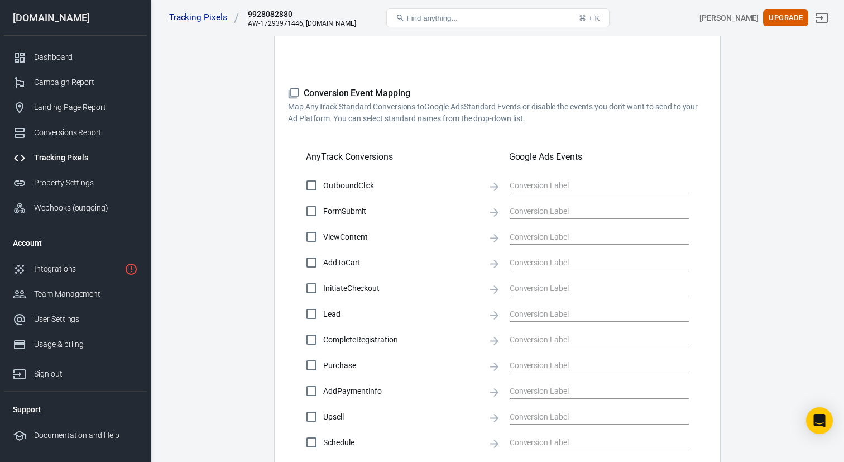
scroll to position [265, 0]
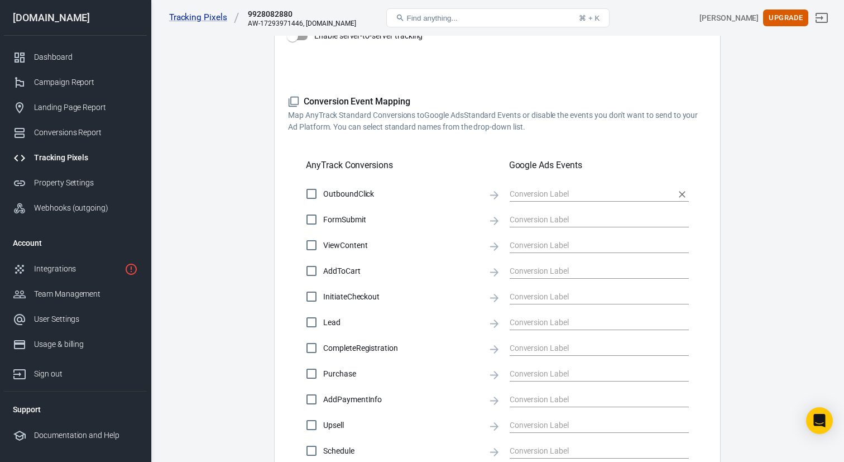
click at [532, 198] on input "text" at bounding box center [591, 193] width 162 height 14
click at [568, 238] on div at bounding box center [599, 243] width 179 height 21
click at [567, 246] on input "text" at bounding box center [591, 245] width 162 height 14
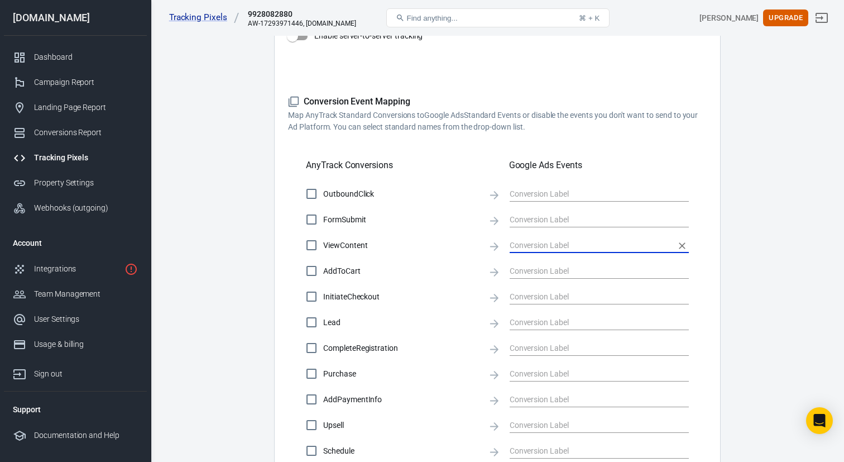
click at [567, 246] on input "text" at bounding box center [591, 245] width 162 height 14
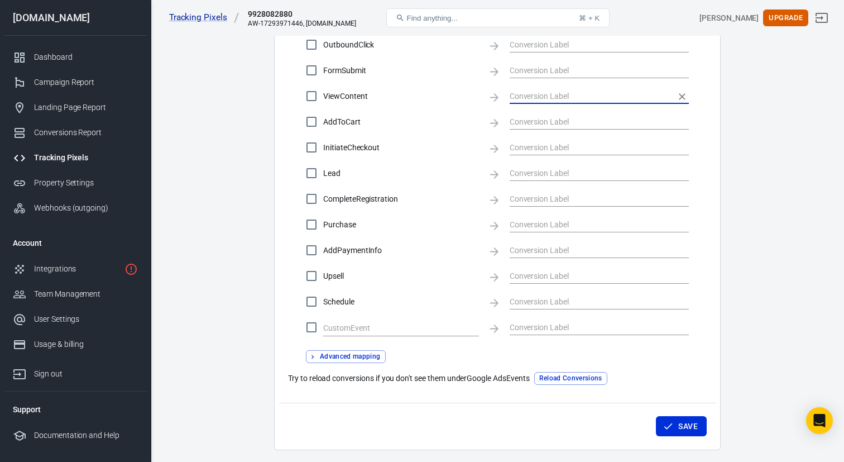
scroll to position [418, 0]
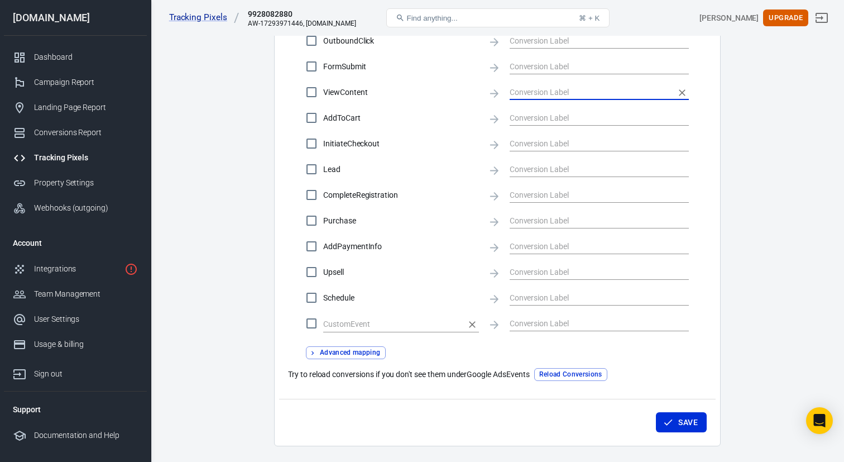
click at [354, 323] on input "text" at bounding box center [392, 324] width 139 height 14
click at [312, 304] on input "Schedule" at bounding box center [311, 297] width 23 height 23
checkbox input "true"
click at [541, 299] on input "text" at bounding box center [591, 297] width 162 height 14
type input "k"
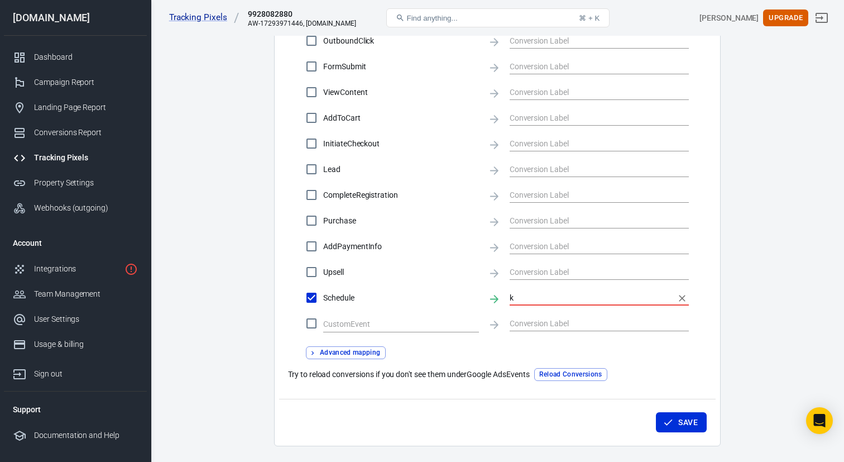
checkbox input "false"
checkbox input "true"
type input "hello workd"
click at [538, 296] on input "hello workd" at bounding box center [591, 297] width 162 height 14
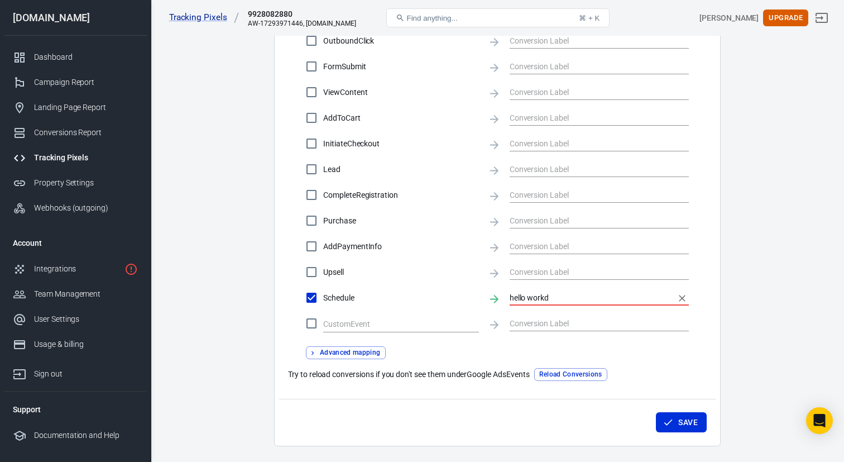
click at [538, 296] on input "hello workd" at bounding box center [591, 297] width 162 height 14
checkbox input "false"
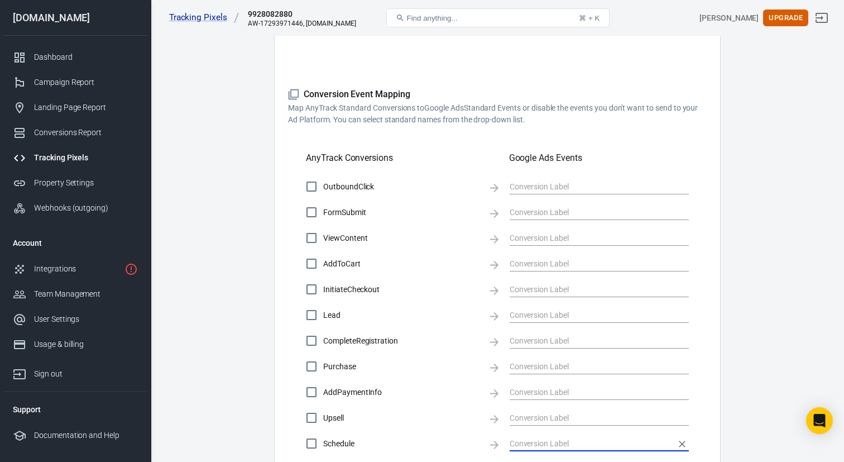
scroll to position [271, 0]
click at [315, 215] on input "FormSubmit" at bounding box center [311, 213] width 23 height 23
checkbox input "true"
click at [68, 180] on div "Property Settings" at bounding box center [86, 183] width 104 height 12
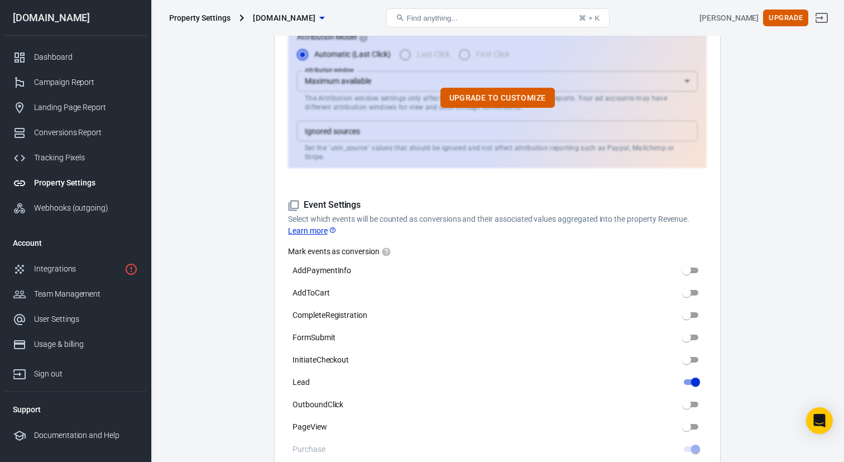
scroll to position [427, 0]
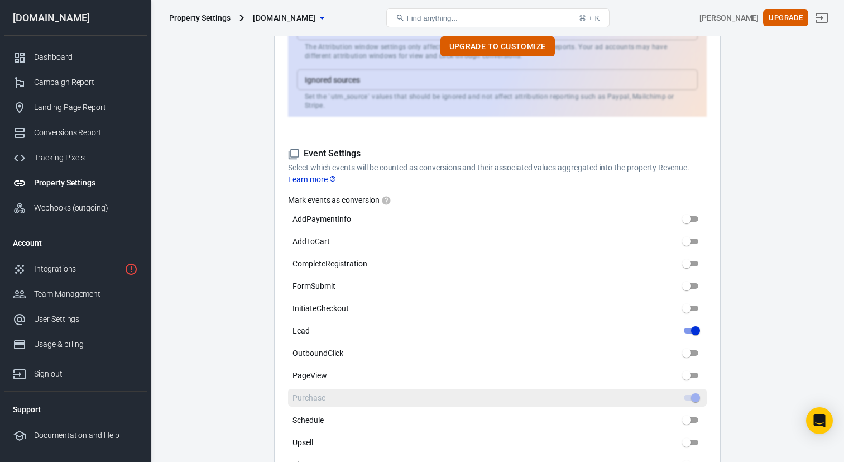
click at [692, 395] on span at bounding box center [691, 398] width 15 height 6
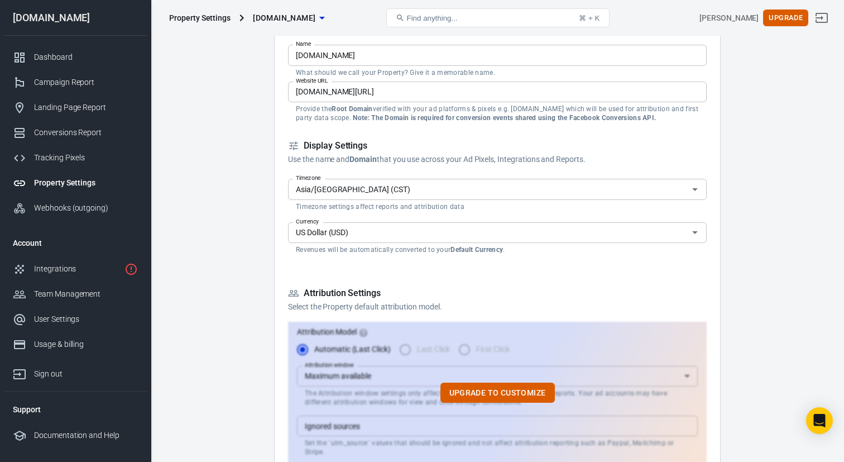
scroll to position [38, 0]
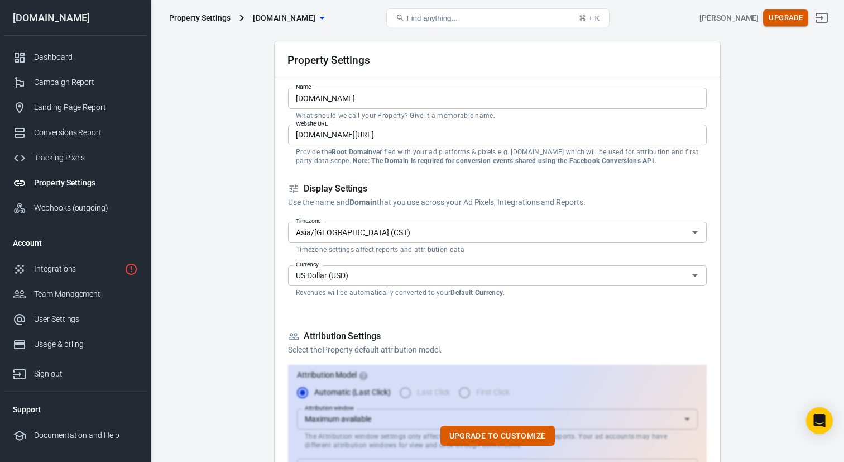
click at [788, 18] on button "Upgrade" at bounding box center [785, 17] width 45 height 17
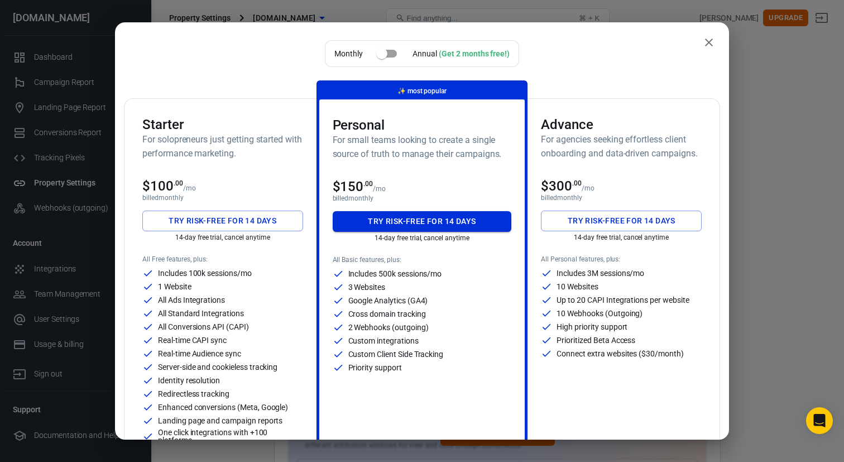
click at [417, 215] on button "Try risk-free for 14 days" at bounding box center [422, 221] width 179 height 21
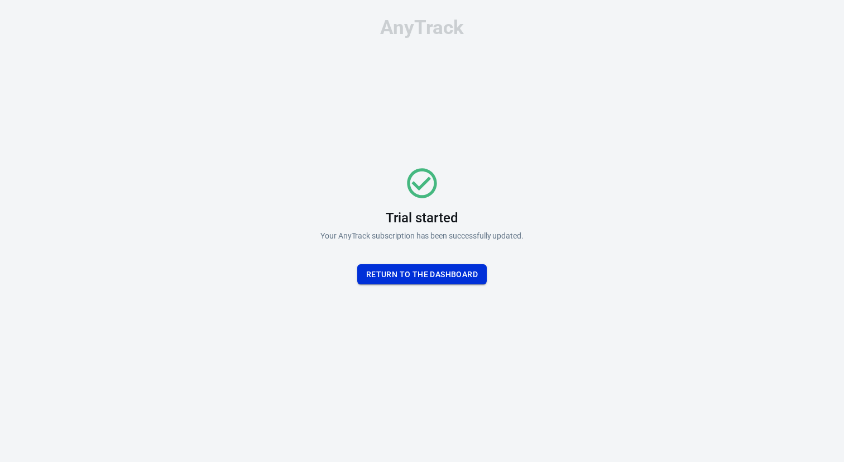
click at [408, 270] on button "Return To the dashboard" at bounding box center [422, 274] width 130 height 21
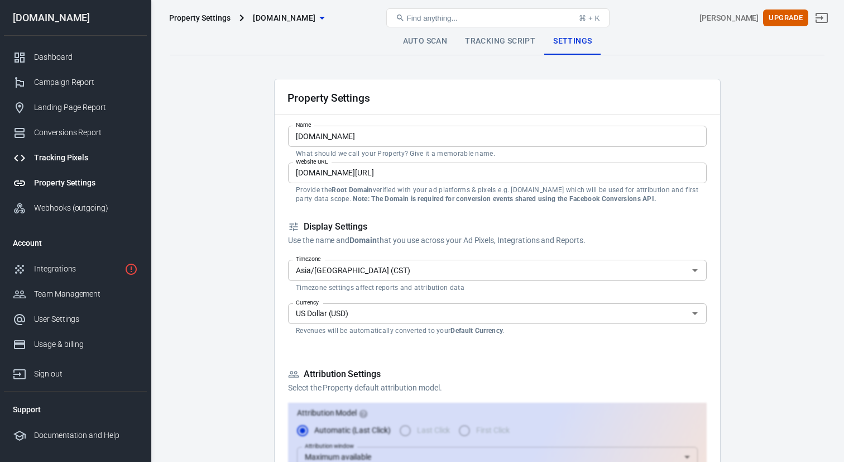
click at [52, 154] on div "Tracking Pixels" at bounding box center [86, 158] width 104 height 12
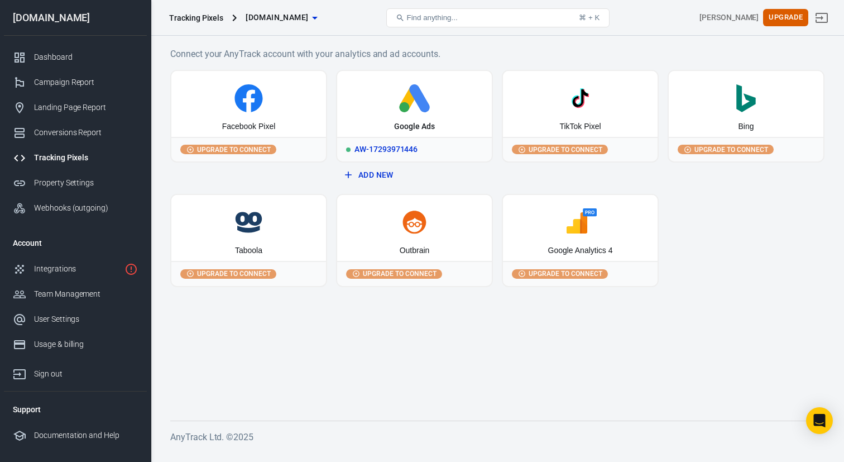
click at [419, 106] on icon at bounding box center [419, 98] width 21 height 28
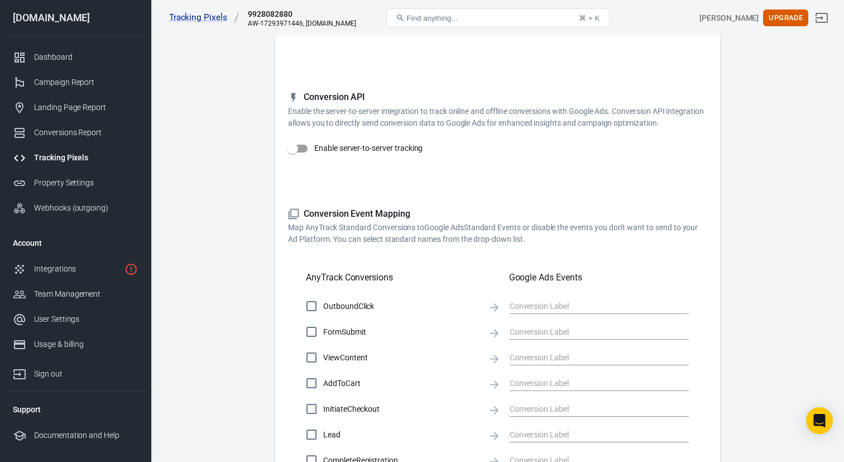
scroll to position [165, 0]
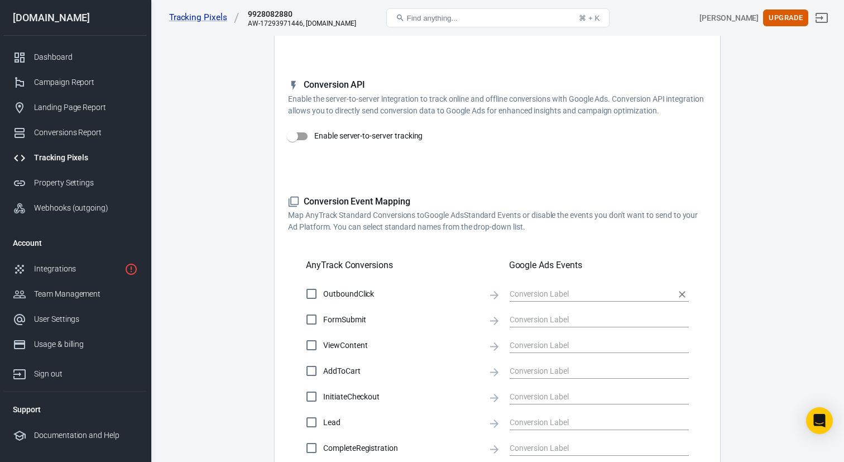
click at [533, 290] on input "text" at bounding box center [591, 293] width 162 height 14
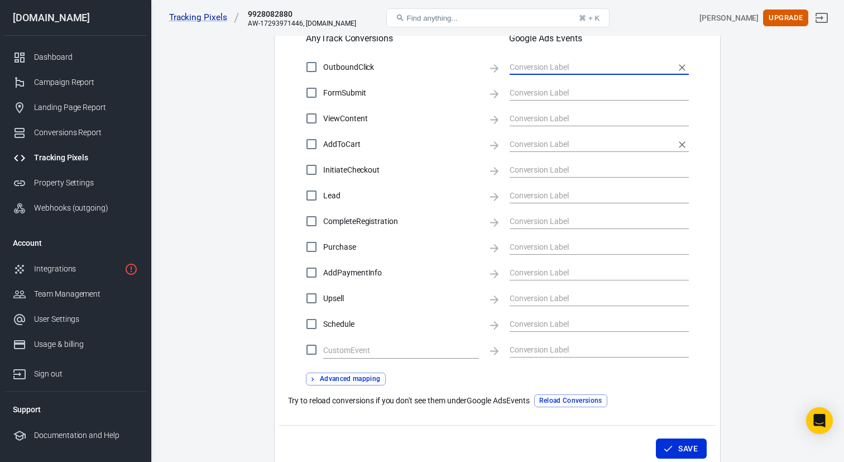
scroll to position [404, 0]
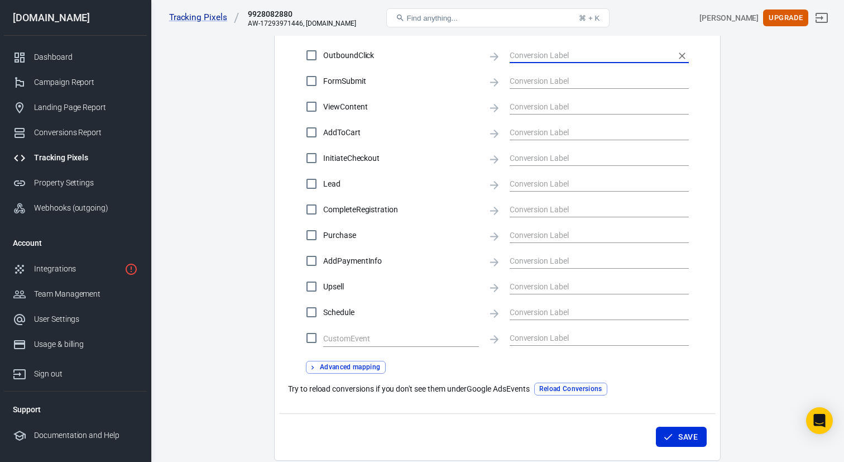
click at [571, 386] on button "Reload Conversions" at bounding box center [570, 388] width 73 height 13
click at [535, 285] on input "text" at bounding box center [591, 286] width 162 height 14
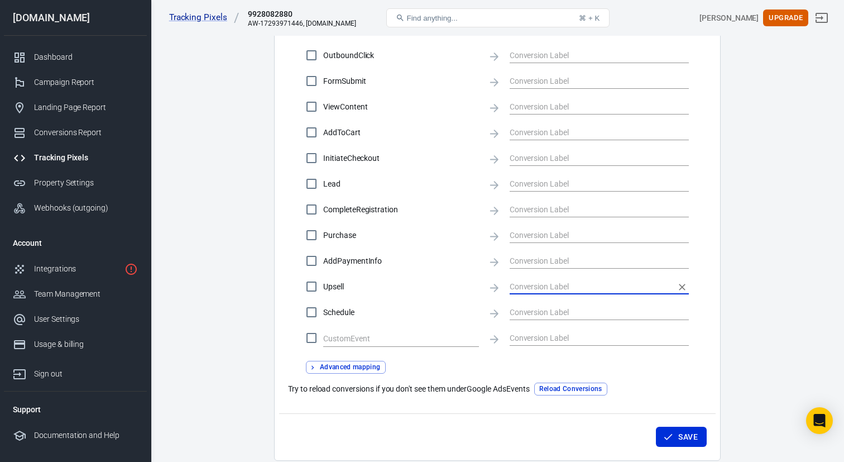
click at [535, 285] on input "text" at bounding box center [591, 286] width 162 height 14
click at [534, 285] on input "text" at bounding box center [591, 286] width 162 height 14
click at [310, 282] on input "Upsell" at bounding box center [311, 286] width 23 height 23
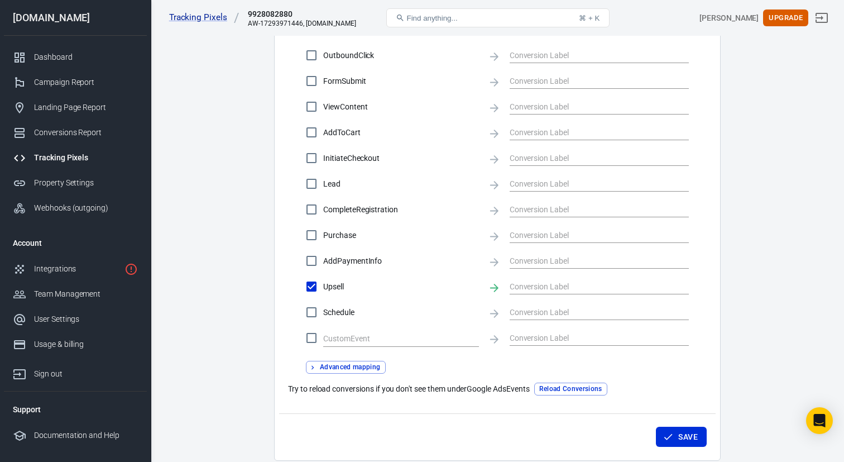
checkbox input "false"
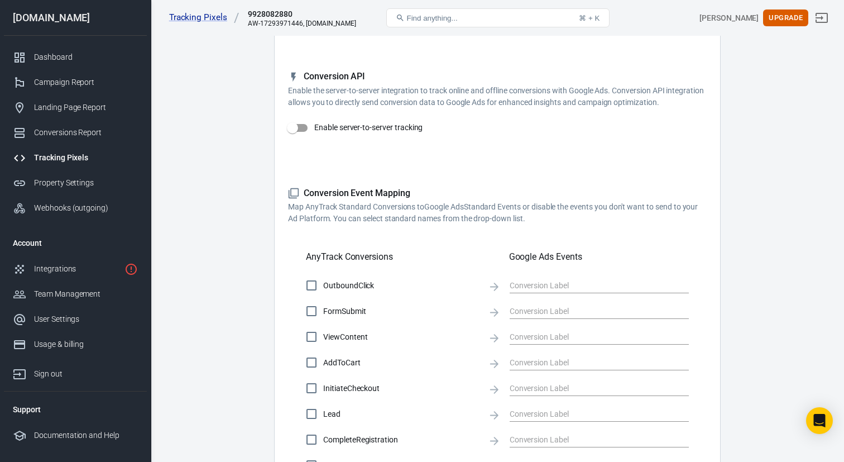
scroll to position [69, 0]
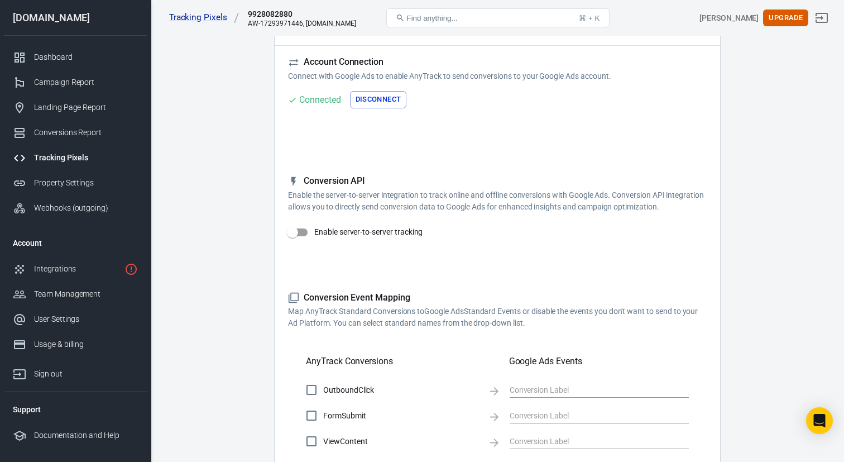
click at [296, 235] on input "Enable server-to-server tracking" at bounding box center [293, 232] width 64 height 21
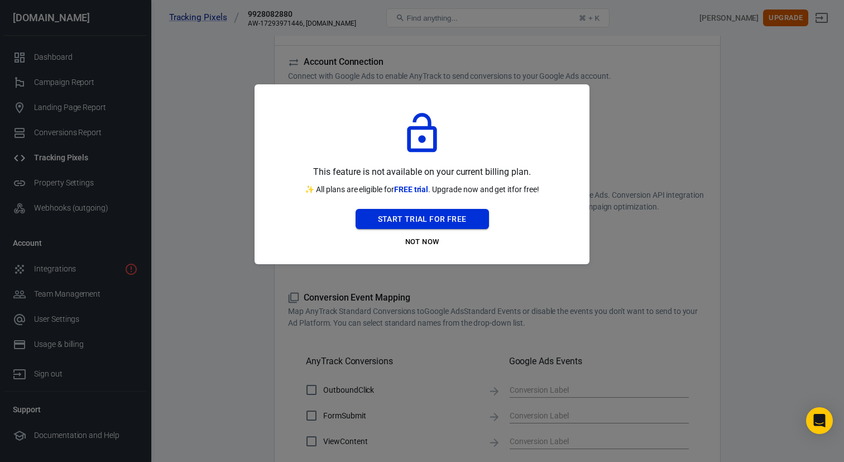
click at [414, 215] on button "Start Trial For Free" at bounding box center [422, 219] width 133 height 21
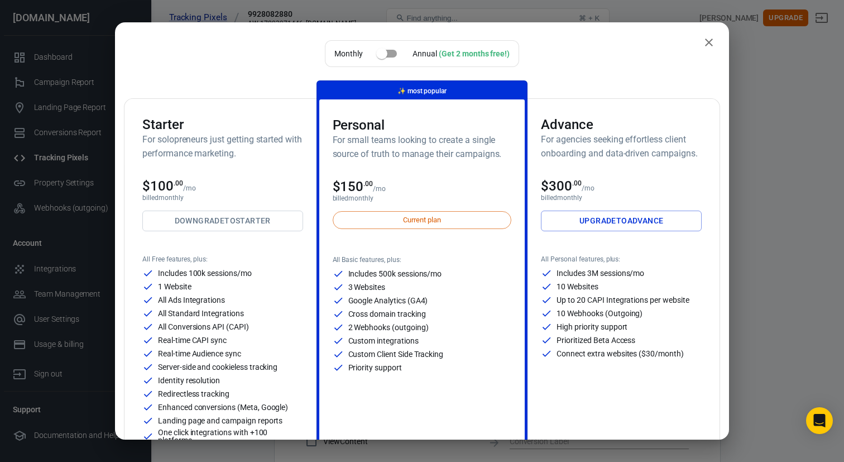
click at [708, 42] on icon "close" at bounding box center [709, 43] width 8 height 8
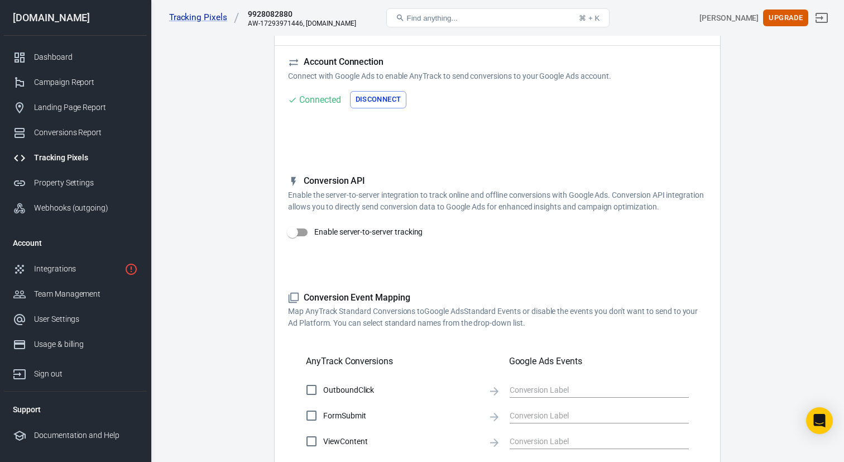
click at [302, 230] on input "Enable server-to-server tracking" at bounding box center [293, 232] width 64 height 21
checkbox input "false"
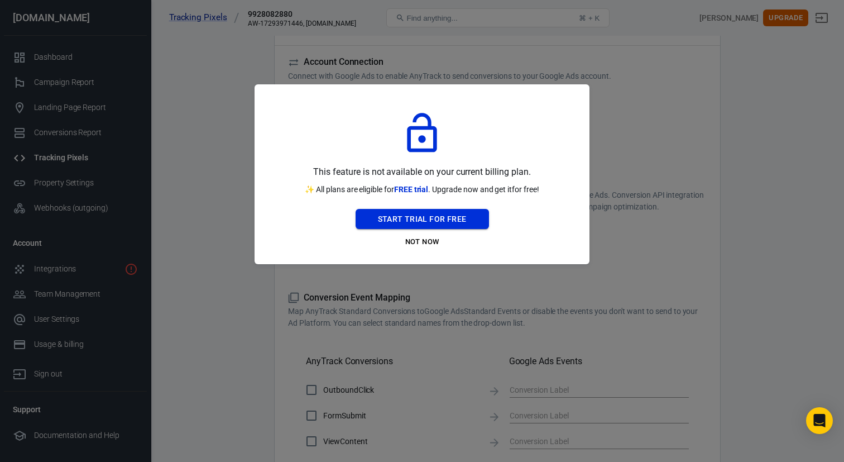
click at [428, 214] on button "Start Trial For Free" at bounding box center [422, 219] width 133 height 21
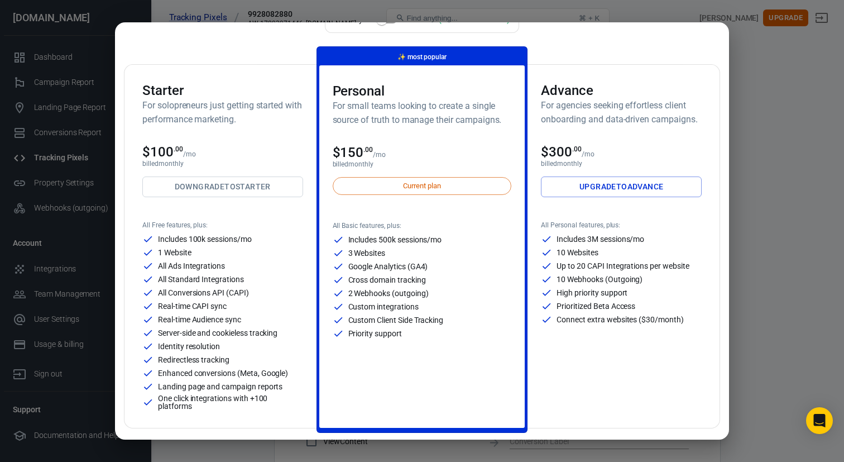
scroll to position [0, 0]
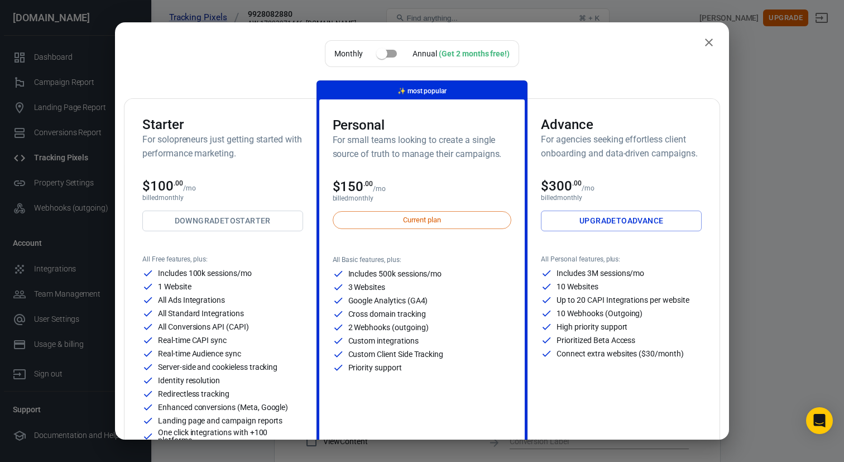
click at [707, 40] on icon "close" at bounding box center [709, 43] width 8 height 8
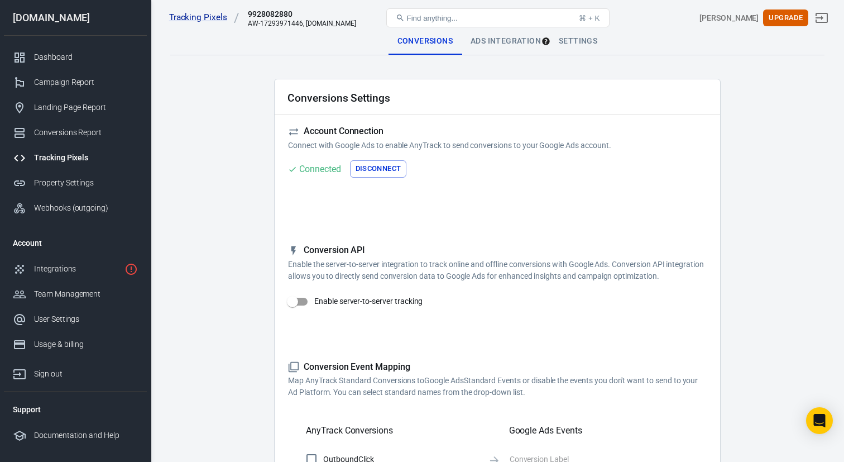
click at [497, 41] on div "Ads Integration" at bounding box center [506, 41] width 88 height 27
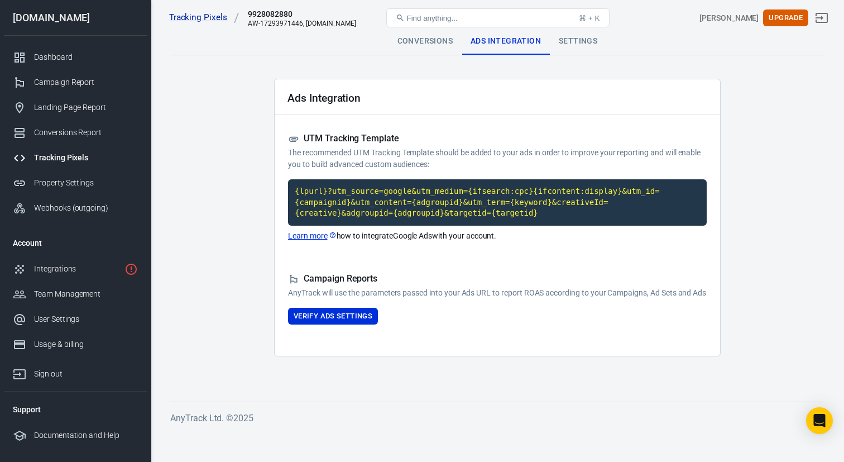
click at [578, 40] on div "Settings" at bounding box center [578, 41] width 56 height 27
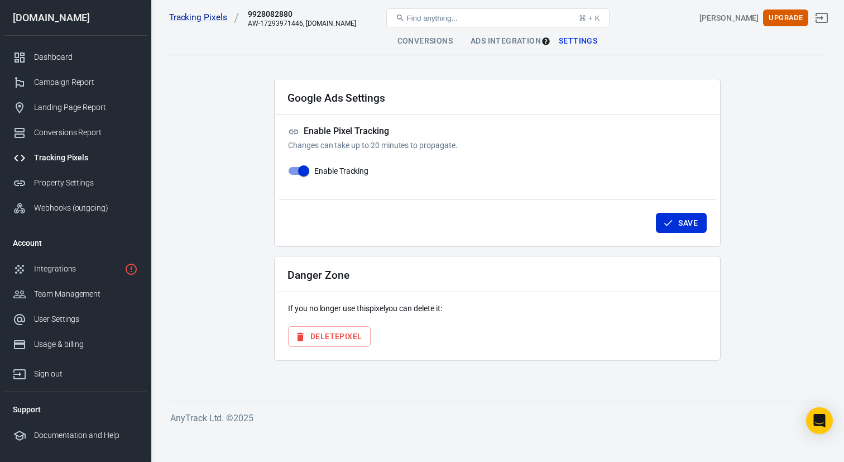
click at [423, 46] on div "Conversions" at bounding box center [425, 41] width 73 height 27
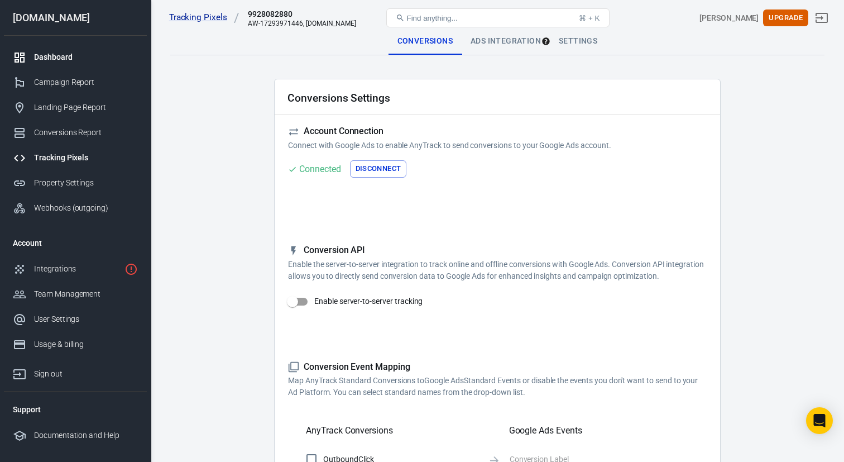
click at [54, 57] on div "Dashboard" at bounding box center [86, 57] width 104 height 12
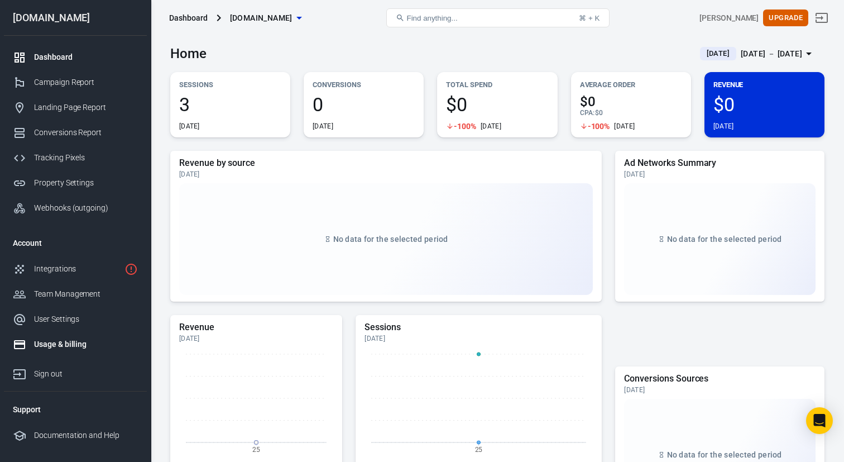
click at [71, 351] on link "Usage & billing" at bounding box center [75, 344] width 143 height 25
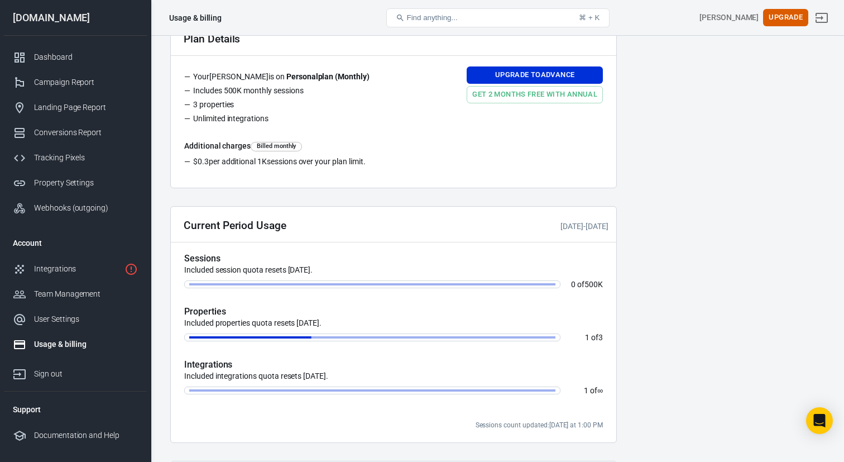
scroll to position [122, 0]
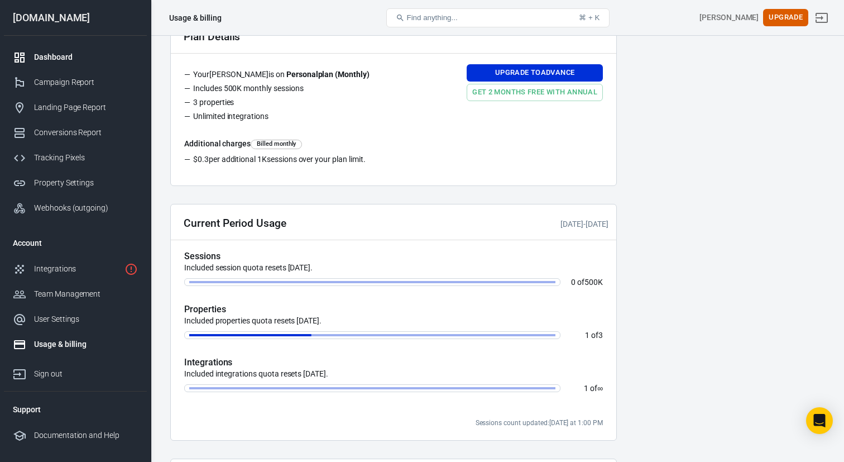
click at [79, 58] on div "Dashboard" at bounding box center [86, 57] width 104 height 12
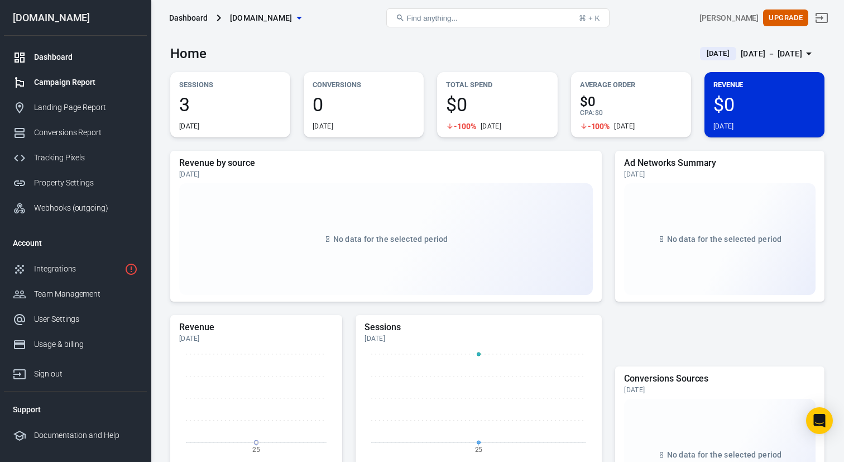
click at [87, 87] on div "Campaign Report" at bounding box center [86, 82] width 104 height 12
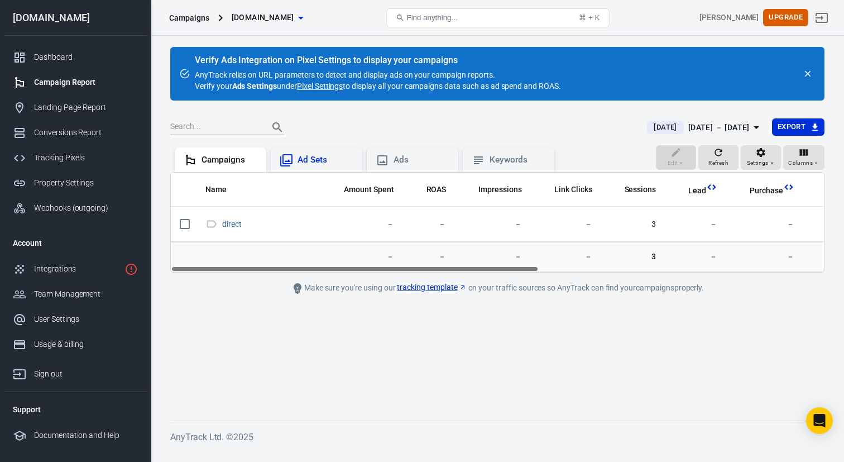
click at [326, 159] on div "Ad Sets" at bounding box center [326, 160] width 56 height 12
click at [404, 157] on div "Ads" at bounding box center [422, 160] width 56 height 12
click at [493, 162] on div "Keywords" at bounding box center [518, 160] width 56 height 12
click at [67, 102] on div "Landing Page Report" at bounding box center [86, 108] width 104 height 12
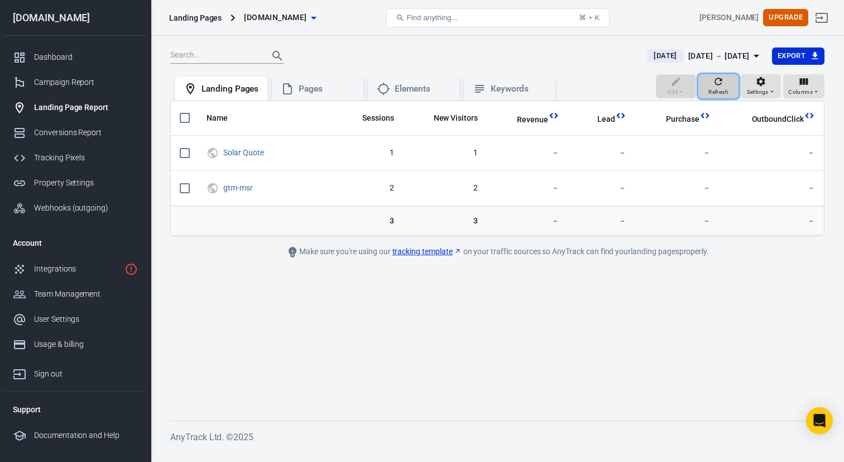
click at [711, 94] on span "Refresh" at bounding box center [718, 92] width 20 height 10
click at [320, 92] on div "Pages" at bounding box center [327, 89] width 56 height 12
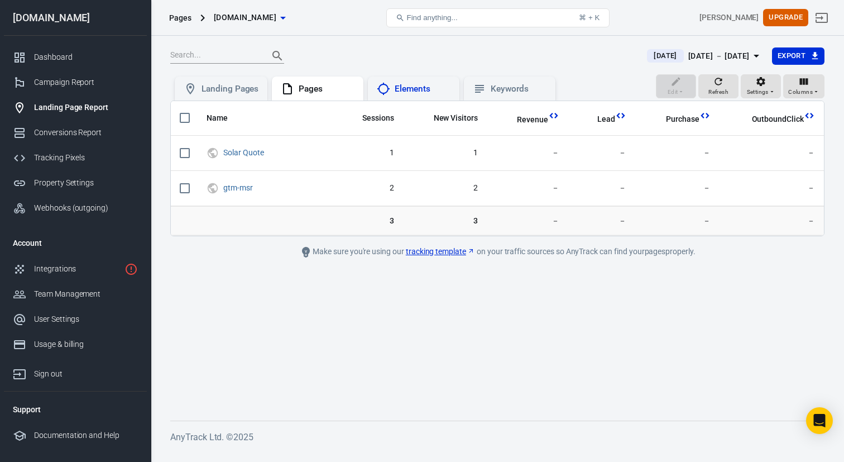
click at [415, 98] on div "Elements" at bounding box center [414, 88] width 92 height 25
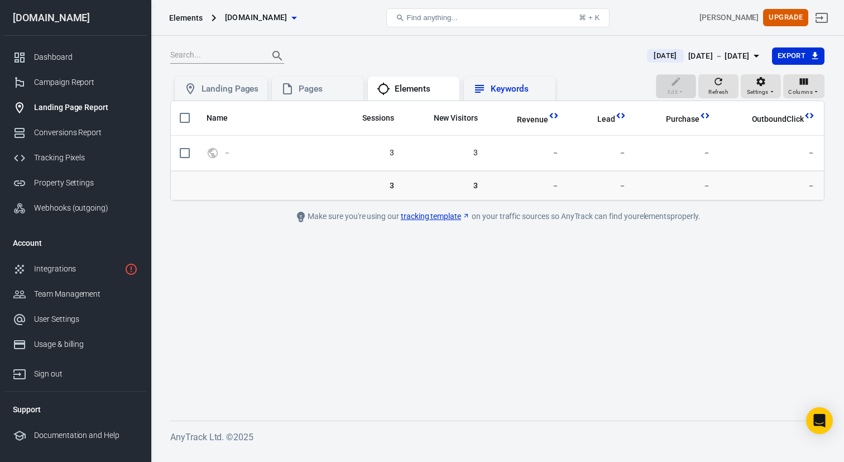
click at [494, 93] on div "Keywords" at bounding box center [519, 89] width 56 height 12
click at [59, 129] on div "Conversions Report" at bounding box center [86, 133] width 104 height 12
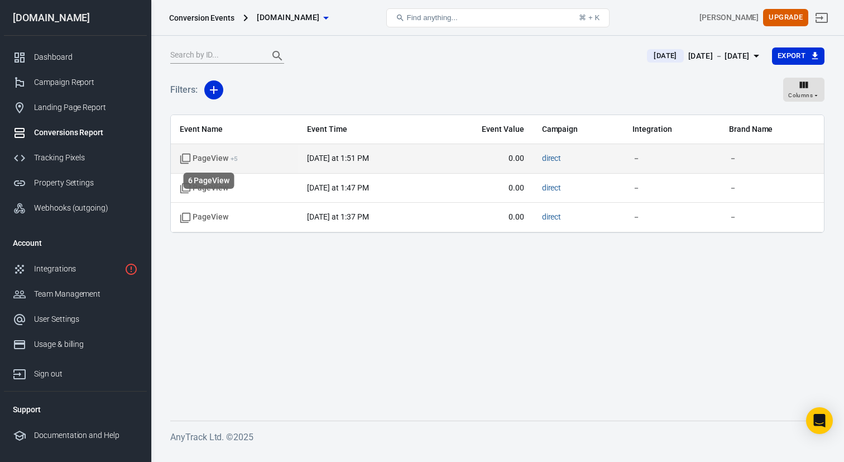
click at [186, 157] on icon "scrollable content" at bounding box center [185, 158] width 11 height 11
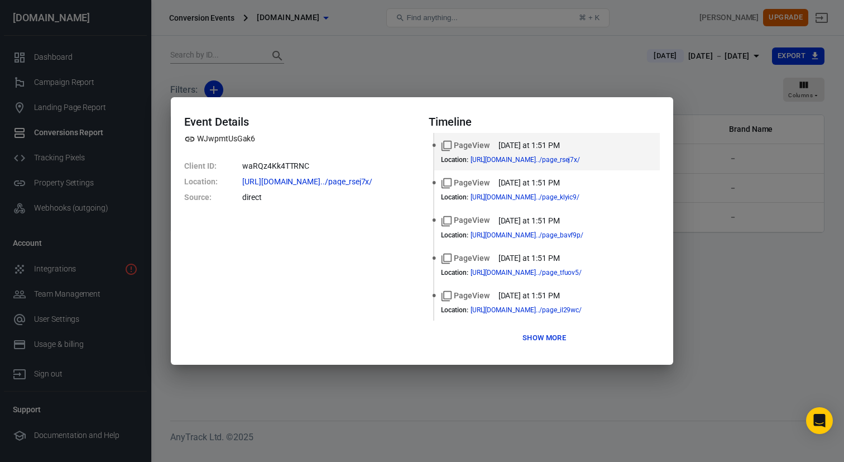
click at [348, 55] on div "Event Details WJwpmtUsGak6 Client ID : waRQz4Kk4TTRNC Location : https://funnel…" at bounding box center [422, 231] width 844 height 462
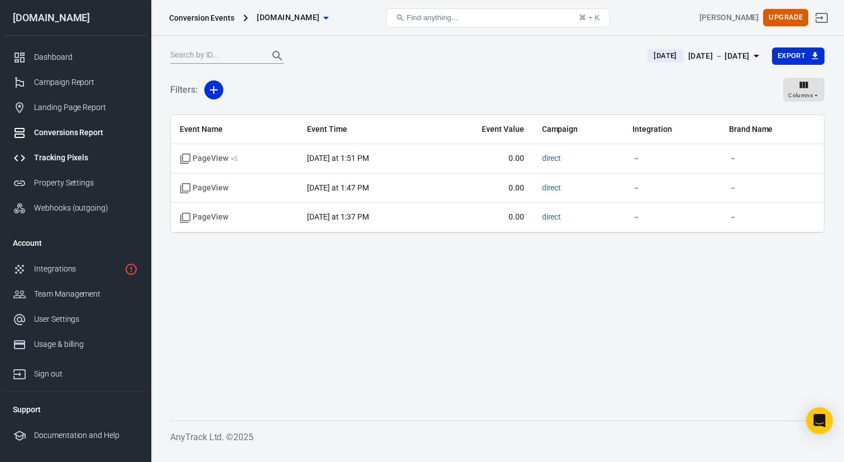
click at [69, 152] on div "Tracking Pixels" at bounding box center [86, 158] width 104 height 12
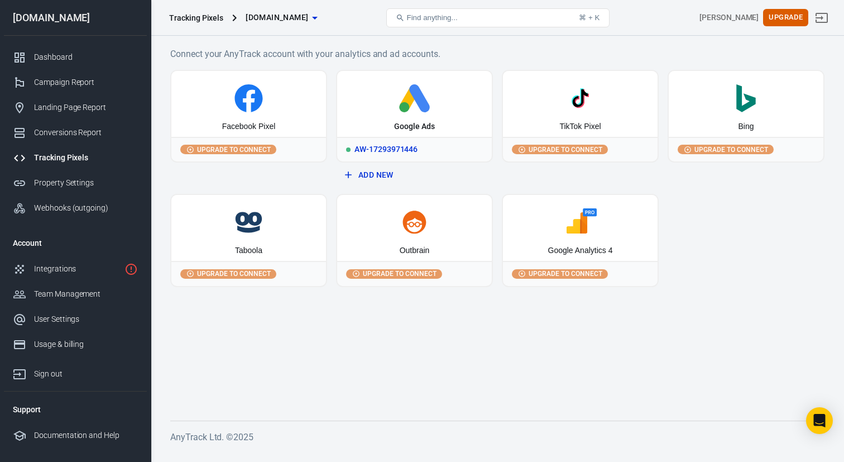
click at [406, 122] on div "Google Ads" at bounding box center [414, 126] width 41 height 11
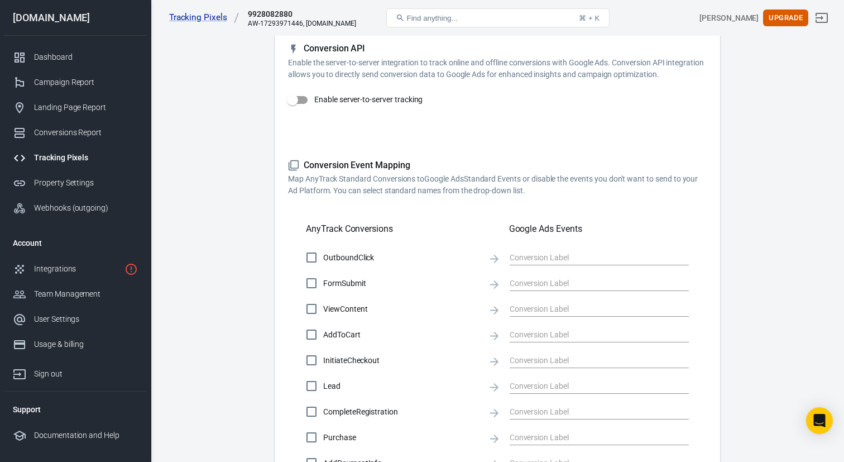
scroll to position [272, 0]
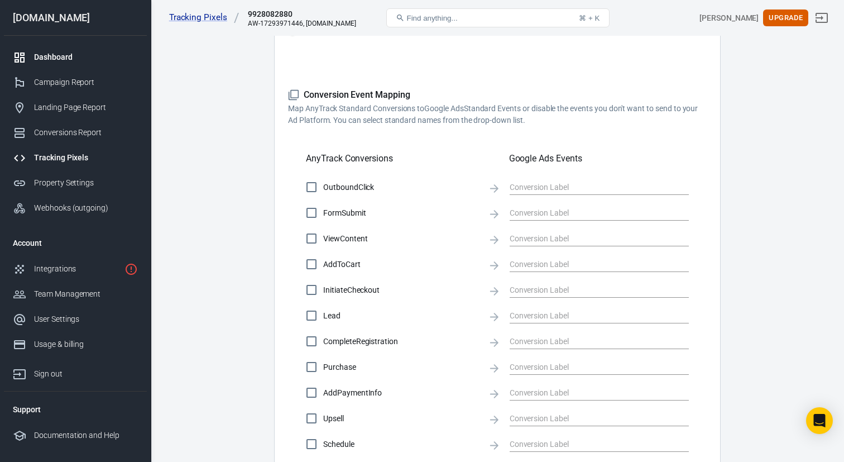
click at [59, 55] on div "Dashboard" at bounding box center [86, 57] width 104 height 12
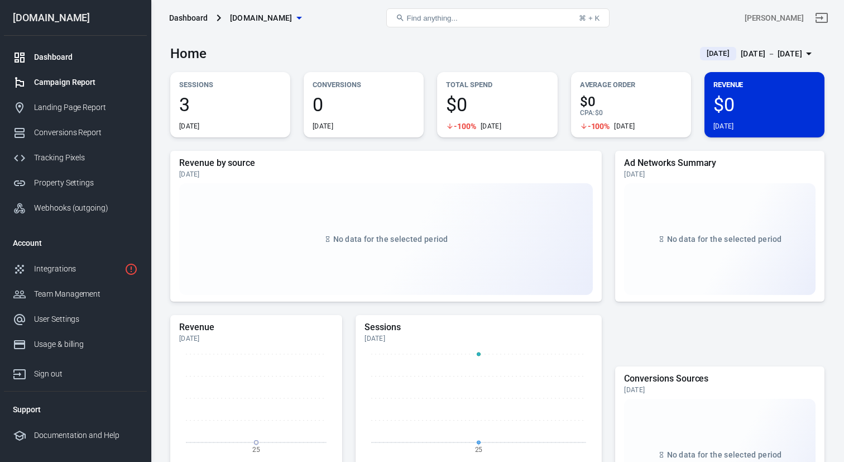
click at [76, 80] on div "Campaign Report" at bounding box center [86, 82] width 104 height 12
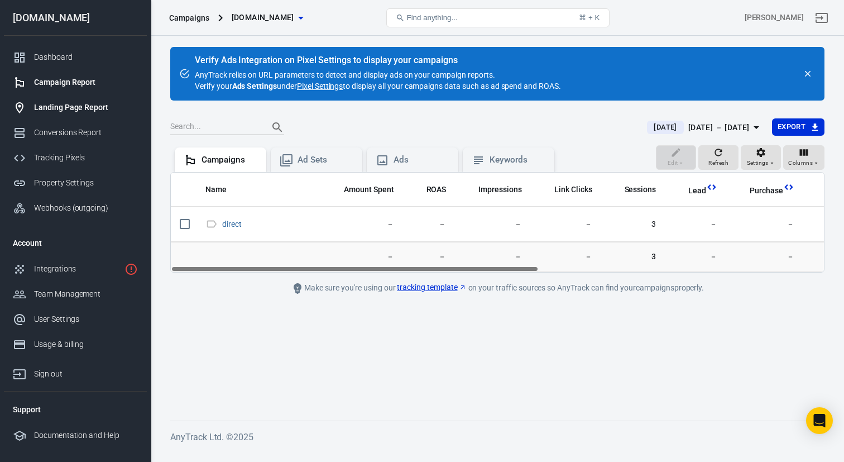
click at [75, 104] on div "Landing Page Report" at bounding box center [86, 108] width 104 height 12
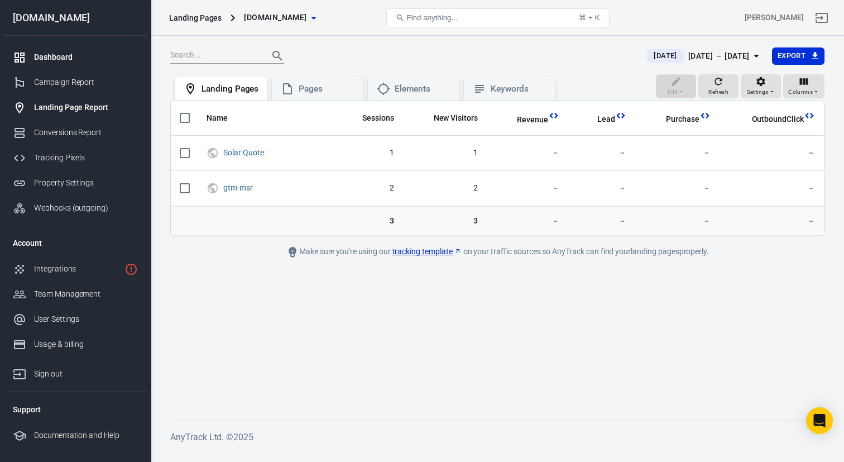
click at [51, 54] on div "Dashboard" at bounding box center [86, 57] width 104 height 12
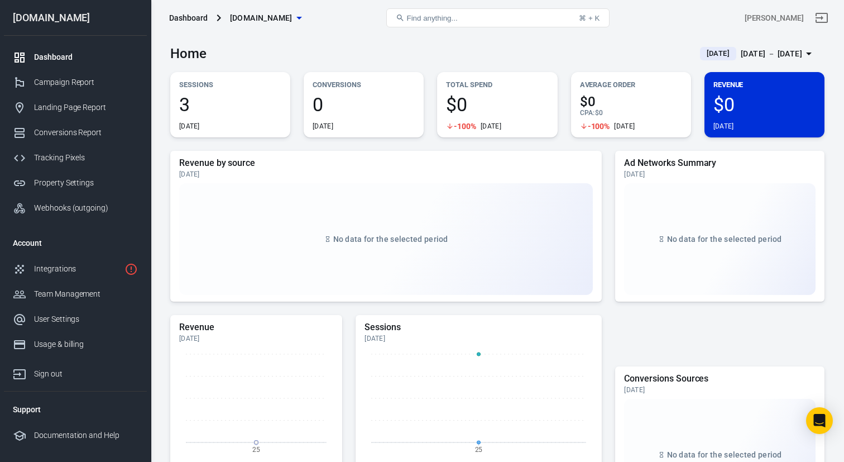
click at [361, 104] on span "0" at bounding box center [364, 104] width 102 height 19
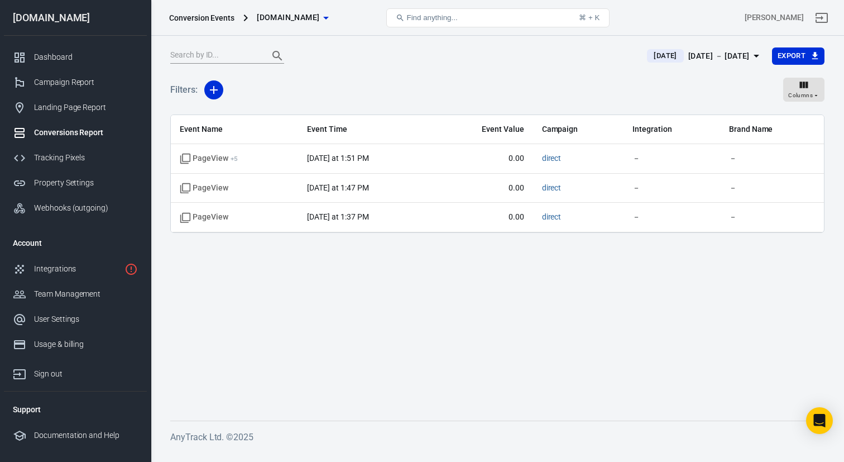
click at [702, 52] on div "[DATE] － [DATE]" at bounding box center [718, 56] width 61 height 14
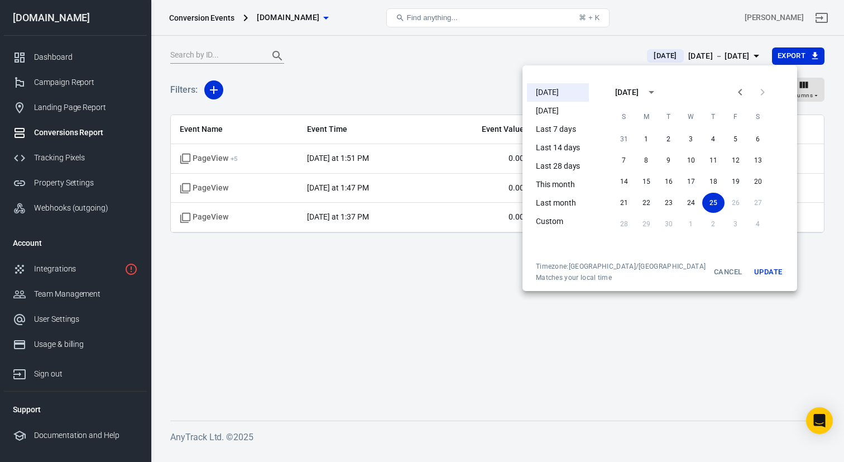
click at [561, 89] on li "[DATE]" at bounding box center [558, 92] width 62 height 18
click at [454, 80] on div at bounding box center [422, 231] width 844 height 462
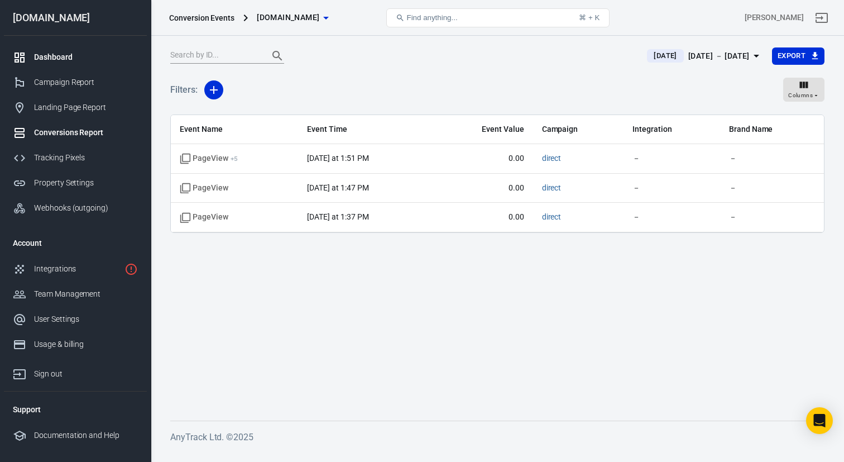
click at [54, 48] on link "Dashboard" at bounding box center [75, 57] width 143 height 25
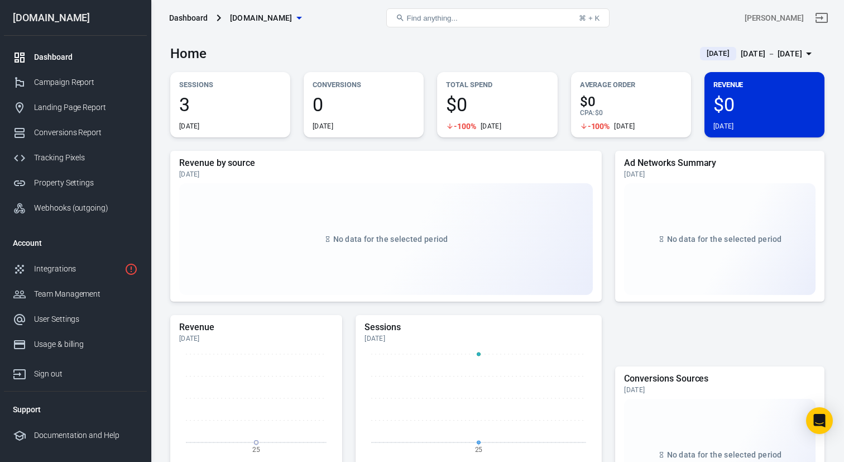
click at [217, 108] on span "3" at bounding box center [230, 104] width 102 height 19
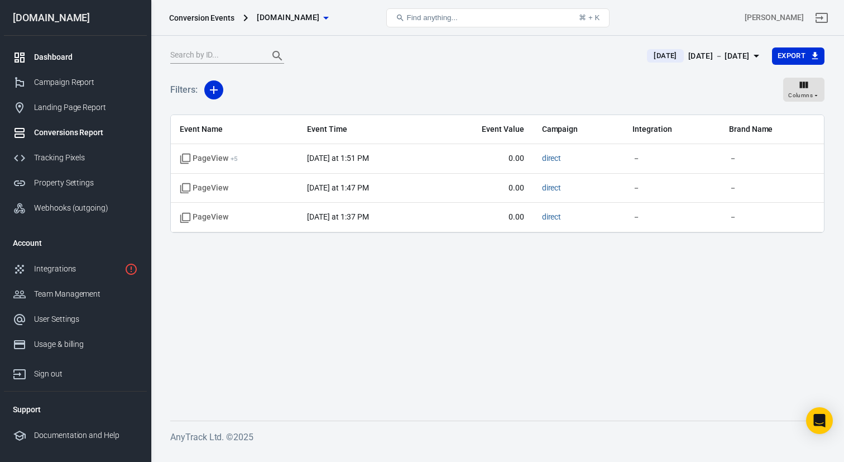
click at [63, 59] on div "Dashboard" at bounding box center [86, 57] width 104 height 12
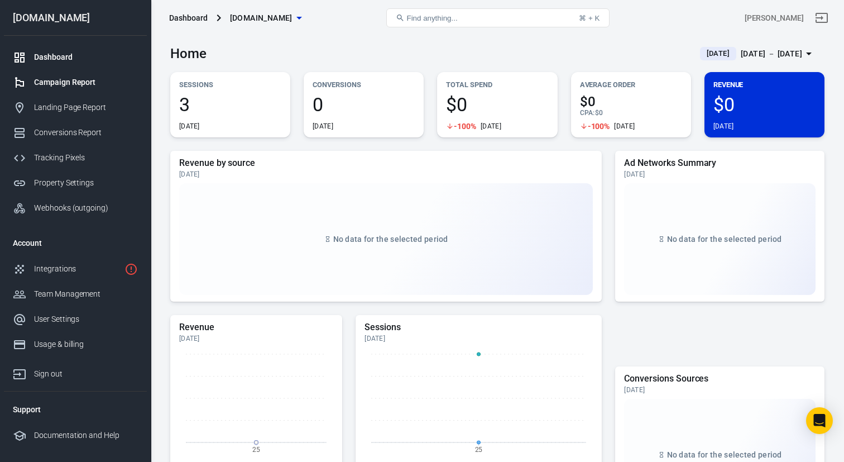
click at [64, 86] on div "Campaign Report" at bounding box center [86, 82] width 104 height 12
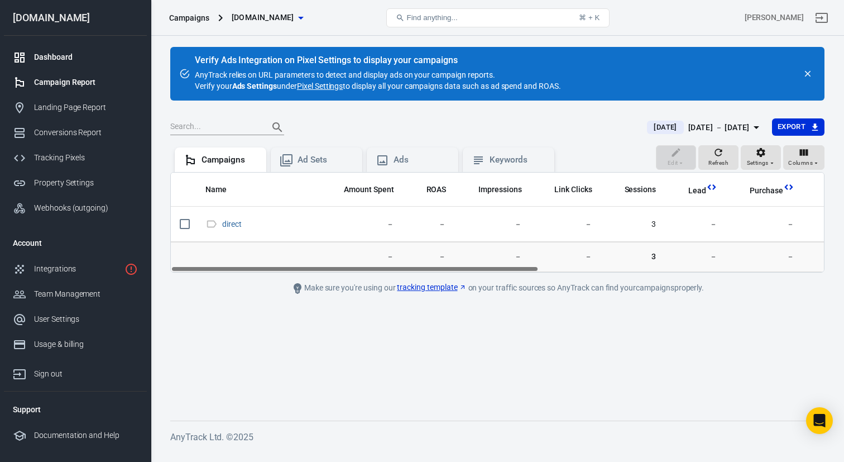
click at [59, 58] on div "Dashboard" at bounding box center [86, 57] width 104 height 12
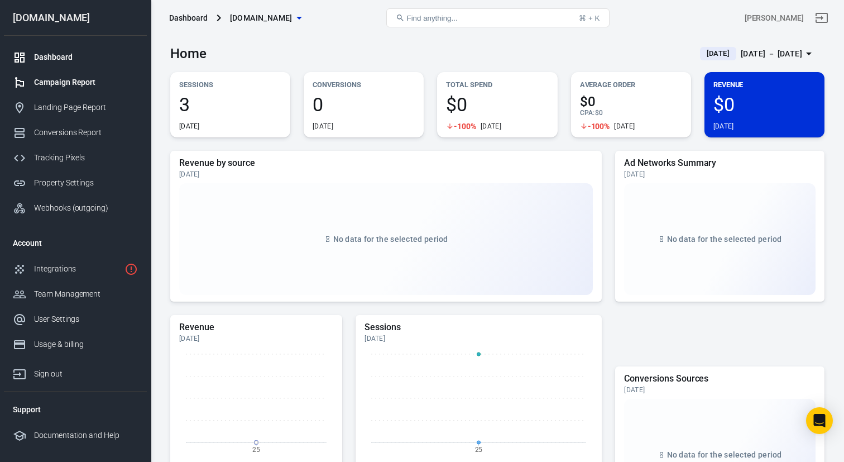
click at [80, 87] on div "Campaign Report" at bounding box center [86, 82] width 104 height 12
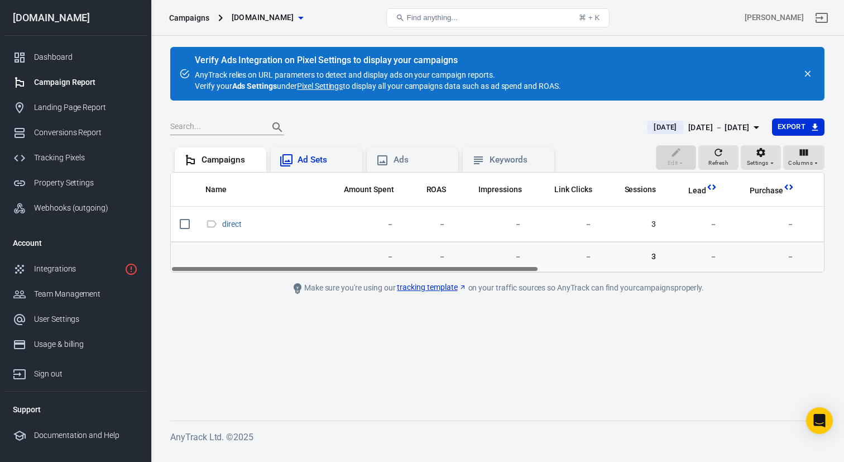
click at [304, 160] on div "Ad Sets" at bounding box center [326, 160] width 56 height 12
click at [420, 158] on div "Ads" at bounding box center [422, 160] width 56 height 12
click at [59, 102] on div "Landing Page Report" at bounding box center [86, 108] width 104 height 12
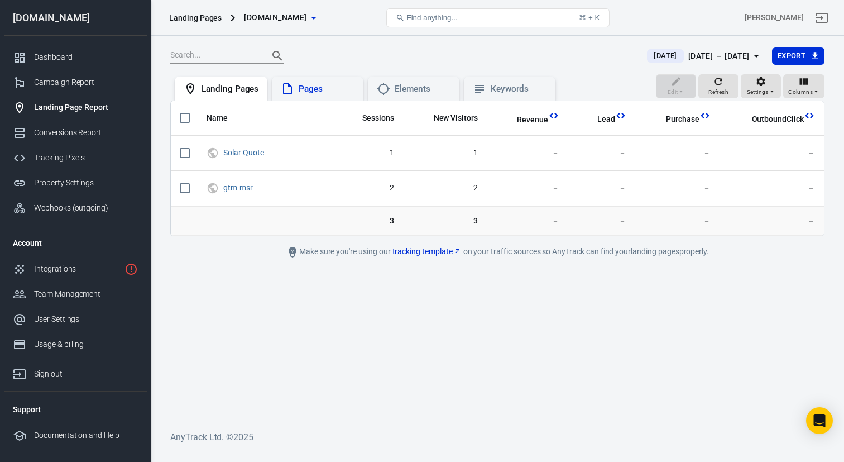
click at [318, 88] on div "Pages" at bounding box center [327, 89] width 56 height 12
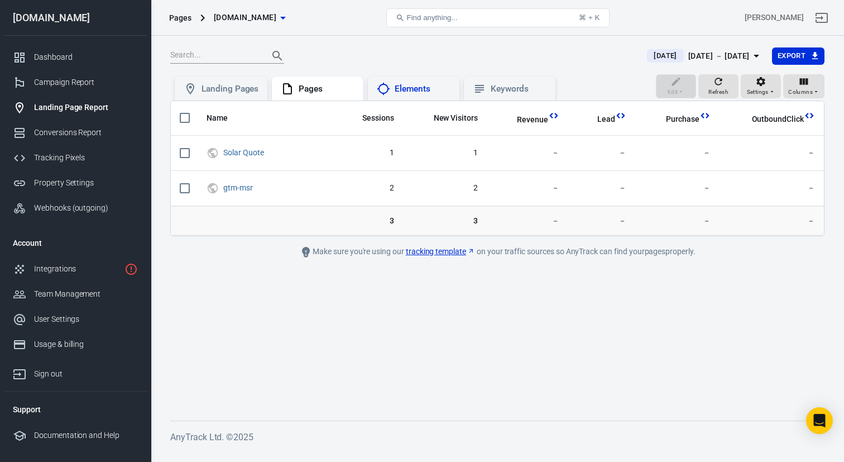
click at [413, 84] on div "Elements" at bounding box center [423, 89] width 56 height 12
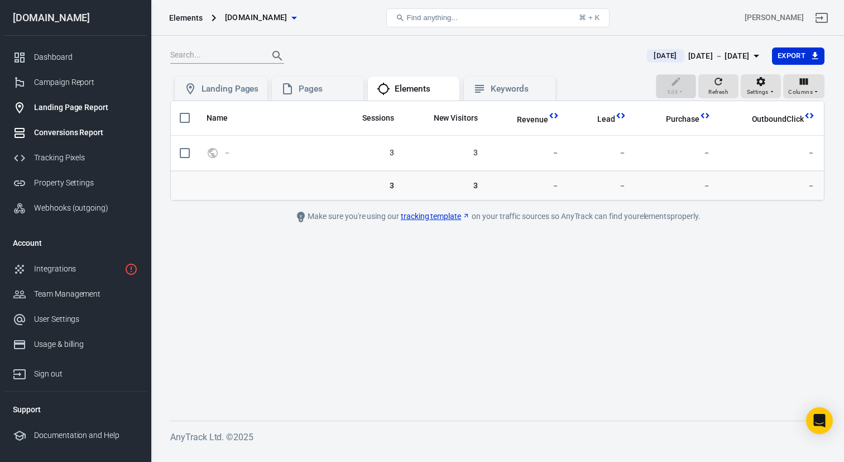
click at [55, 129] on div "Conversions Report" at bounding box center [86, 133] width 104 height 12
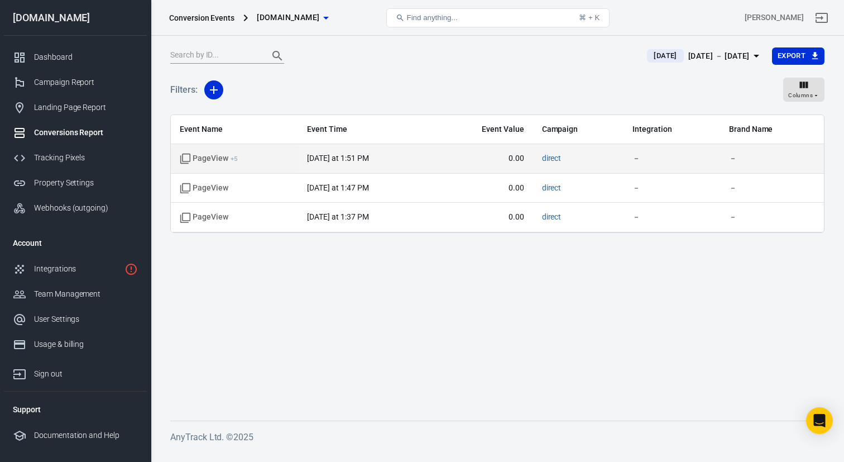
click at [228, 158] on span "PageView + 5" at bounding box center [209, 158] width 58 height 11
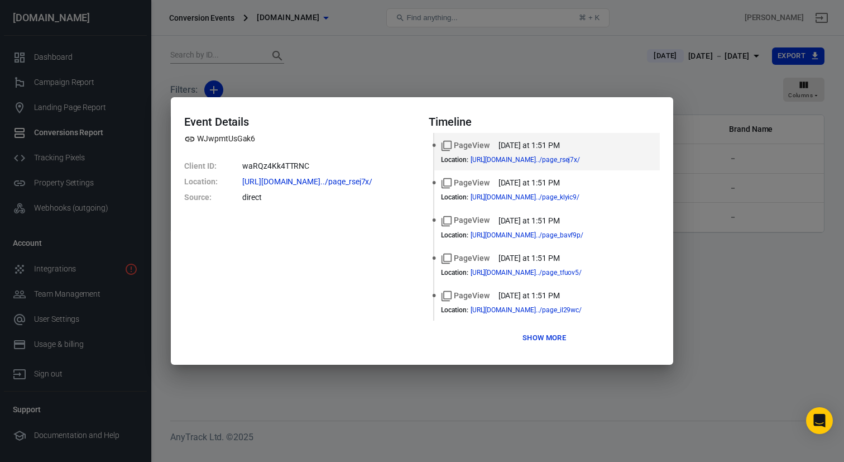
click at [544, 346] on button "Show more" at bounding box center [544, 337] width 49 height 17
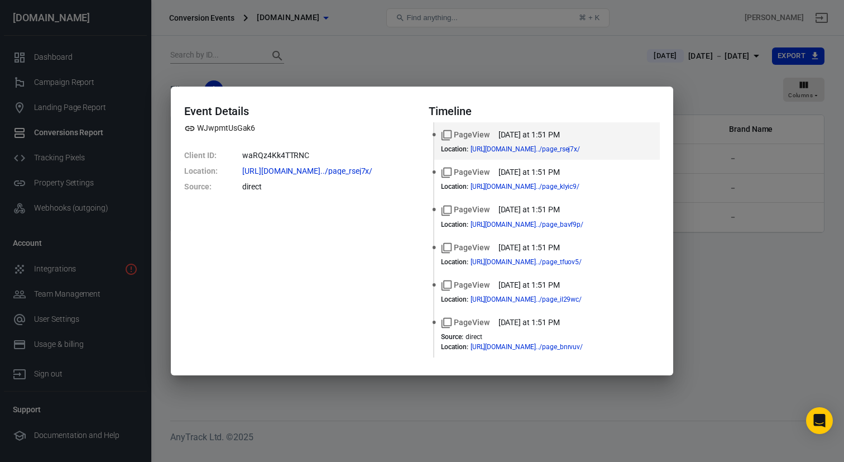
click at [295, 399] on div "Event Details WJwpmtUsGak6 Client ID : waRQz4Kk4TTRNC Location : https://funnel…" at bounding box center [422, 231] width 844 height 462
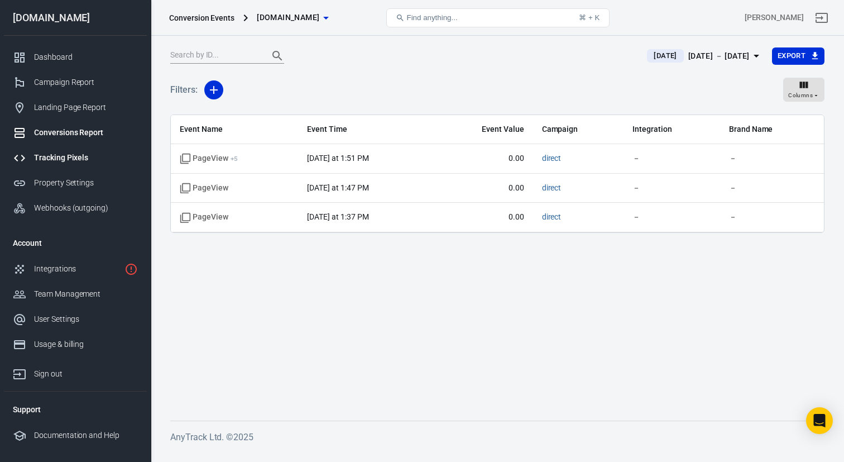
click at [50, 158] on div "Tracking Pixels" at bounding box center [86, 158] width 104 height 12
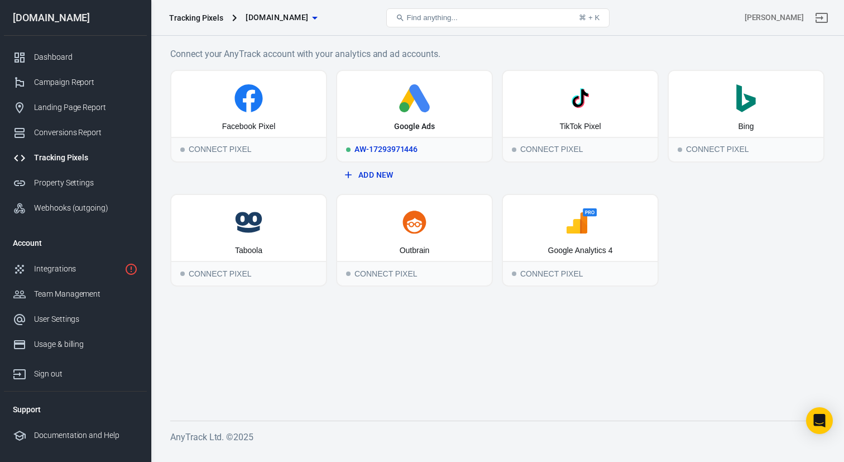
click at [427, 100] on icon at bounding box center [415, 98] width 146 height 28
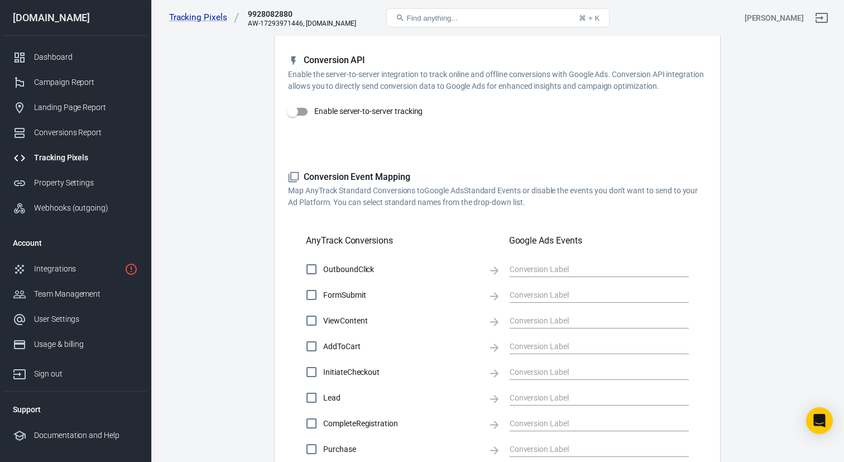
scroll to position [197, 0]
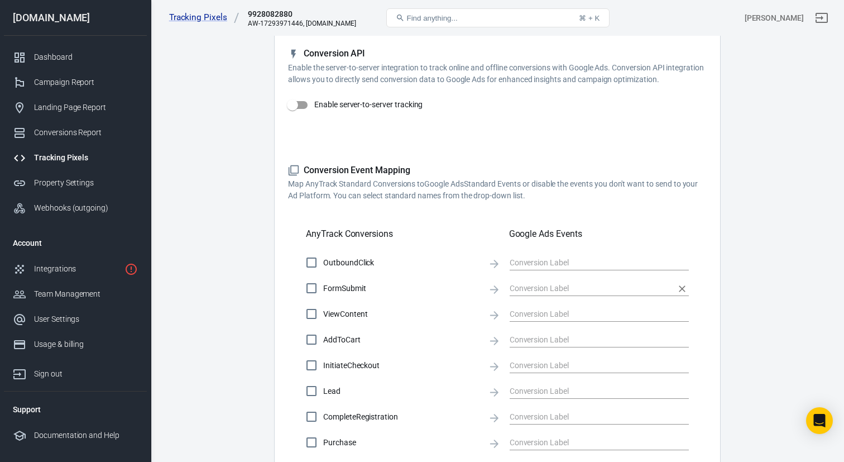
click at [534, 282] on input "text" at bounding box center [591, 288] width 162 height 14
click at [550, 286] on input "text" at bounding box center [591, 288] width 162 height 14
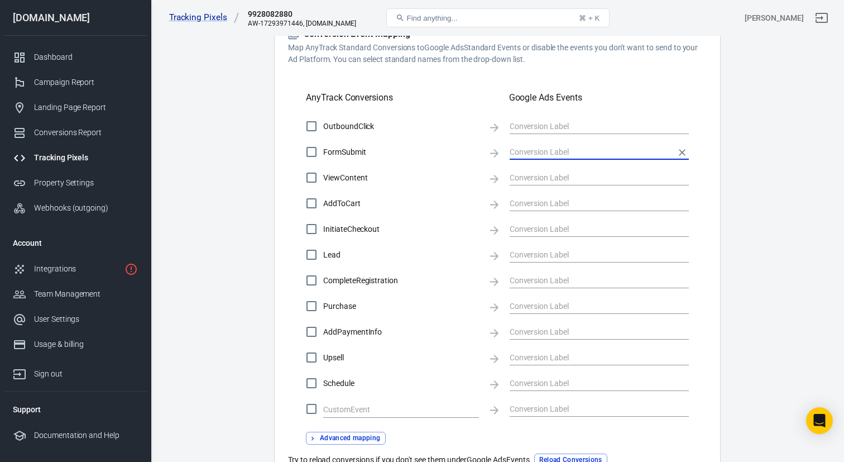
scroll to position [428, 0]
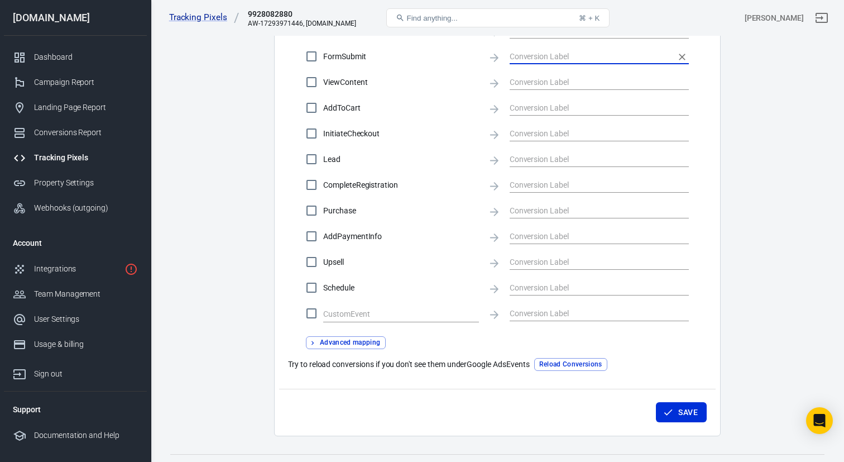
click at [576, 364] on button "Reload Conversions" at bounding box center [570, 364] width 73 height 13
click at [314, 256] on input "Upsell" at bounding box center [311, 261] width 23 height 23
checkbox input "true"
click at [548, 262] on input "text" at bounding box center [591, 262] width 162 height 14
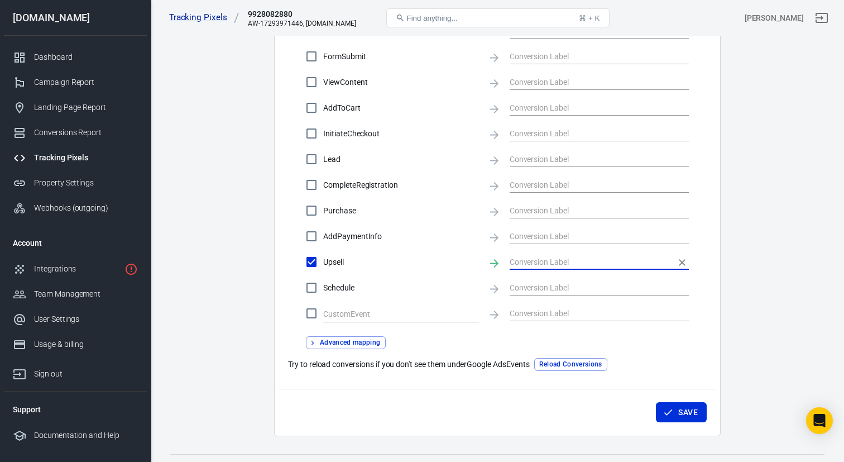
click at [548, 262] on input "text" at bounding box center [591, 262] width 162 height 14
click at [213, 238] on main "Conversions Ads Integration Settings Conversions Settings Account Connection Co…" at bounding box center [497, 18] width 654 height 836
click at [67, 180] on div "Property Settings" at bounding box center [86, 183] width 104 height 12
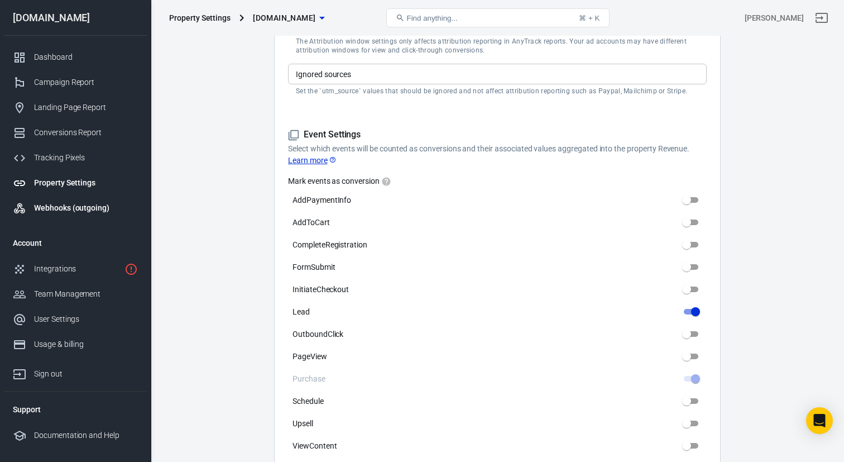
click at [58, 212] on div "Webhooks (outgoing)" at bounding box center [86, 208] width 104 height 12
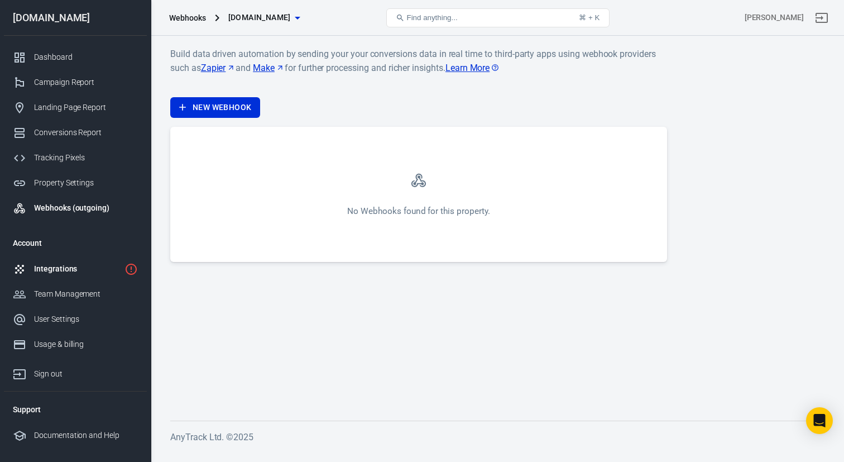
click at [60, 272] on div "Integrations" at bounding box center [77, 269] width 86 height 12
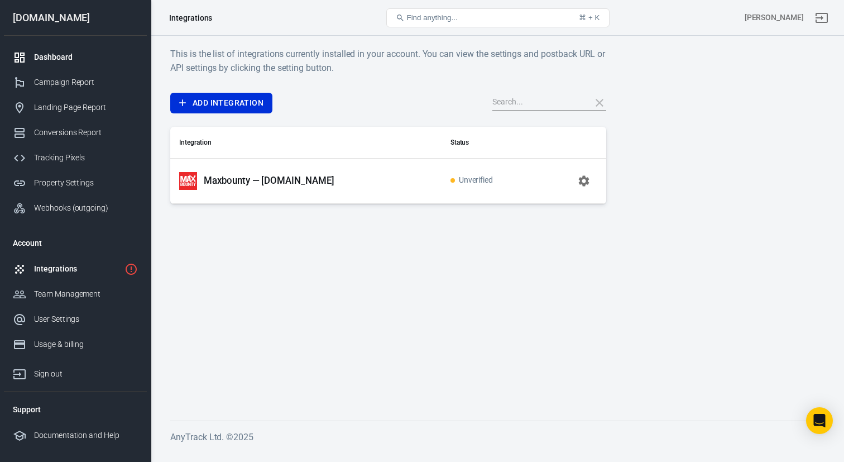
click at [51, 56] on div "Dashboard" at bounding box center [86, 57] width 104 height 12
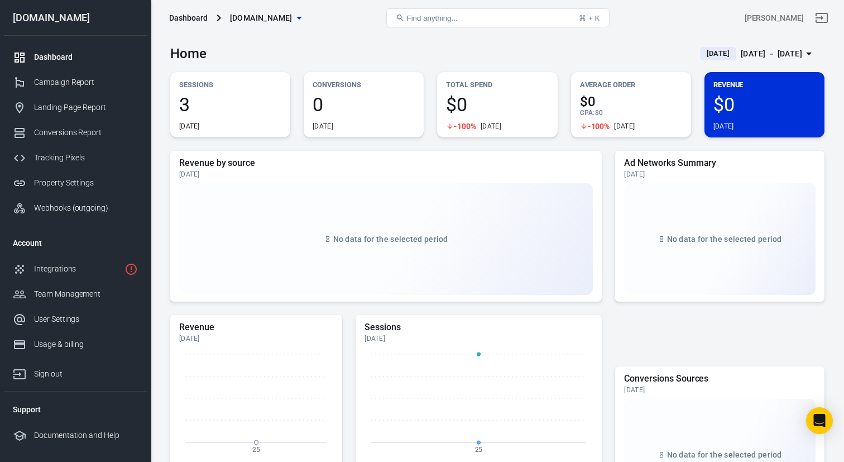
click at [702, 52] on span "[DATE]" at bounding box center [718, 53] width 32 height 11
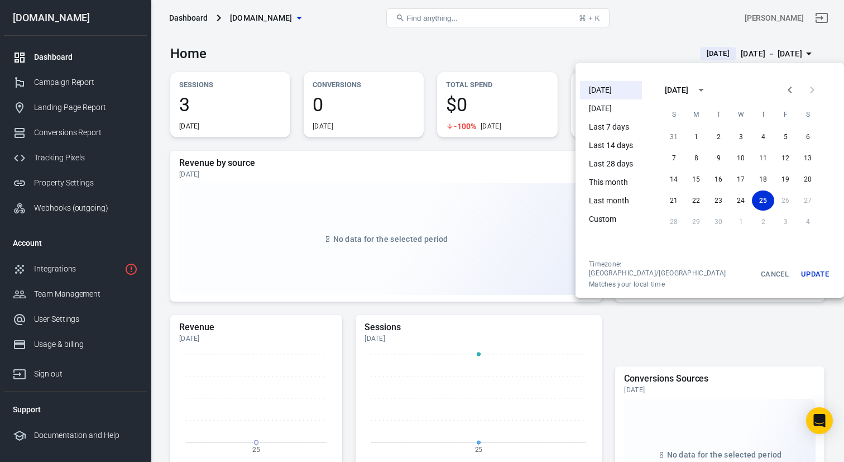
click at [612, 105] on li "Yesterday" at bounding box center [611, 108] width 62 height 18
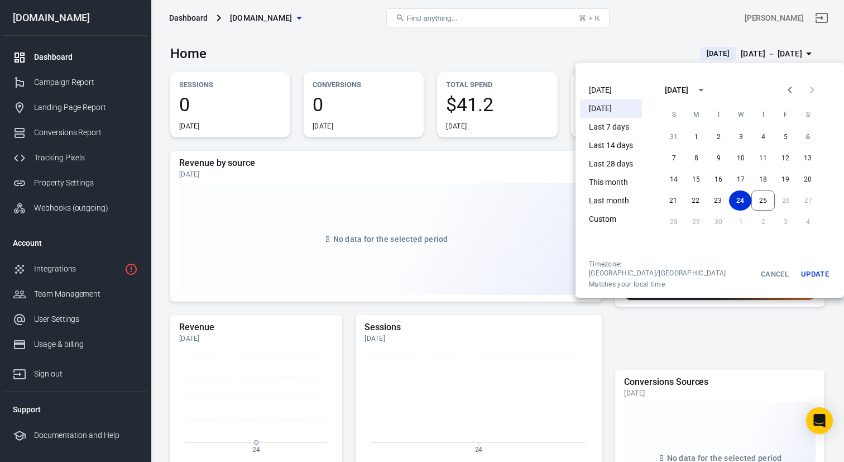
click at [606, 90] on li "[DATE]" at bounding box center [611, 90] width 62 height 18
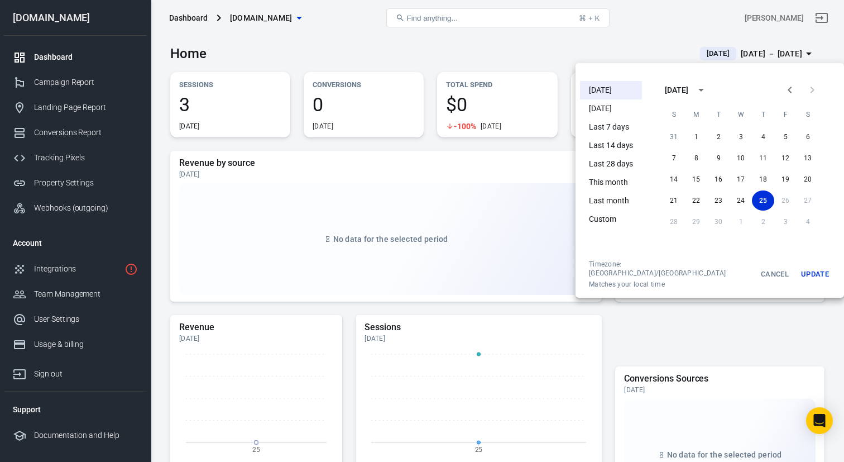
click at [440, 45] on div at bounding box center [422, 231] width 844 height 462
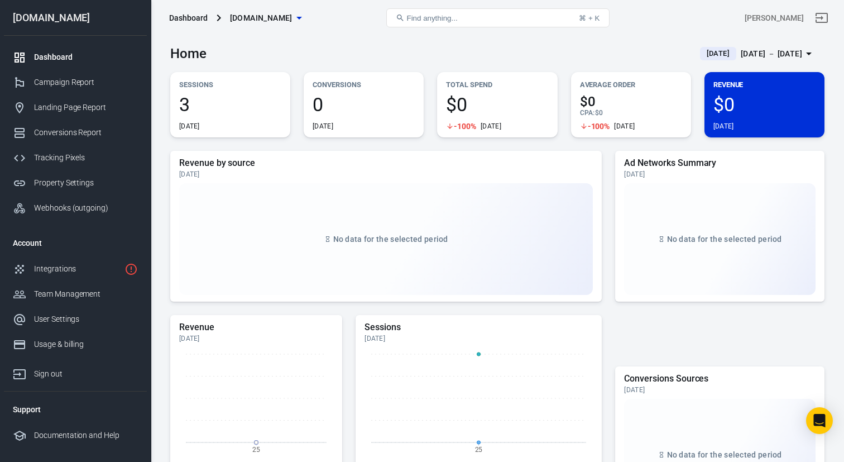
click at [296, 11] on icon "button" at bounding box center [299, 17] width 13 height 13
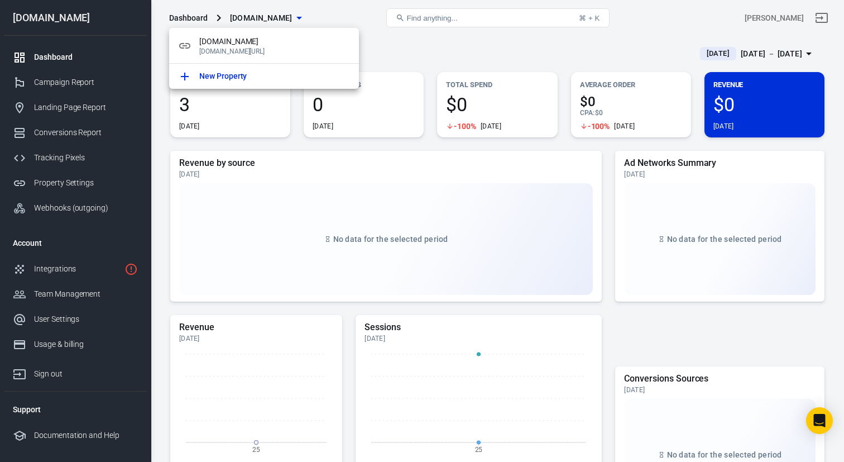
click at [158, 155] on div at bounding box center [422, 231] width 844 height 462
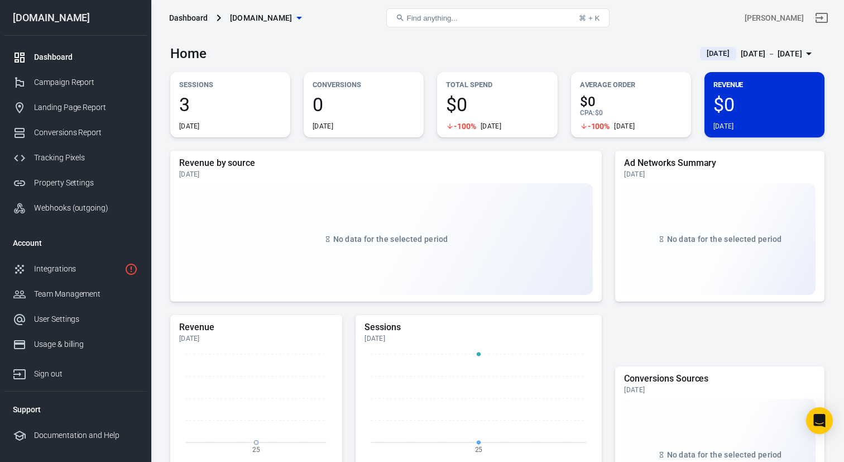
click at [289, 22] on span "[DOMAIN_NAME]" at bounding box center [261, 18] width 63 height 14
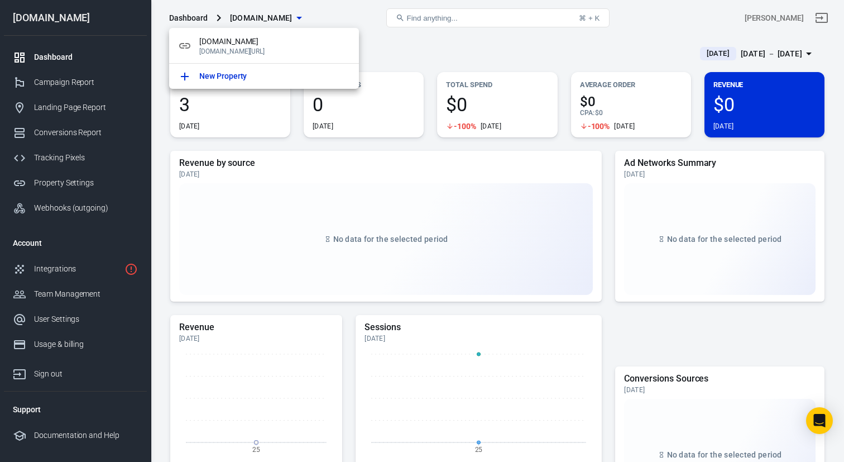
click at [423, 46] on div at bounding box center [422, 231] width 844 height 462
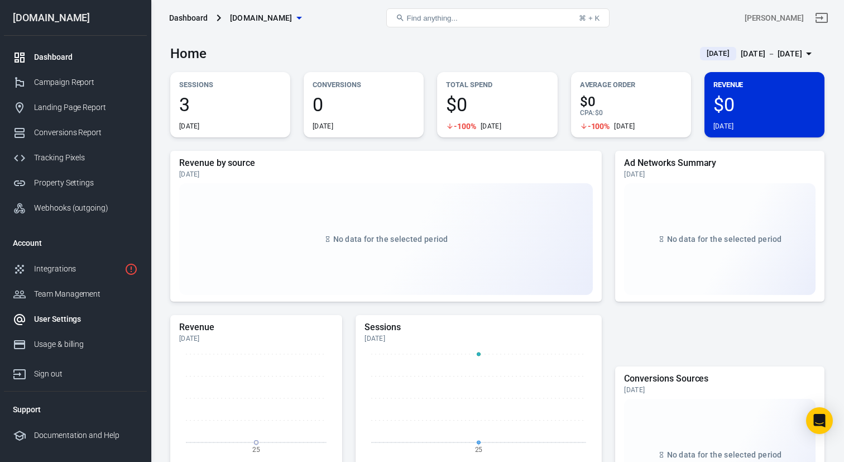
click at [66, 324] on div "User Settings" at bounding box center [86, 319] width 104 height 12
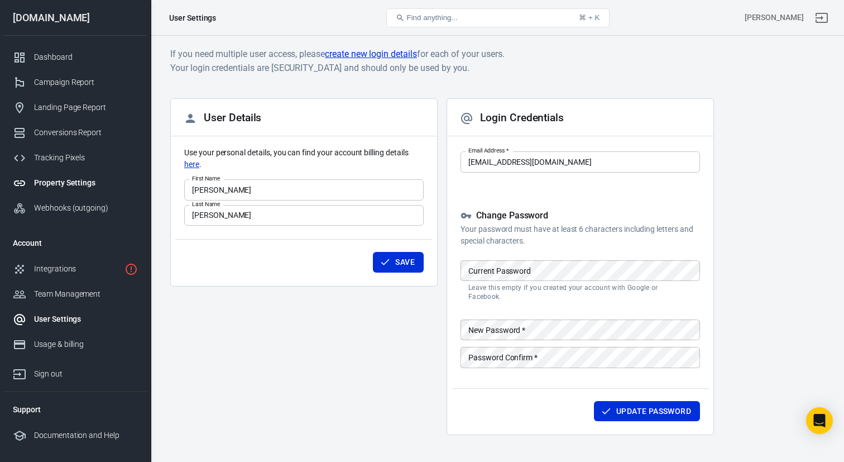
click at [70, 186] on div "Property Settings" at bounding box center [86, 183] width 104 height 12
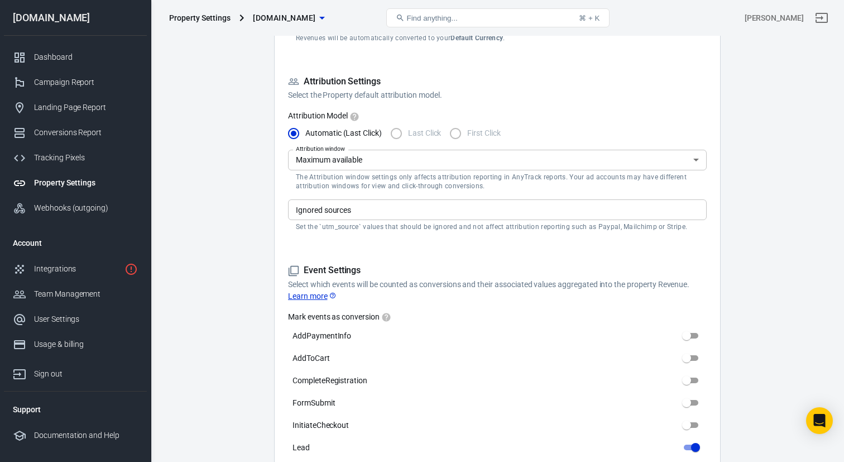
scroll to position [223, 0]
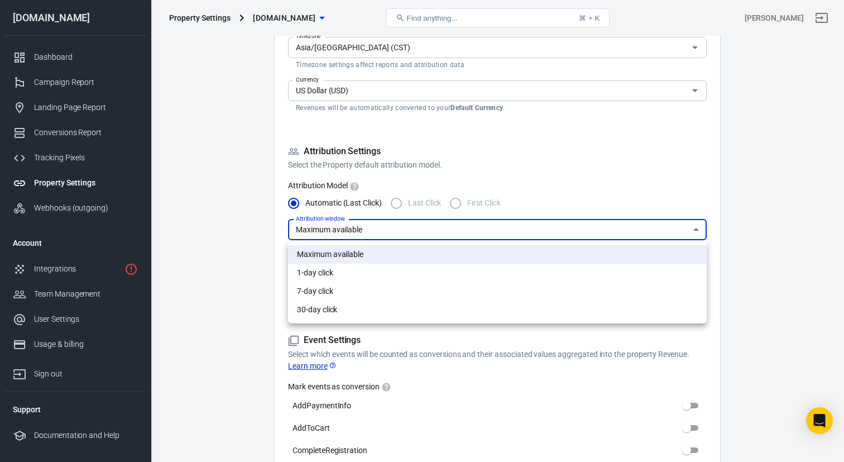
click at [220, 276] on div at bounding box center [422, 231] width 844 height 462
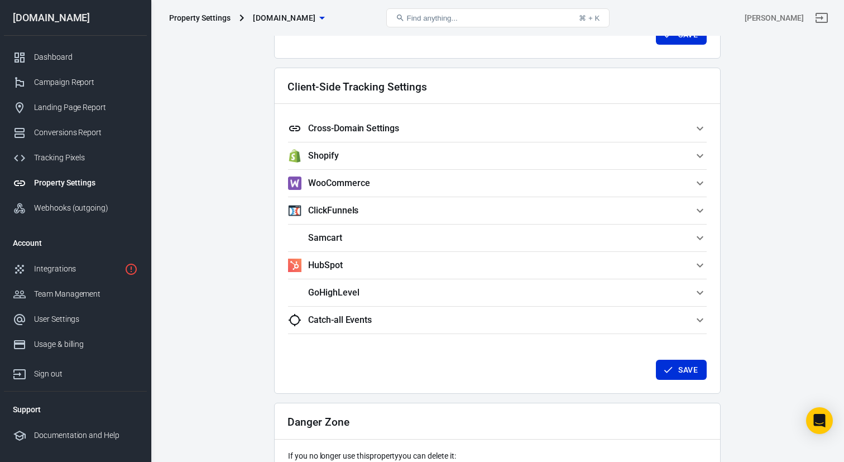
scroll to position [1037, 0]
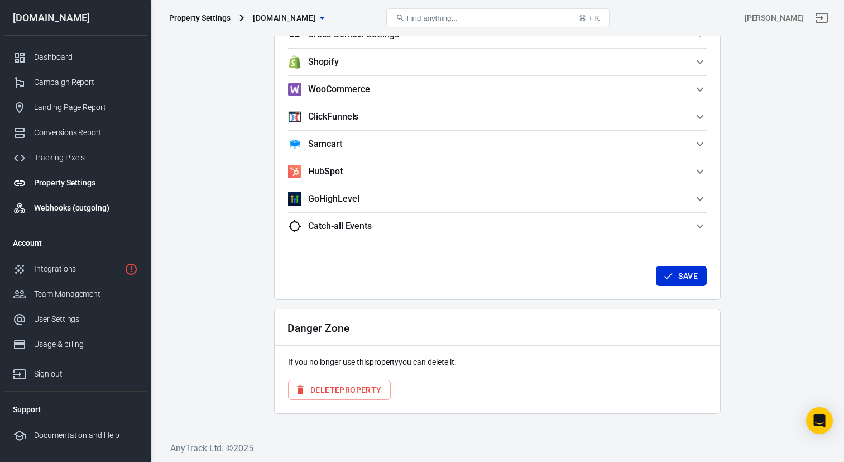
click at [65, 209] on div "Webhooks (outgoing)" at bounding box center [86, 208] width 104 height 12
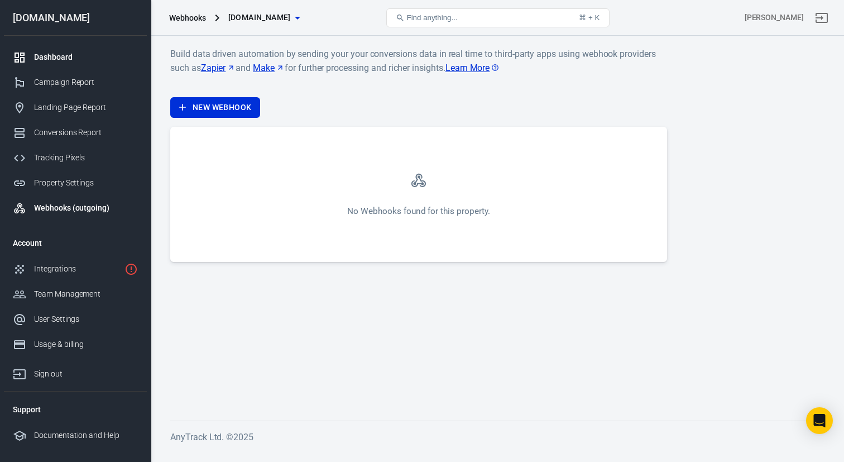
click at [62, 60] on div "Dashboard" at bounding box center [86, 57] width 104 height 12
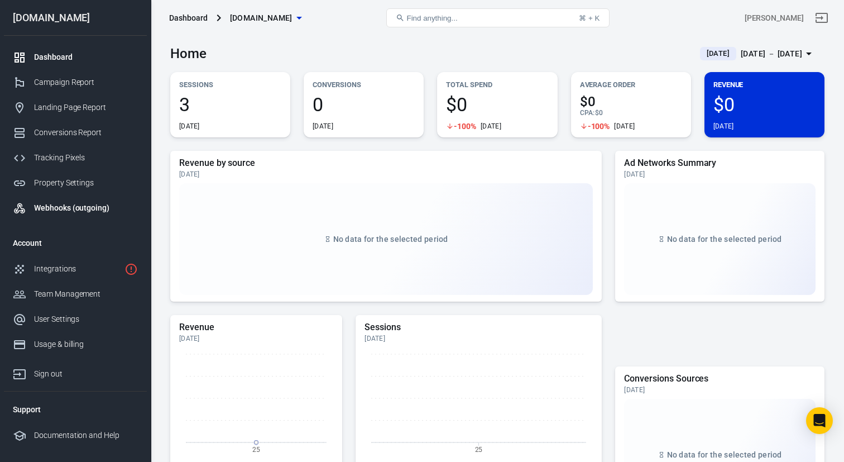
click at [57, 207] on div "Webhooks (outgoing)" at bounding box center [86, 208] width 104 height 12
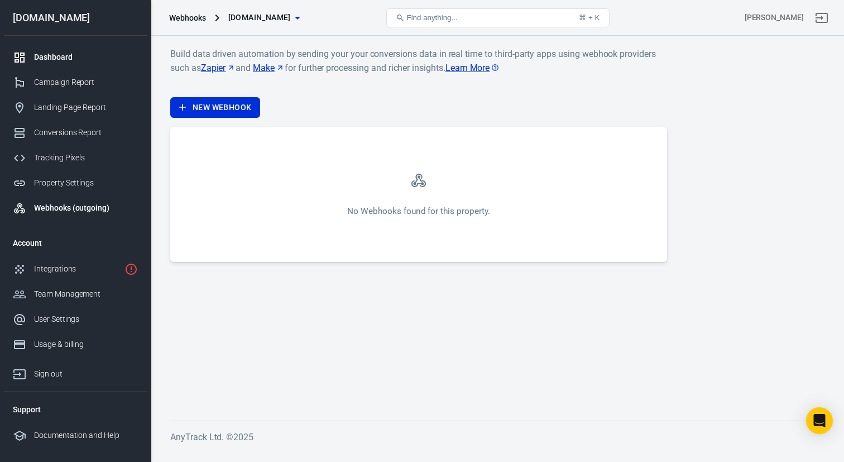
click at [56, 61] on div "Dashboard" at bounding box center [86, 57] width 104 height 12
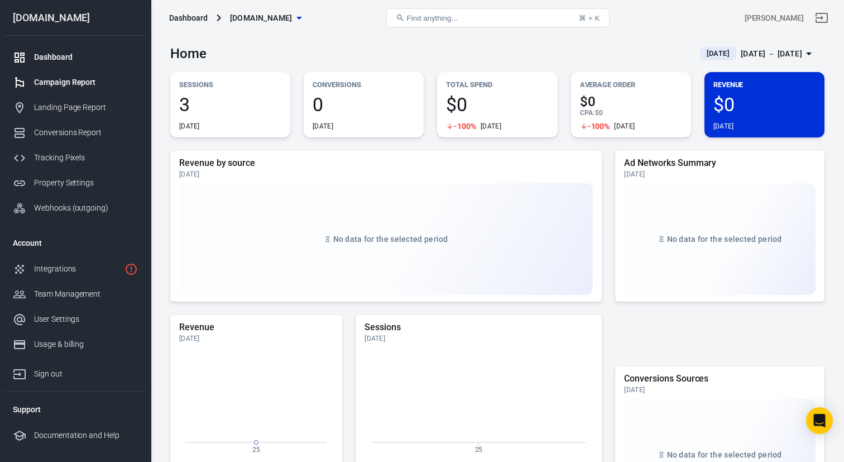
click at [85, 83] on div "Campaign Report" at bounding box center [86, 82] width 104 height 12
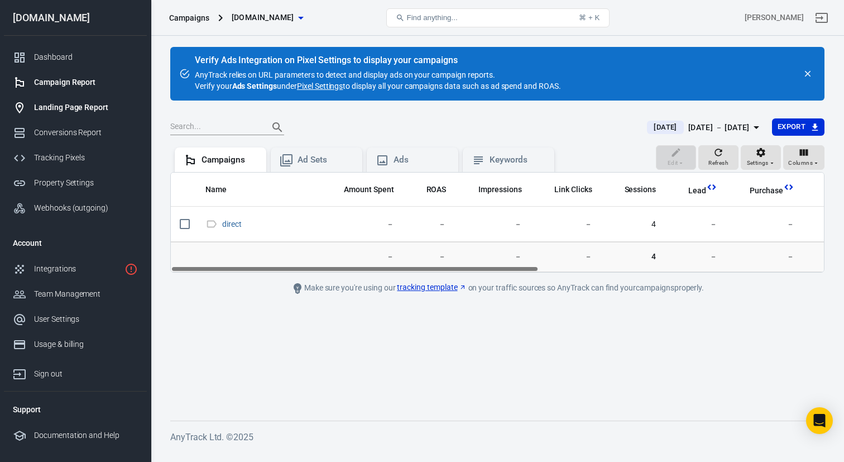
click at [71, 104] on div "Landing Page Report" at bounding box center [86, 108] width 104 height 12
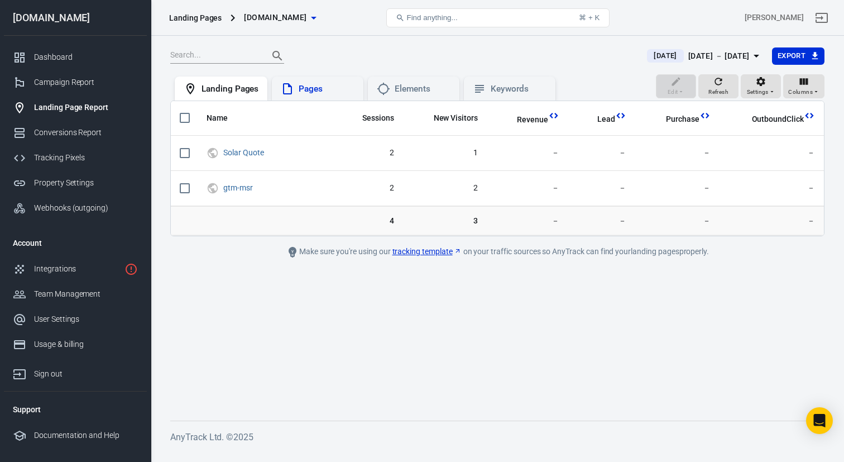
click at [300, 98] on div "Pages" at bounding box center [318, 88] width 92 height 25
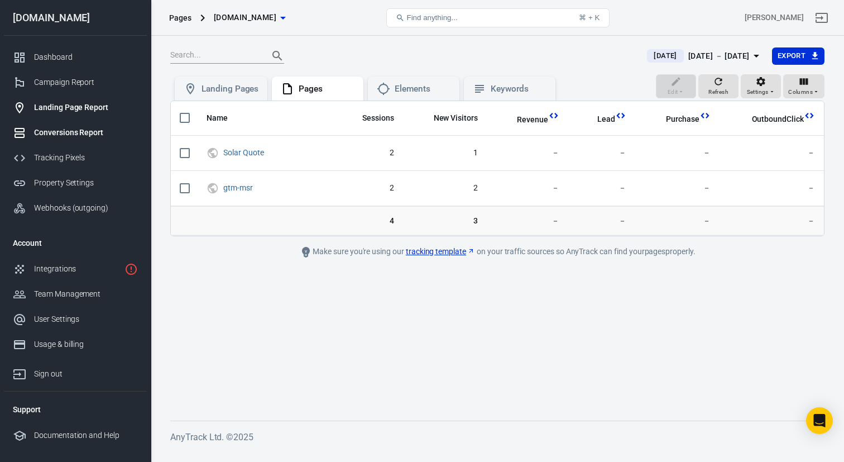
click at [81, 137] on div "Conversions Report" at bounding box center [86, 133] width 104 height 12
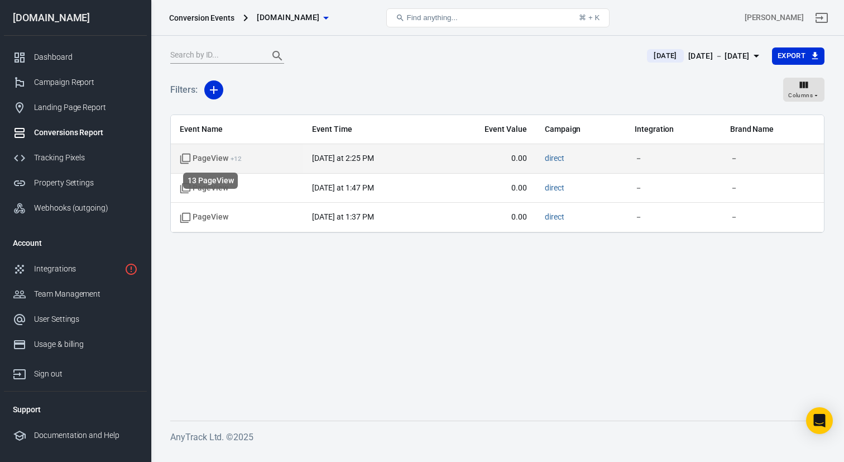
click at [213, 160] on span "PageView + 12" at bounding box center [211, 158] width 62 height 11
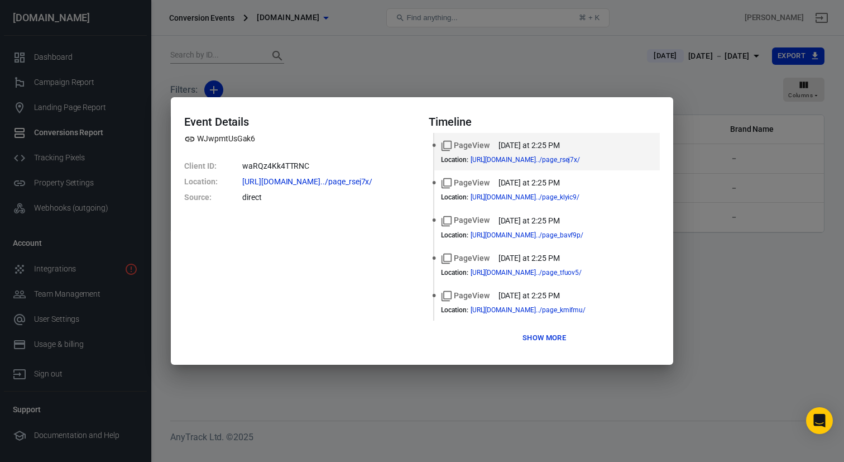
click at [553, 341] on button "Show more" at bounding box center [544, 337] width 49 height 17
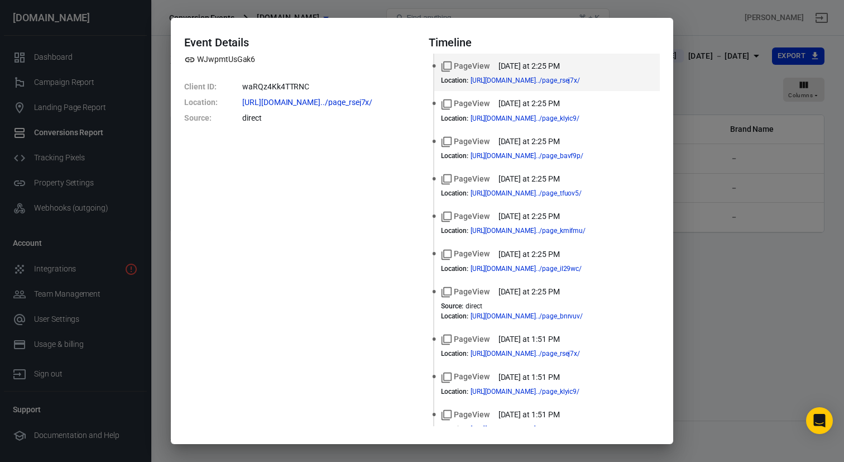
click at [767, 294] on div "Event Details WJwpmtUsGak6 Client ID : waRQz4Kk4TTRNC Location : https://funnel…" at bounding box center [422, 231] width 844 height 462
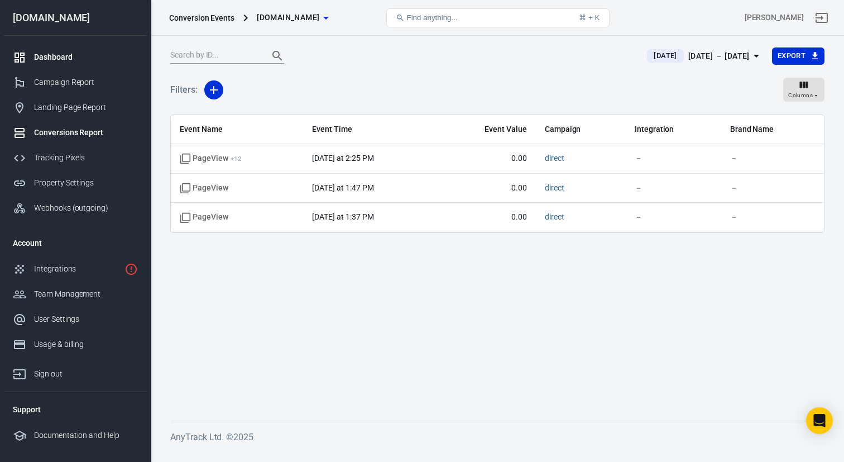
click at [65, 65] on link "Dashboard" at bounding box center [75, 57] width 143 height 25
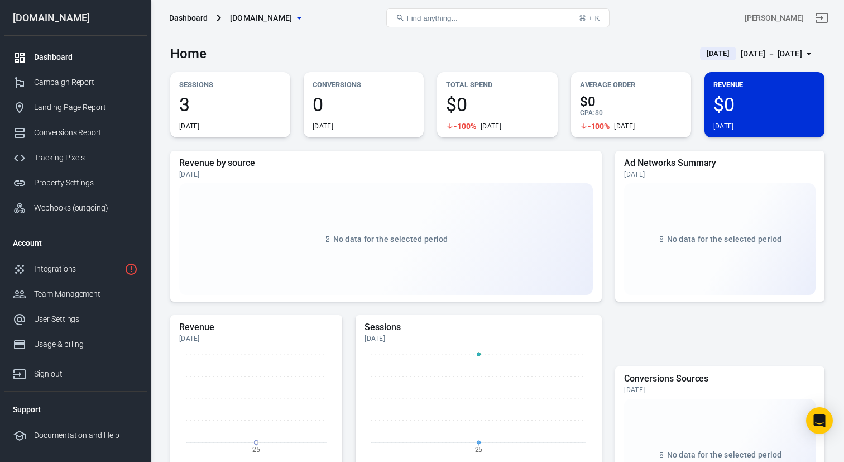
click at [703, 56] on span "[DATE]" at bounding box center [718, 53] width 32 height 11
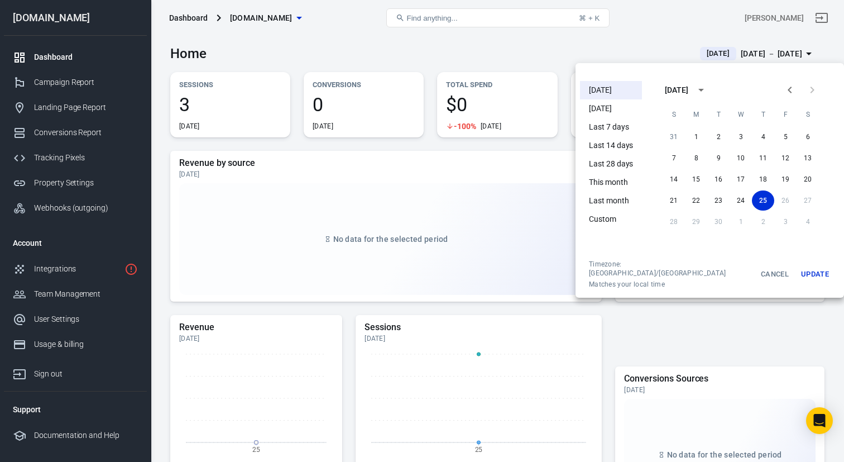
click at [617, 112] on li "Yesterday" at bounding box center [611, 108] width 62 height 18
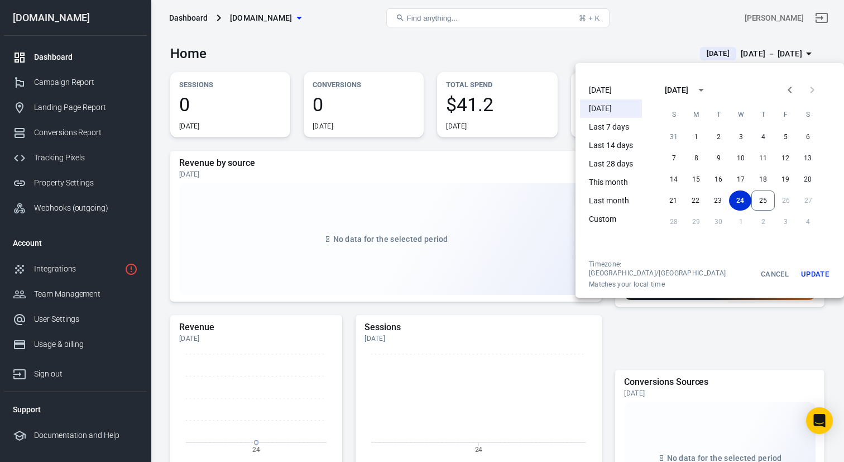
click at [609, 89] on li "[DATE]" at bounding box center [611, 90] width 62 height 18
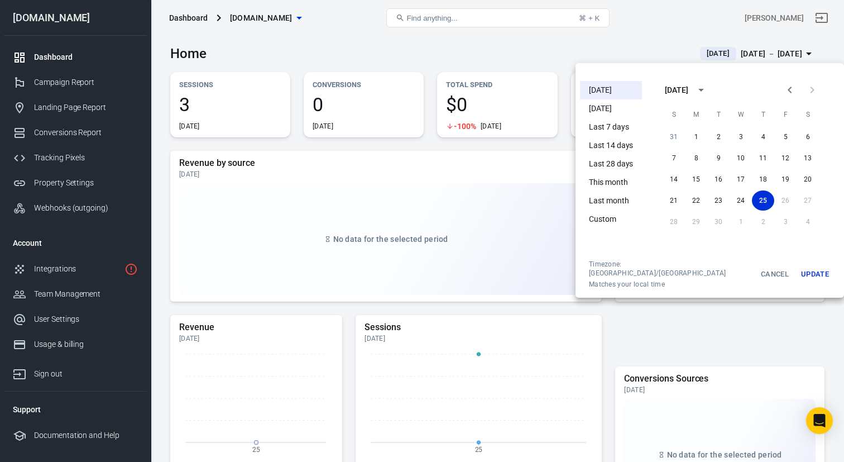
click at [439, 45] on div at bounding box center [422, 231] width 844 height 462
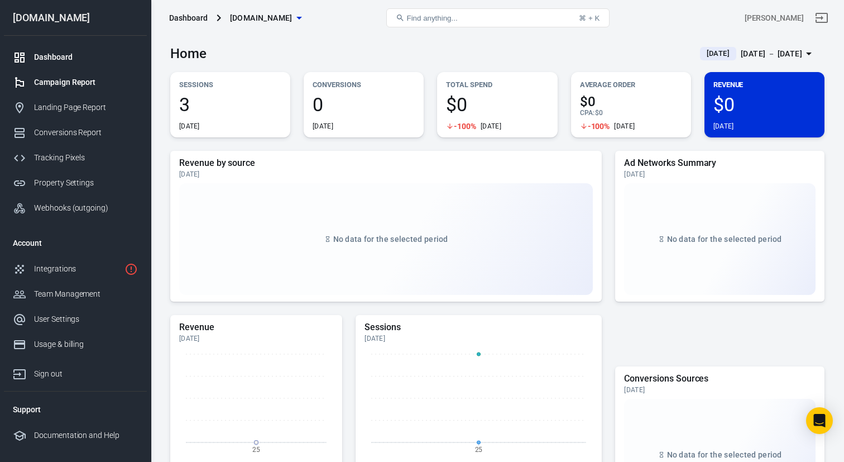
click at [60, 85] on div "Campaign Report" at bounding box center [86, 82] width 104 height 12
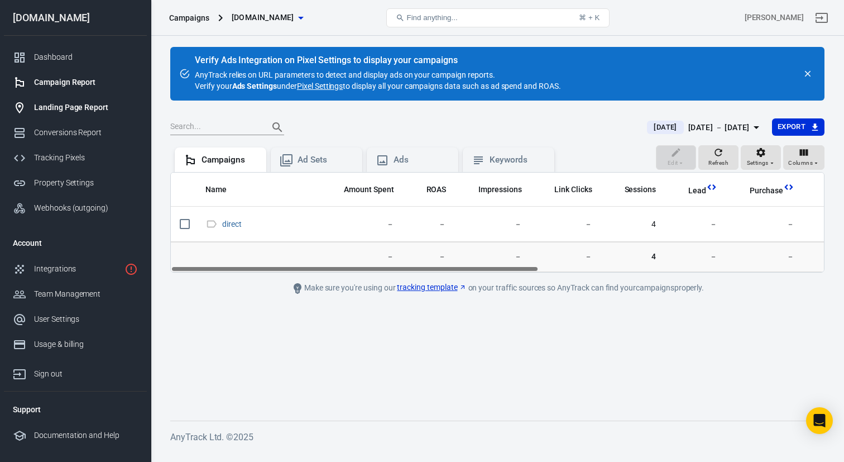
click at [63, 109] on div "Landing Page Report" at bounding box center [86, 108] width 104 height 12
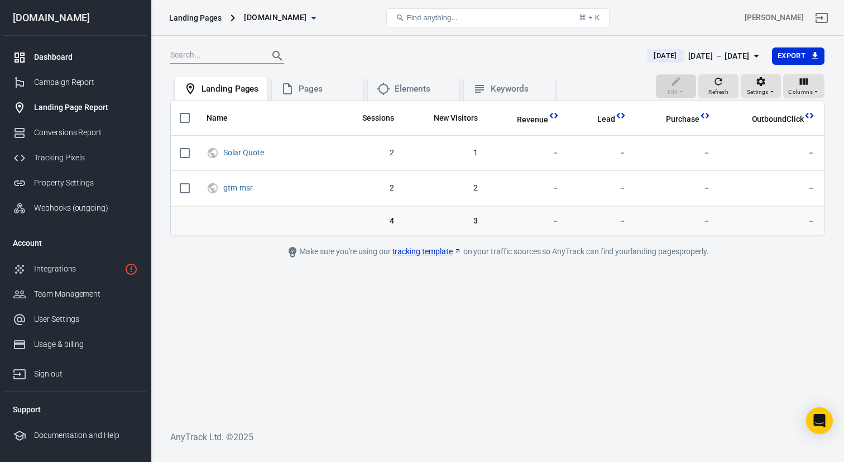
click at [50, 53] on div "Dashboard" at bounding box center [86, 57] width 104 height 12
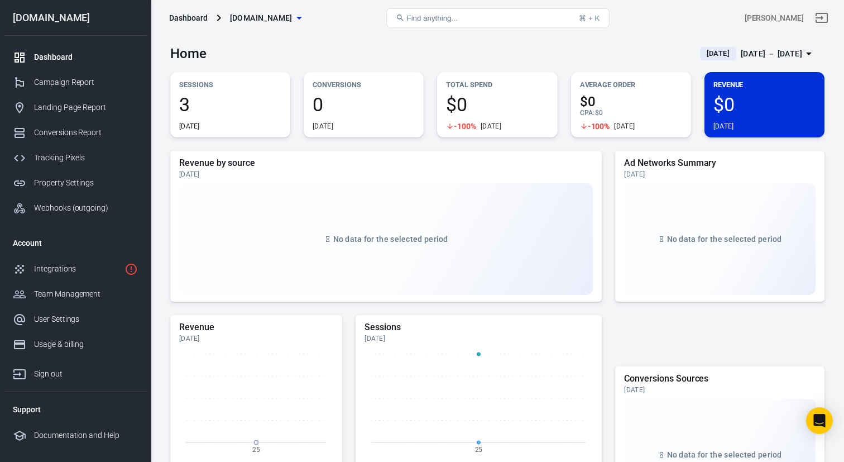
click at [190, 104] on span "3" at bounding box center [230, 104] width 102 height 19
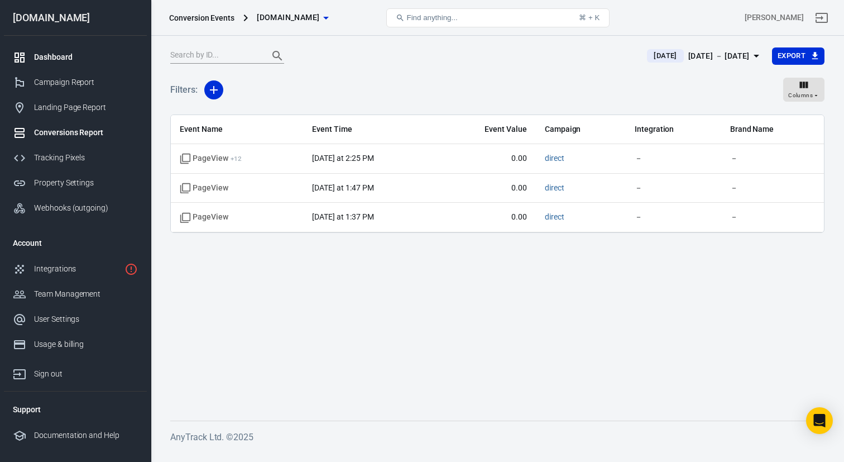
click at [60, 52] on div "Dashboard" at bounding box center [86, 57] width 104 height 12
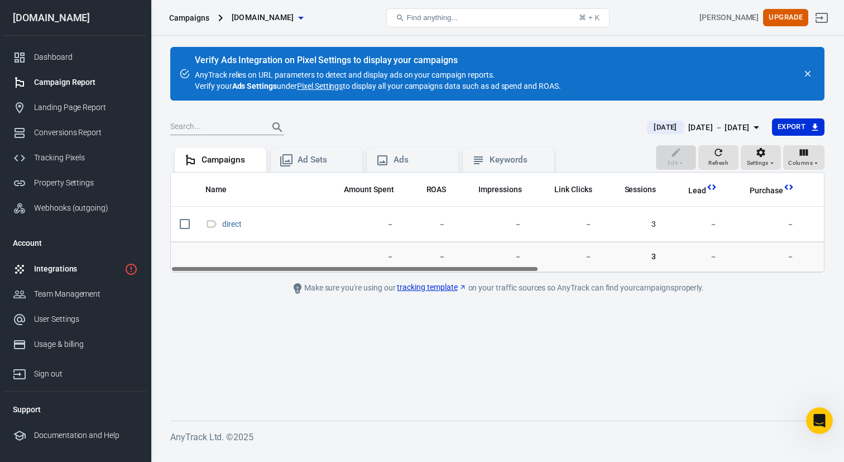
click at [45, 268] on div "Integrations" at bounding box center [77, 269] width 86 height 12
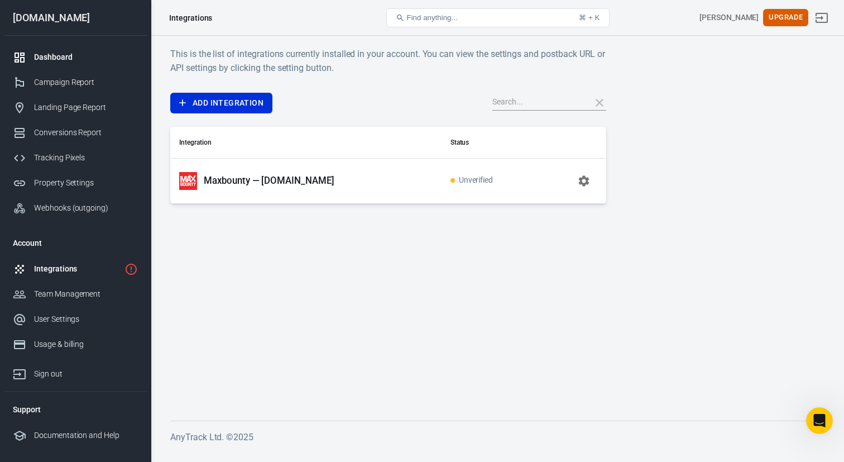
click at [61, 56] on div "Dashboard" at bounding box center [86, 57] width 104 height 12
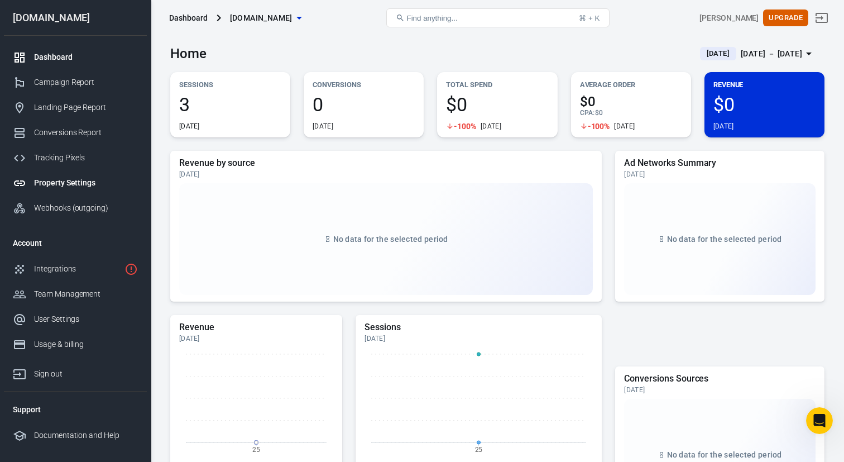
click at [60, 183] on div "Property Settings" at bounding box center [86, 183] width 104 height 12
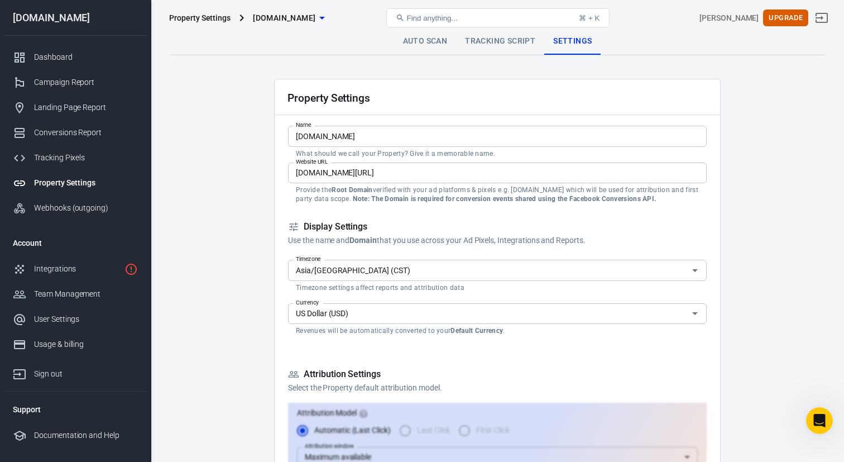
click at [315, 174] on input "funnel.vitorama.com/5-steps-solar" at bounding box center [497, 172] width 419 height 21
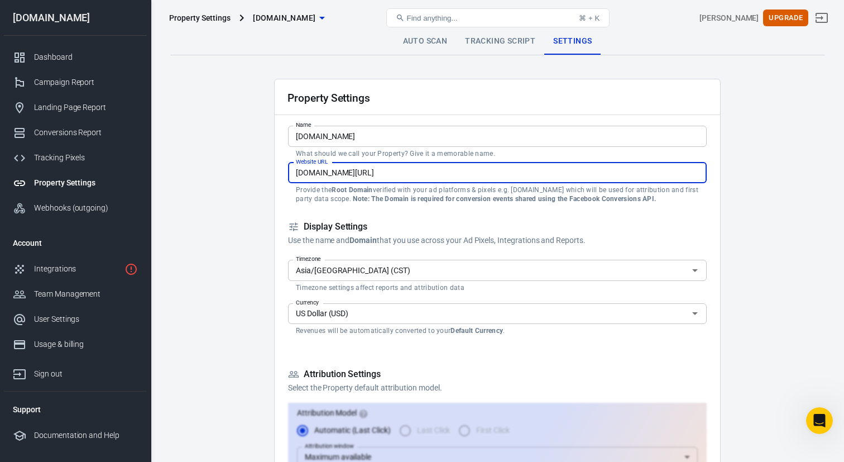
click at [329, 174] on input "funnel.vitorama.com/5-steps-solar" at bounding box center [497, 172] width 419 height 21
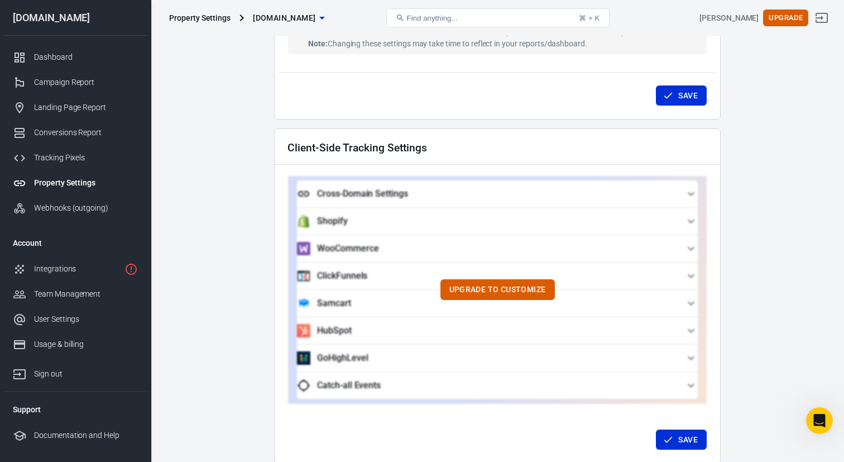
scroll to position [1055, 0]
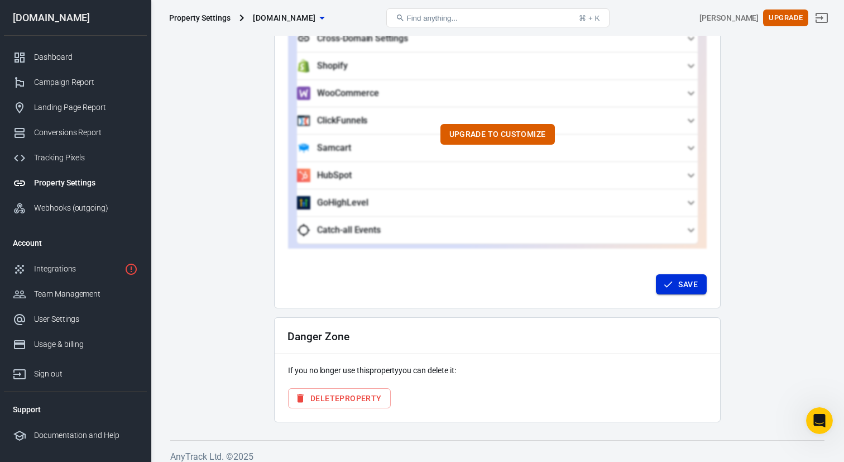
type input "[DOMAIN_NAME]"
click at [673, 284] on button "Save" at bounding box center [681, 284] width 51 height 21
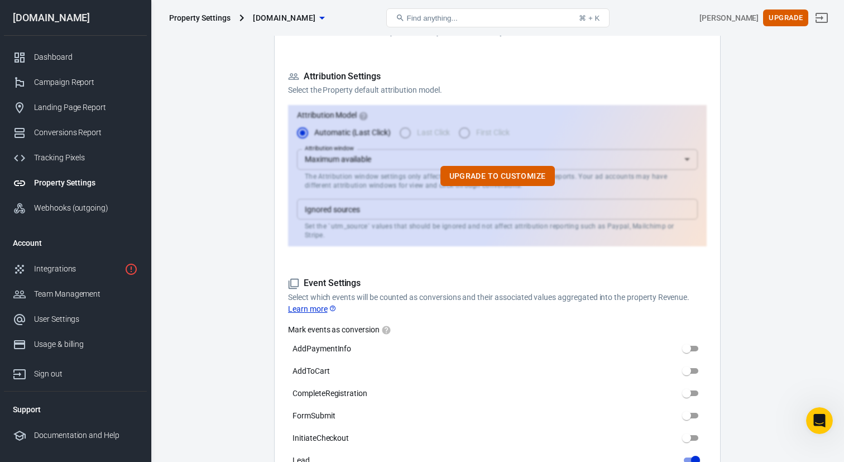
scroll to position [0, 0]
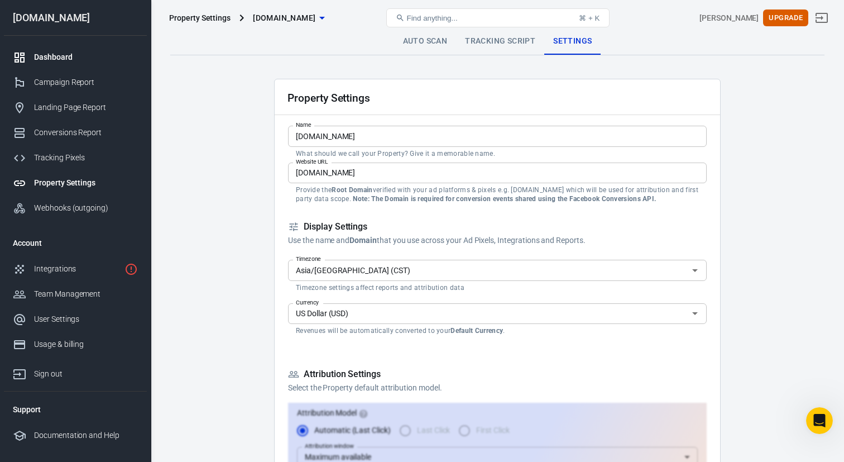
click at [53, 52] on div "Dashboard" at bounding box center [86, 57] width 104 height 12
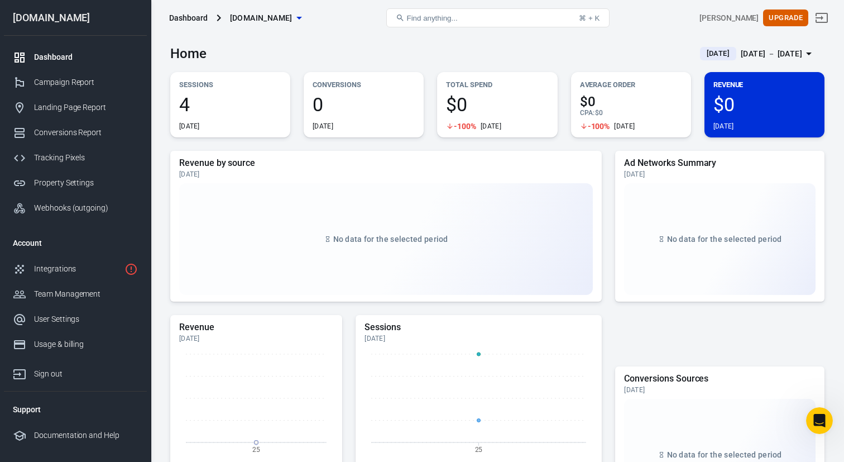
click at [223, 115] on div "4 Today" at bounding box center [230, 113] width 102 height 36
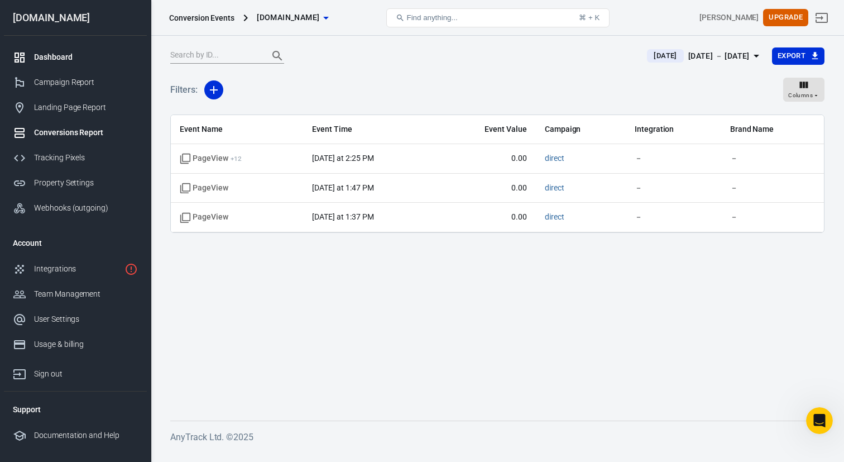
click at [68, 52] on div "Dashboard" at bounding box center [86, 57] width 104 height 12
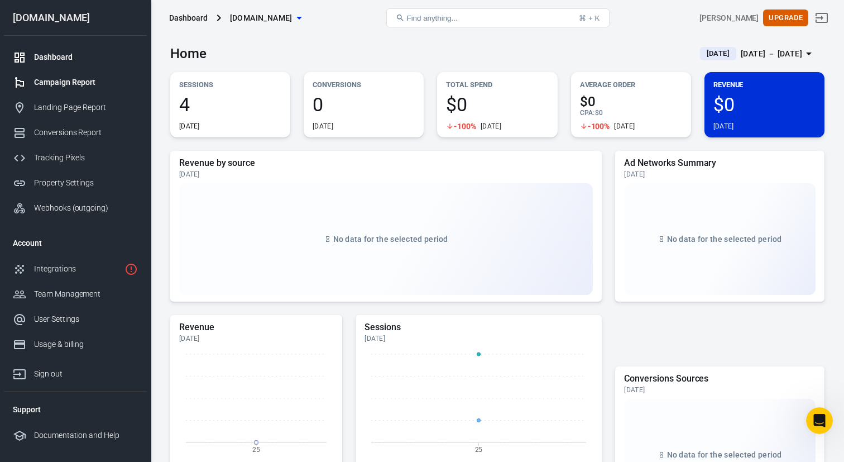
click at [64, 86] on div "Campaign Report" at bounding box center [86, 82] width 104 height 12
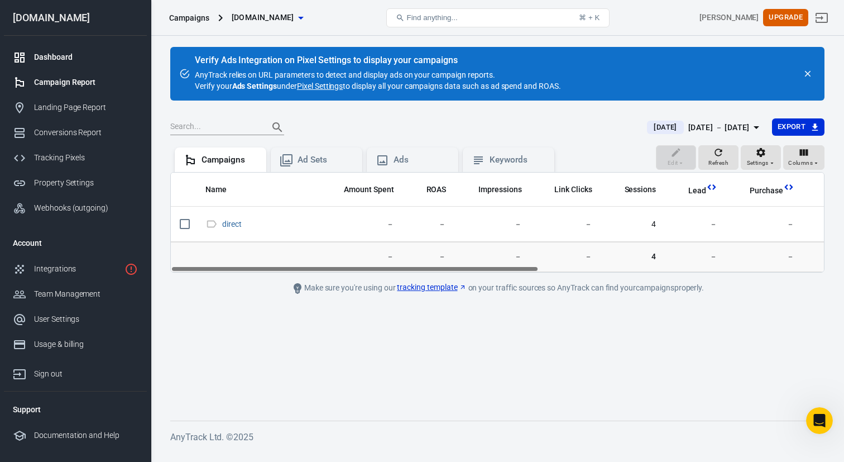
click at [45, 60] on div "Dashboard" at bounding box center [86, 57] width 104 height 12
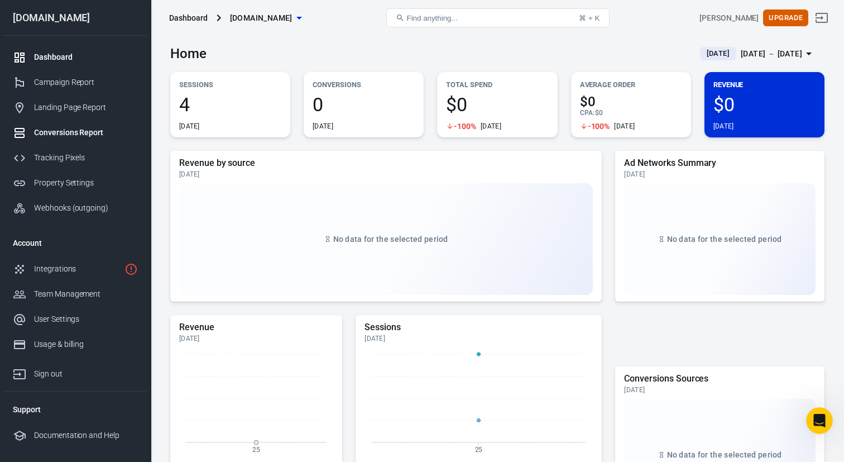
click at [73, 139] on link "Conversions Report" at bounding box center [75, 132] width 143 height 25
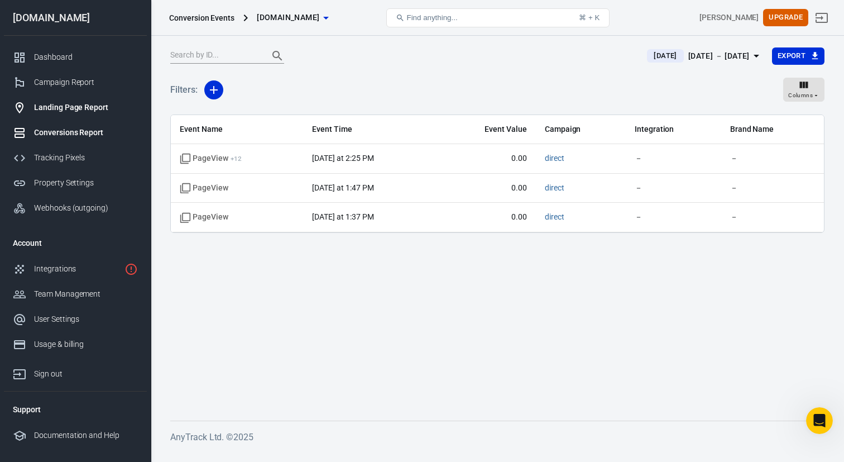
click at [81, 103] on div "Landing Page Report" at bounding box center [86, 108] width 104 height 12
